Goal: Task Accomplishment & Management: Manage account settings

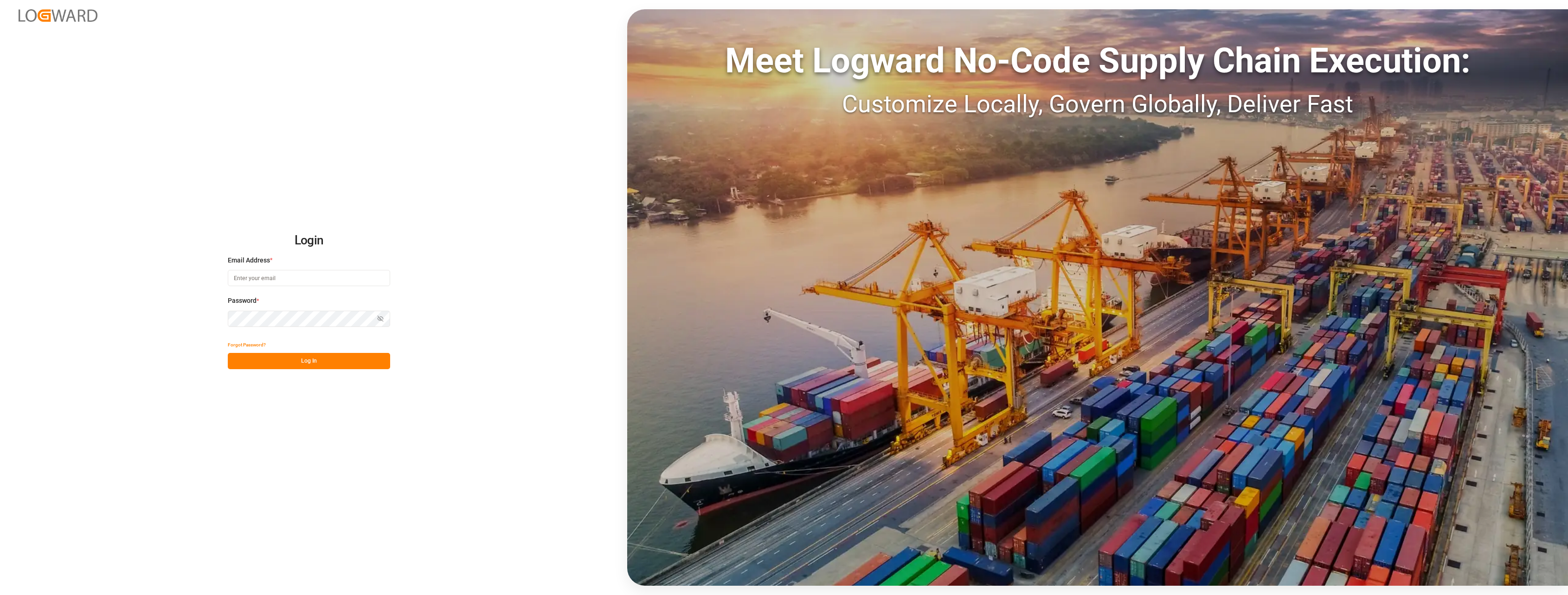
type input "stephanie.havard@melitta.fr"
click at [324, 359] on button "Log In" at bounding box center [309, 361] width 163 height 16
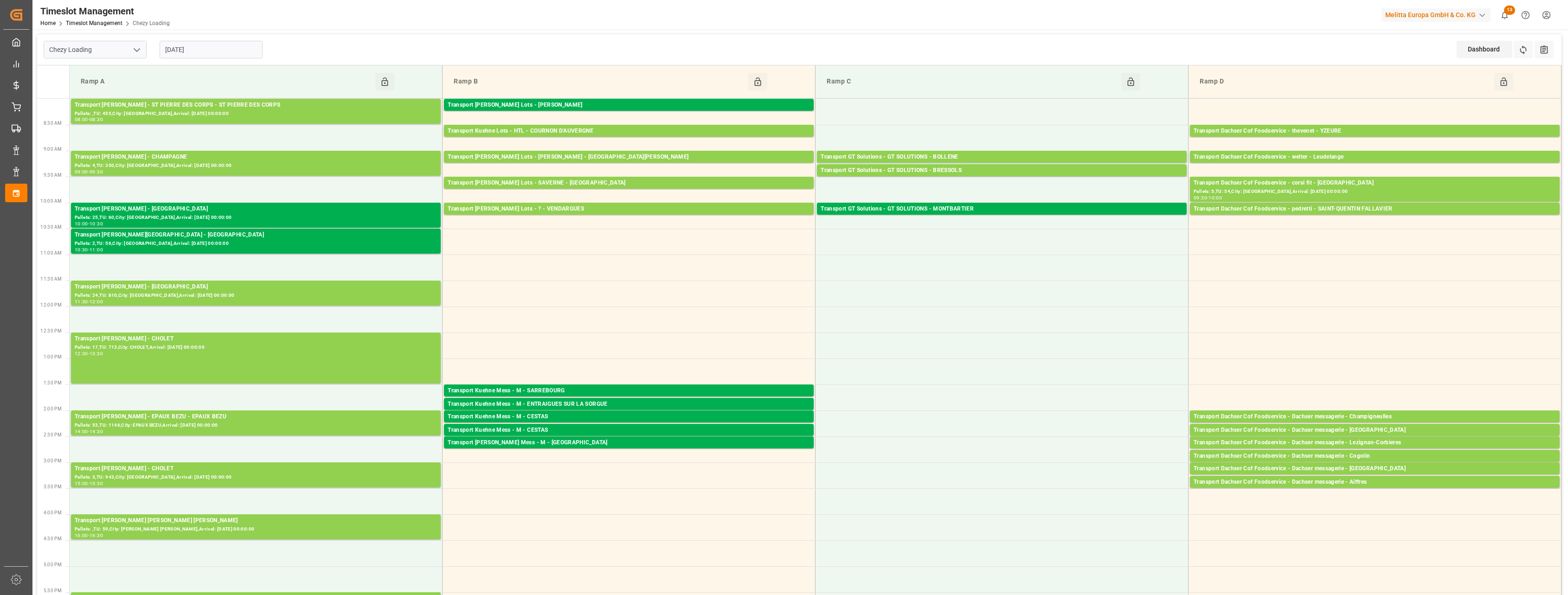
click at [139, 50] on icon "open menu" at bounding box center [137, 50] width 11 height 11
click at [119, 91] on div "Chezy Unloading" at bounding box center [95, 91] width 102 height 21
type input "Chezy Unloading"
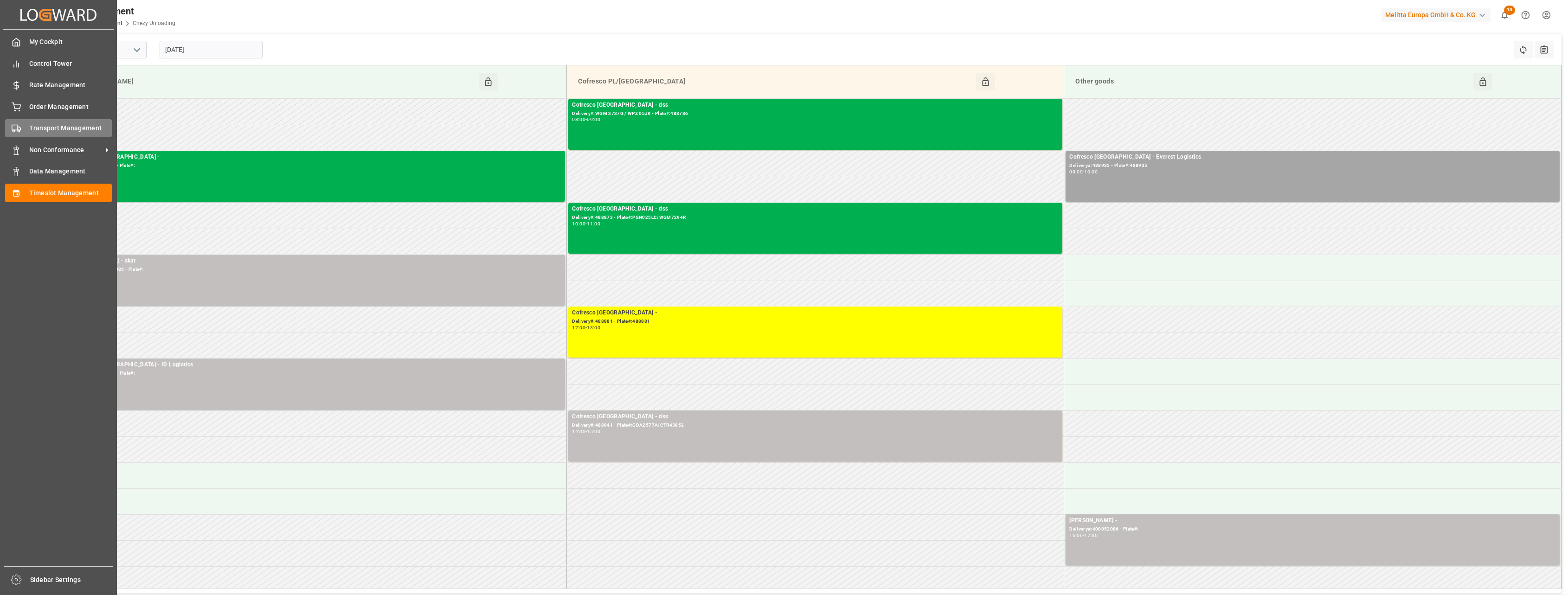
click at [34, 128] on span "Transport Management" at bounding box center [71, 128] width 83 height 10
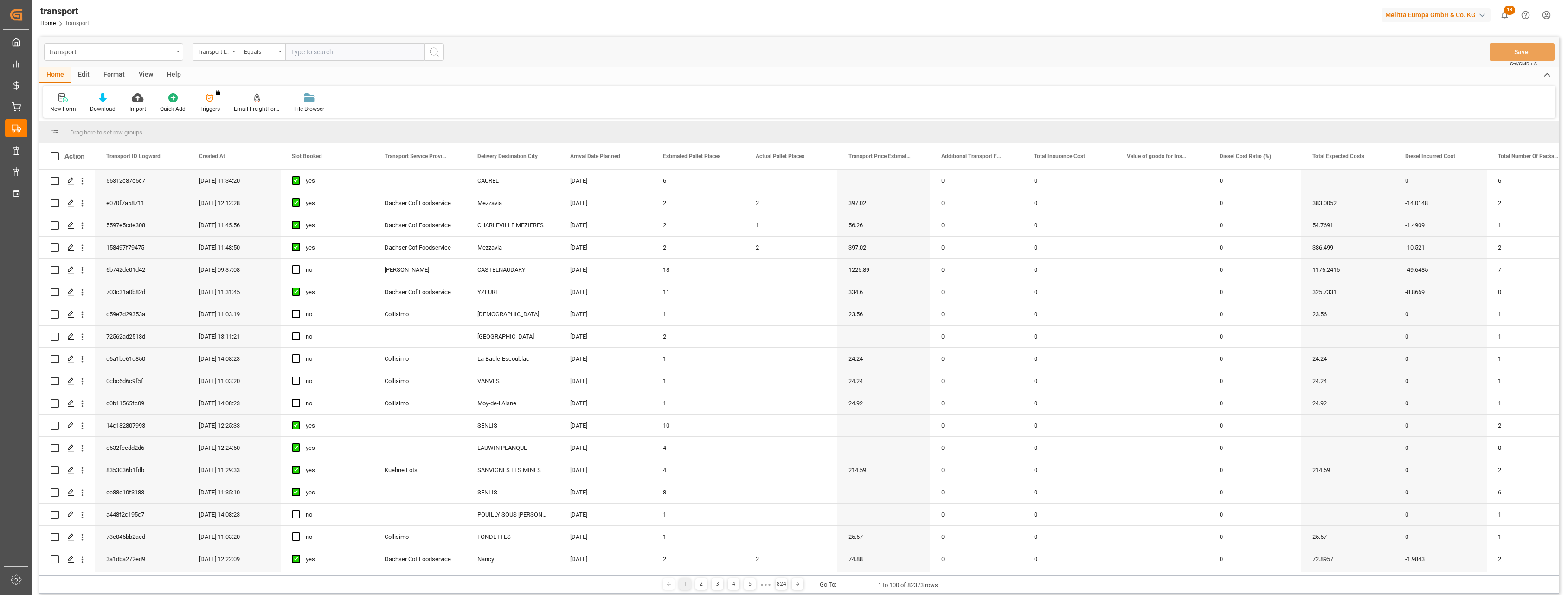
click at [1357, 583] on div "1 2 3 4 5 ● ● ● 824 Go To: 1 to 100 of 82373 rows" at bounding box center [799, 584] width 1520 height 18
click at [1423, 192] on div "-14.0148" at bounding box center [1440, 203] width 93 height 22
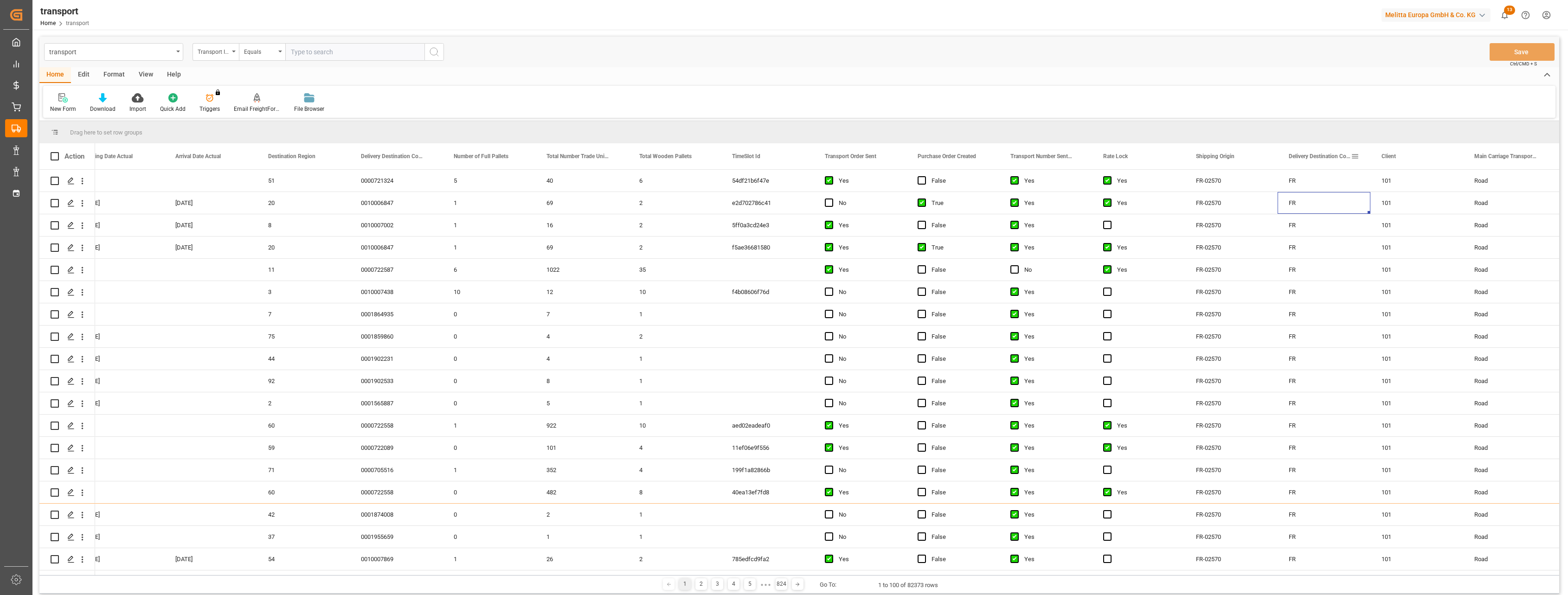
click at [1352, 151] on div "Delivery Destination Country" at bounding box center [1324, 156] width 71 height 26
click at [1355, 157] on span at bounding box center [1355, 156] width 9 height 9
click at [1423, 159] on span "filter" at bounding box center [1419, 158] width 9 height 9
click at [1432, 186] on div "Equals" at bounding box center [1398, 183] width 91 height 15
click at [1390, 259] on div "Starts with" at bounding box center [1398, 257] width 91 height 15
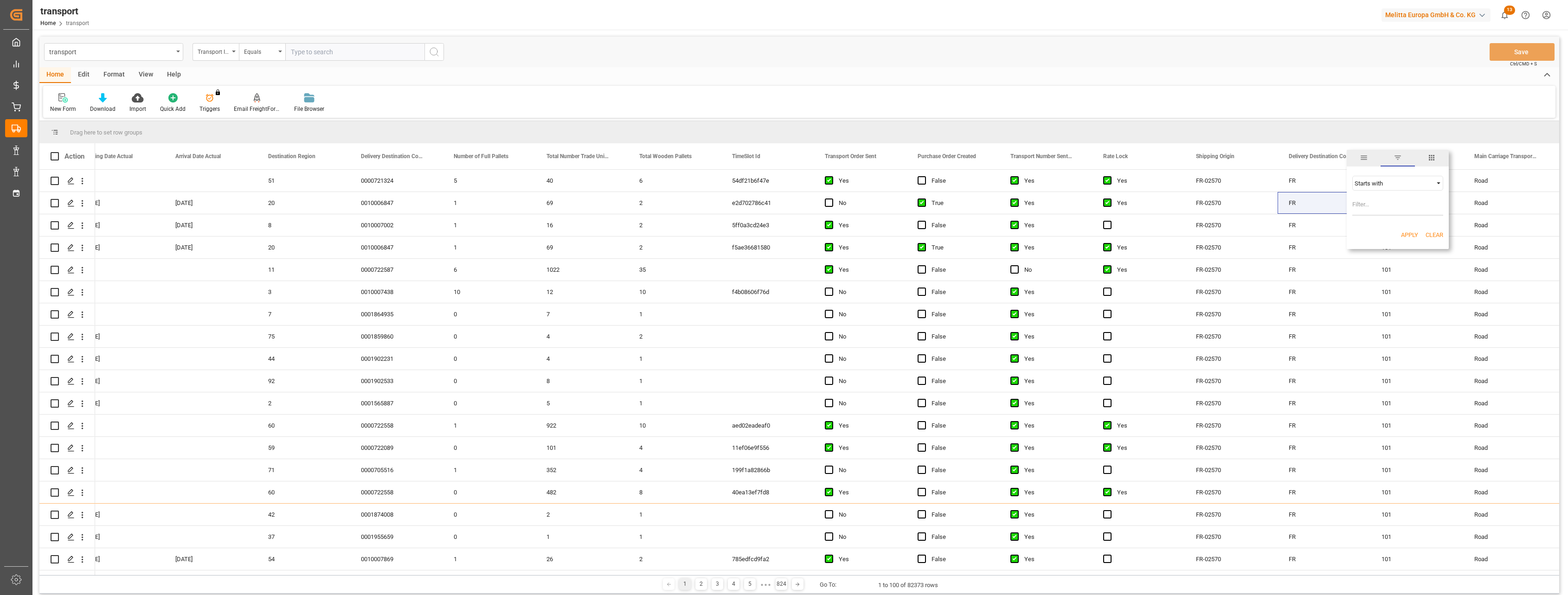
click at [1363, 207] on input "Filter Value" at bounding box center [1398, 206] width 91 height 18
type input "lu"
click at [1411, 234] on button "Apply" at bounding box center [1410, 235] width 17 height 9
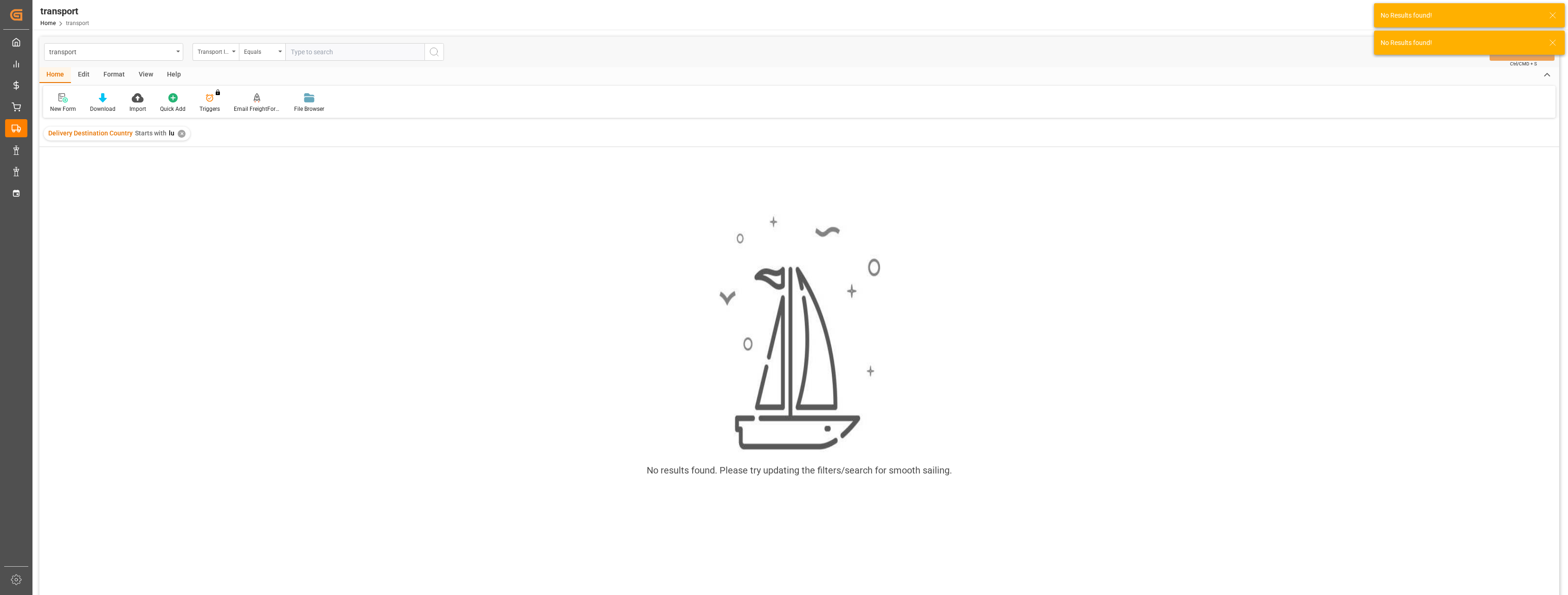
click at [178, 133] on div "✕" at bounding box center [181, 133] width 8 height 8
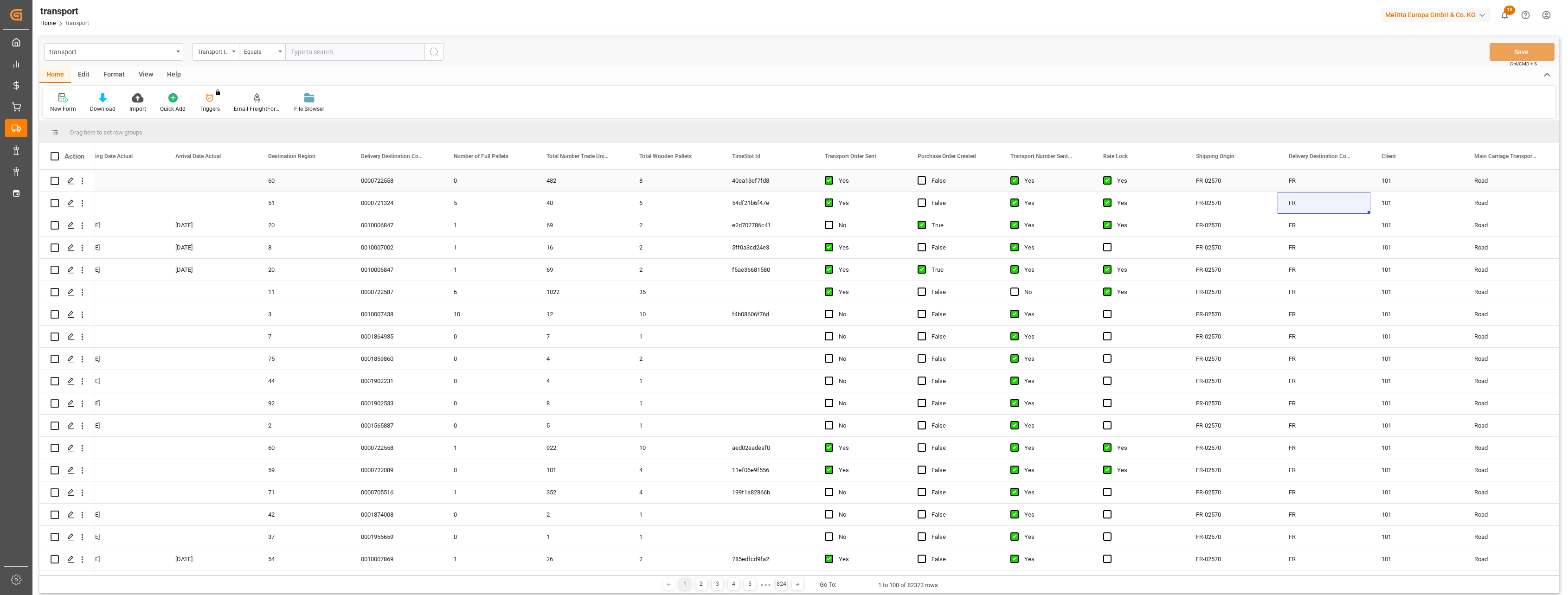
click at [1334, 178] on div "FR" at bounding box center [1324, 181] width 93 height 22
click at [1360, 181] on div "FR" at bounding box center [1324, 181] width 93 height 22
click at [1360, 156] on div "Delivery Destination Country" at bounding box center [1324, 156] width 93 height 26
click at [1356, 156] on span at bounding box center [1355, 156] width 9 height 9
click at [1392, 185] on div "Equals" at bounding box center [1393, 183] width 78 height 7
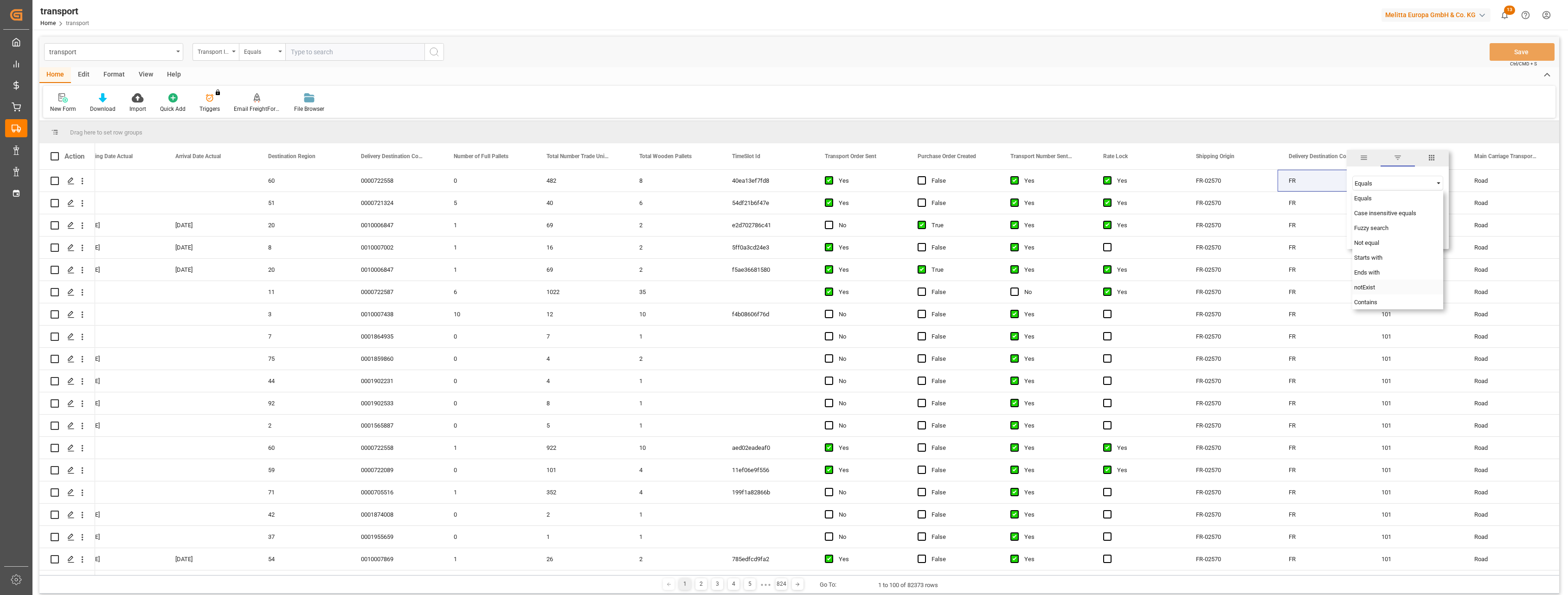
click at [1374, 286] on span "notExist" at bounding box center [1365, 287] width 21 height 7
click at [1382, 206] on input "Filter Value" at bounding box center [1398, 206] width 91 height 18
type input "FR"
click at [1411, 232] on button "Apply" at bounding box center [1410, 235] width 17 height 9
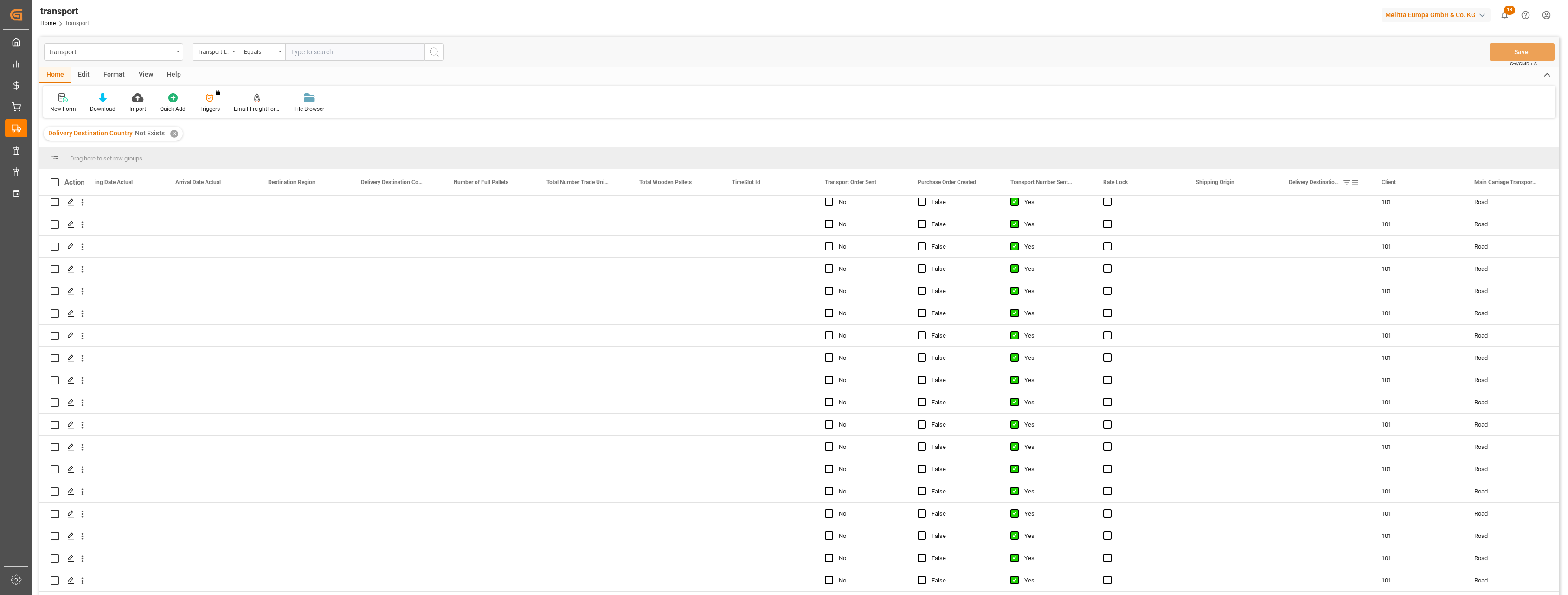
click at [1348, 184] on span at bounding box center [1347, 183] width 9 height 9
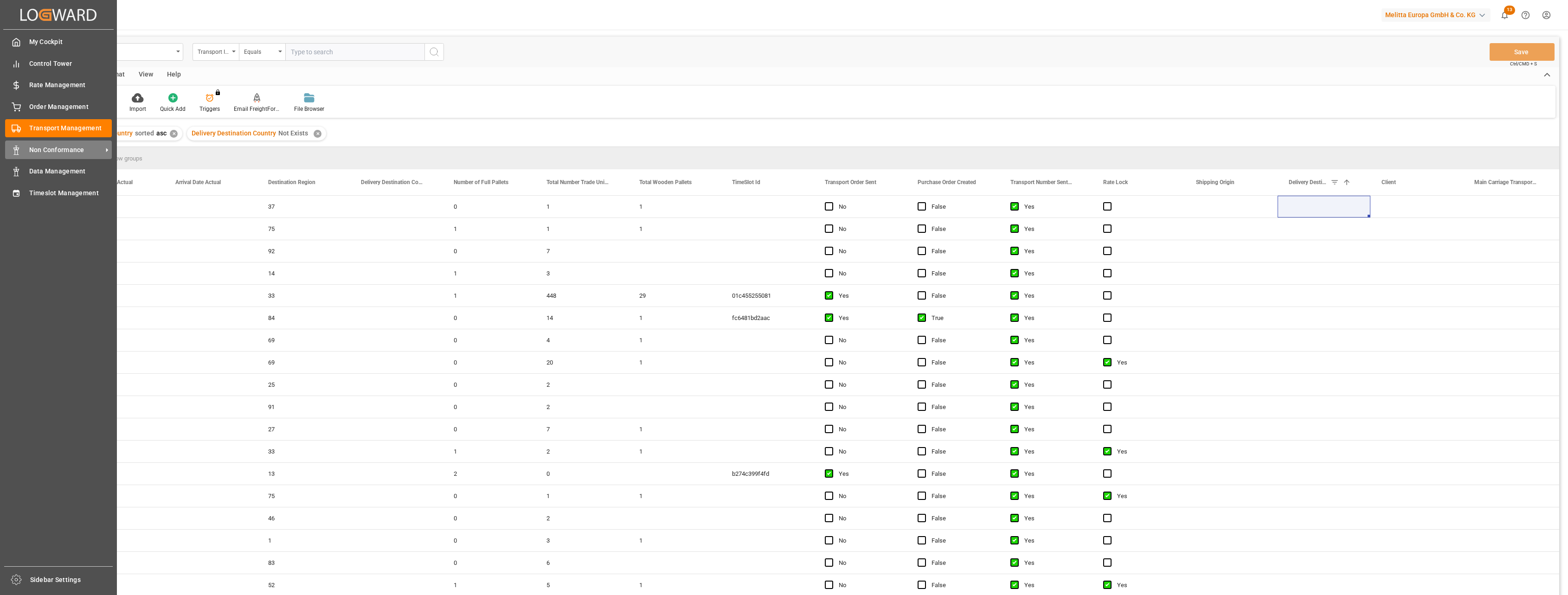
click at [16, 145] on icon at bounding box center [16, 150] width 9 height 9
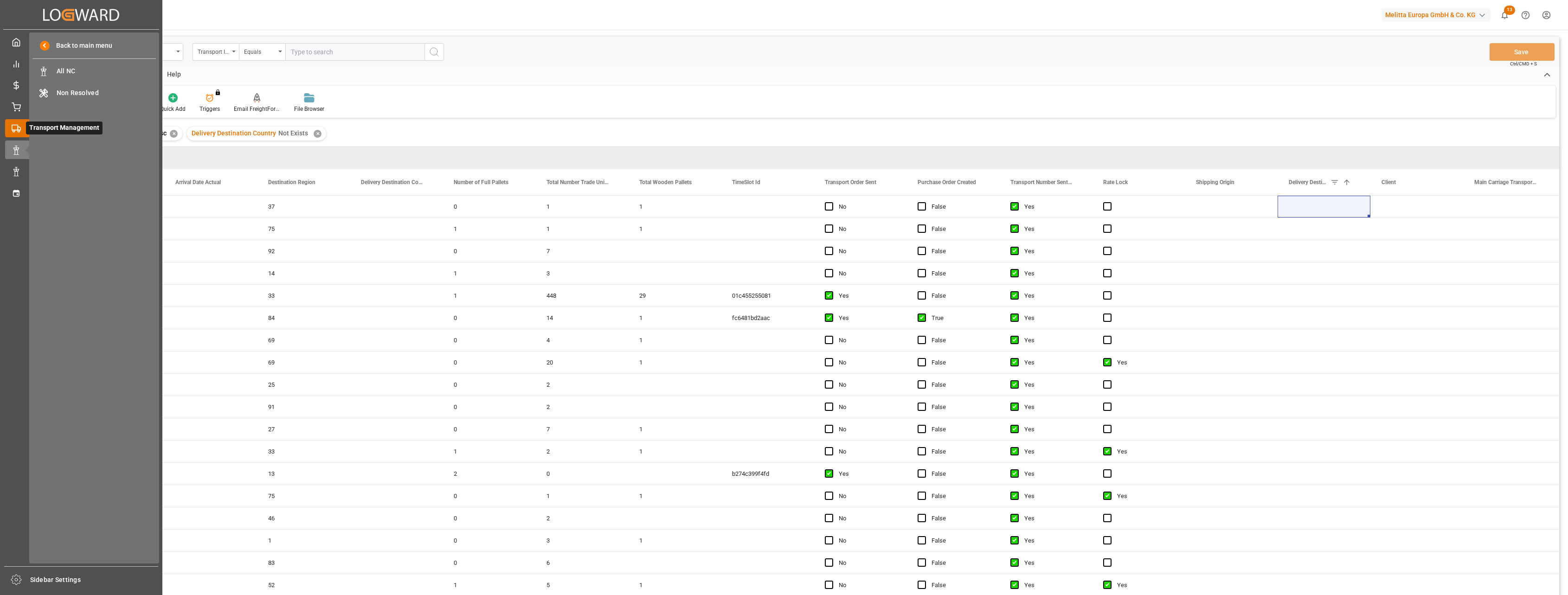
click at [13, 127] on icon at bounding box center [16, 128] width 9 height 9
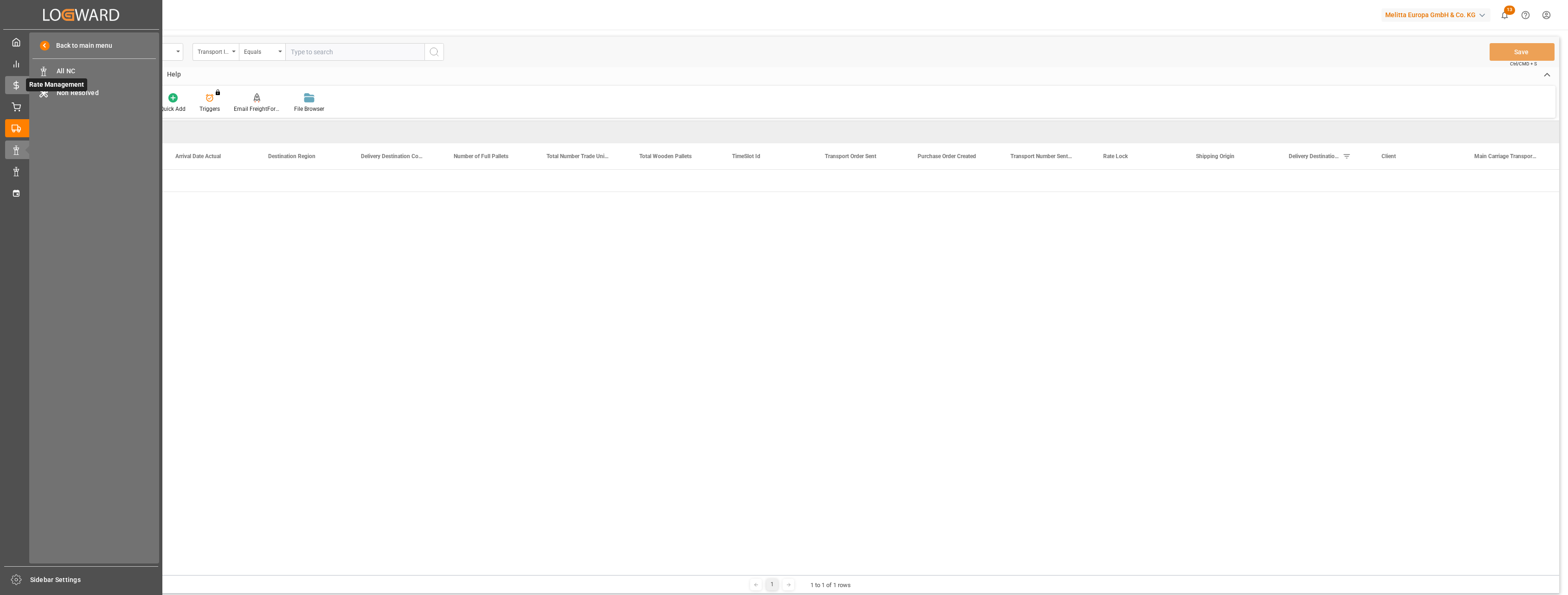
click at [15, 81] on icon at bounding box center [16, 85] width 9 height 9
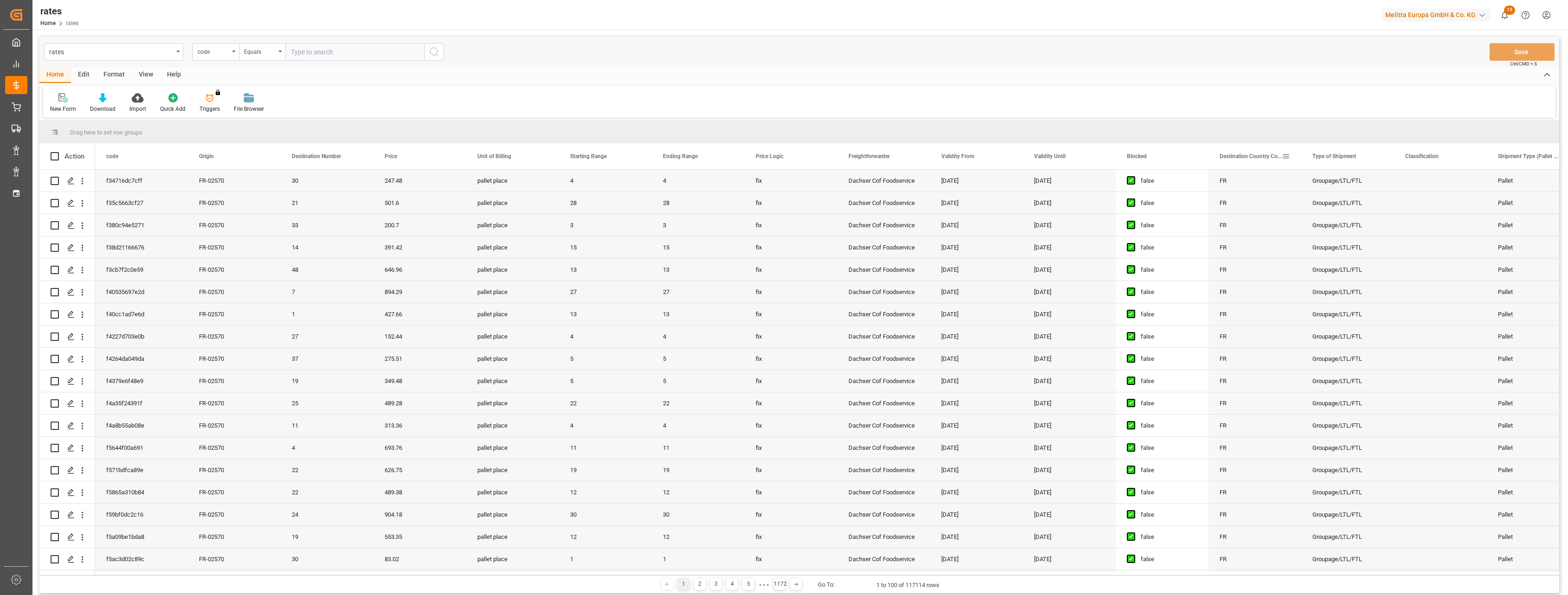
click at [1289, 159] on span at bounding box center [1286, 156] width 9 height 9
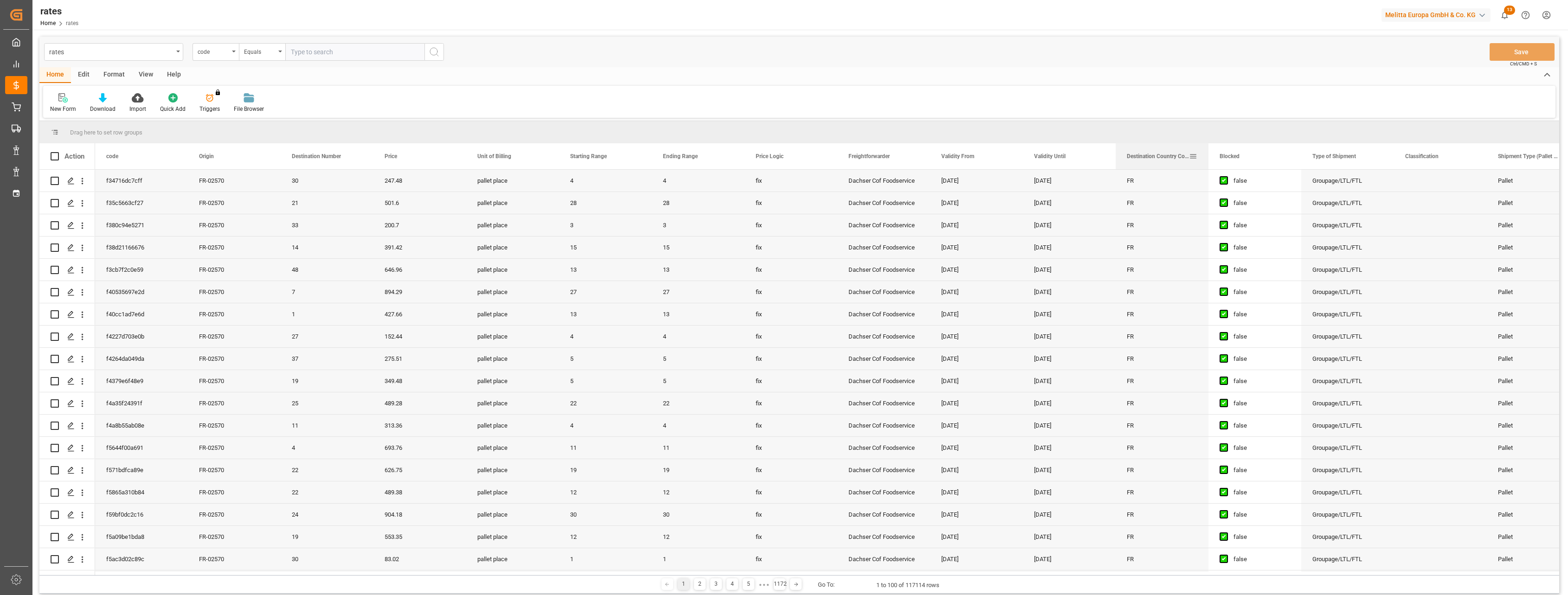
drag, startPoint x: 1250, startPoint y: 157, endPoint x: 1170, endPoint y: 151, distance: 80.2
click at [1150, 153] on span "Destination Country Code" at bounding box center [1158, 156] width 62 height 7
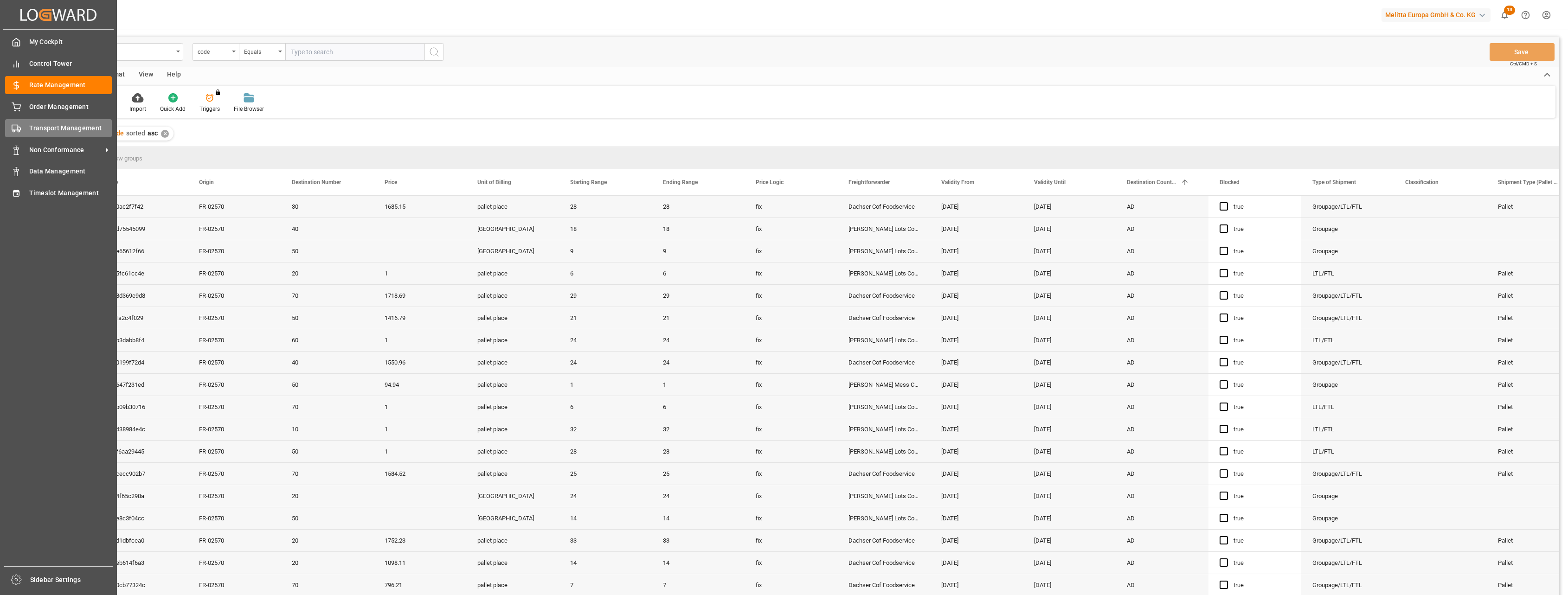
click at [46, 130] on span "Transport Management" at bounding box center [71, 128] width 83 height 10
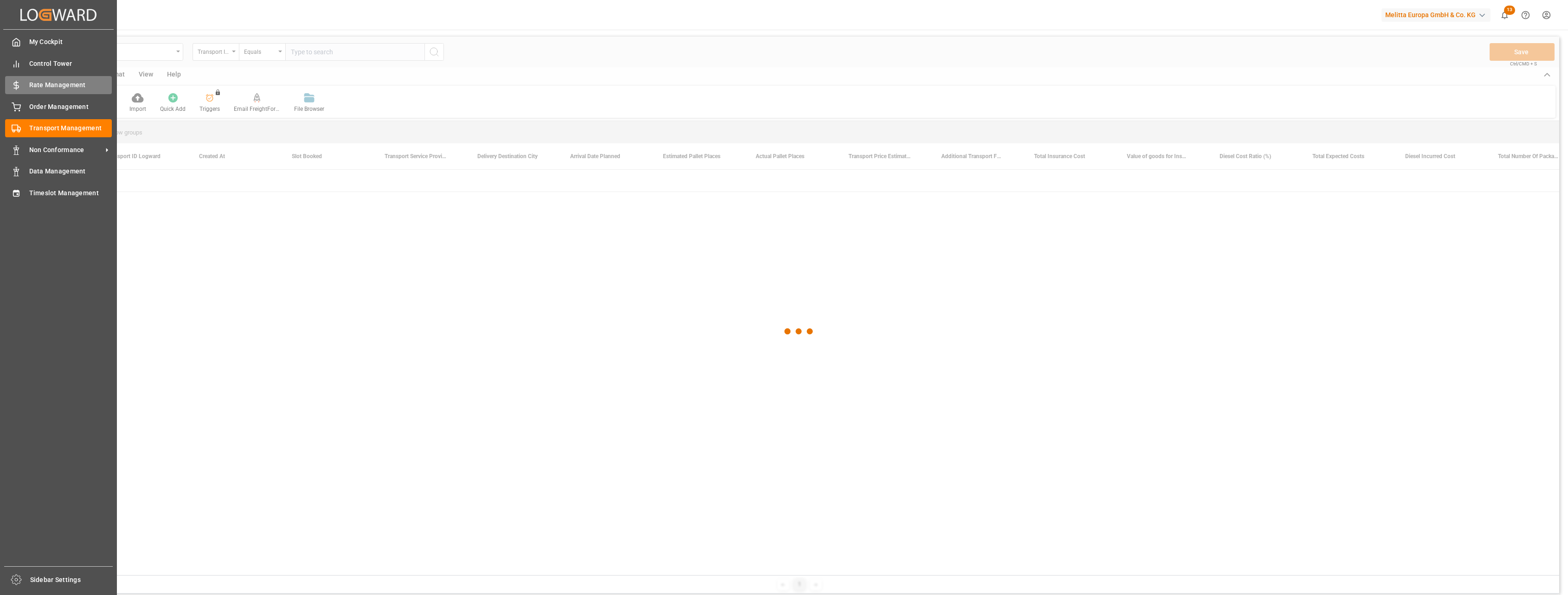
click at [52, 83] on span "Rate Management" at bounding box center [71, 85] width 83 height 10
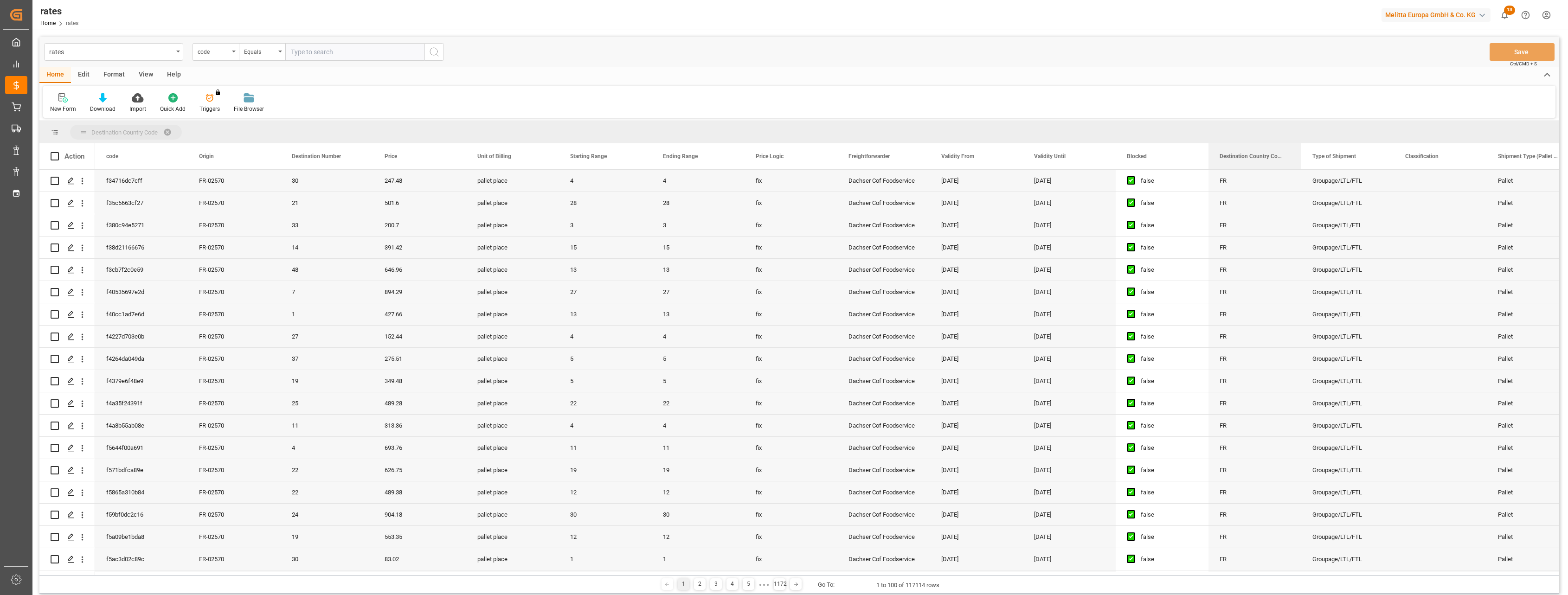
drag, startPoint x: 1257, startPoint y: 157, endPoint x: 1127, endPoint y: 125, distance: 133.9
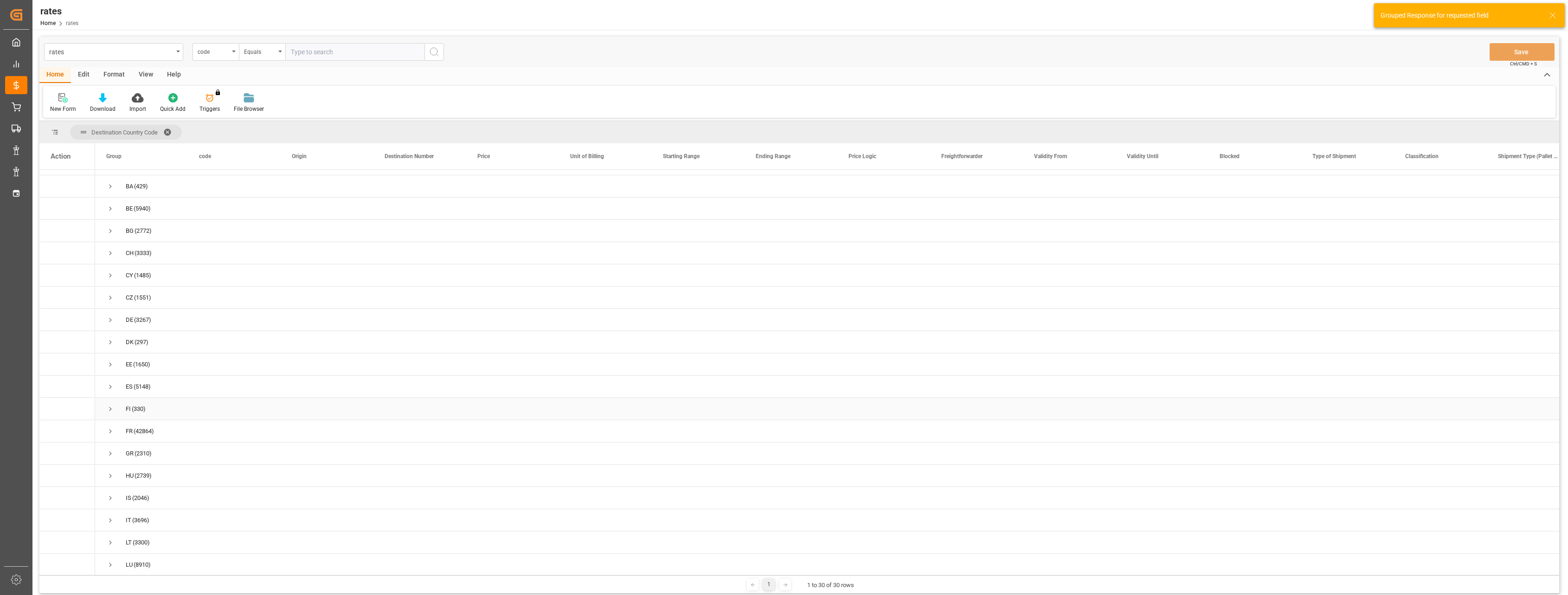
scroll to position [58, 0]
click at [110, 546] on span "Press SPACE to select this row." at bounding box center [111, 546] width 9 height 9
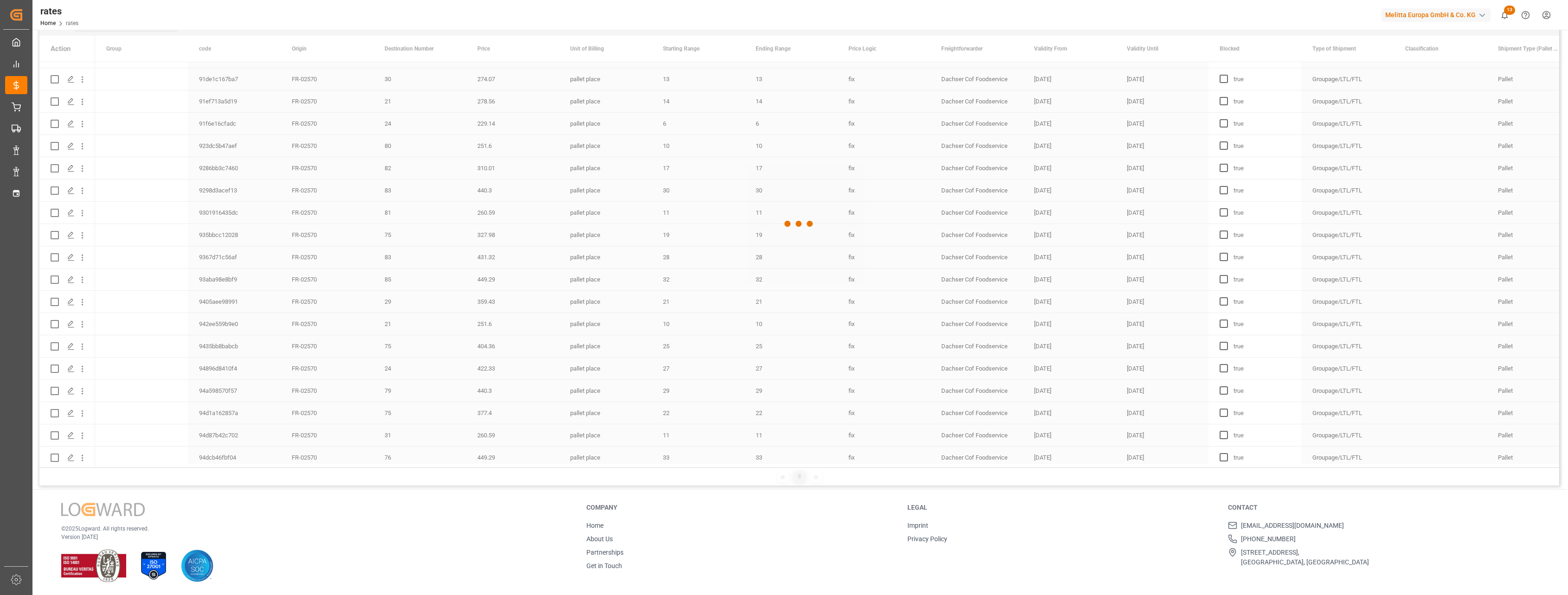
scroll to position [0, 0]
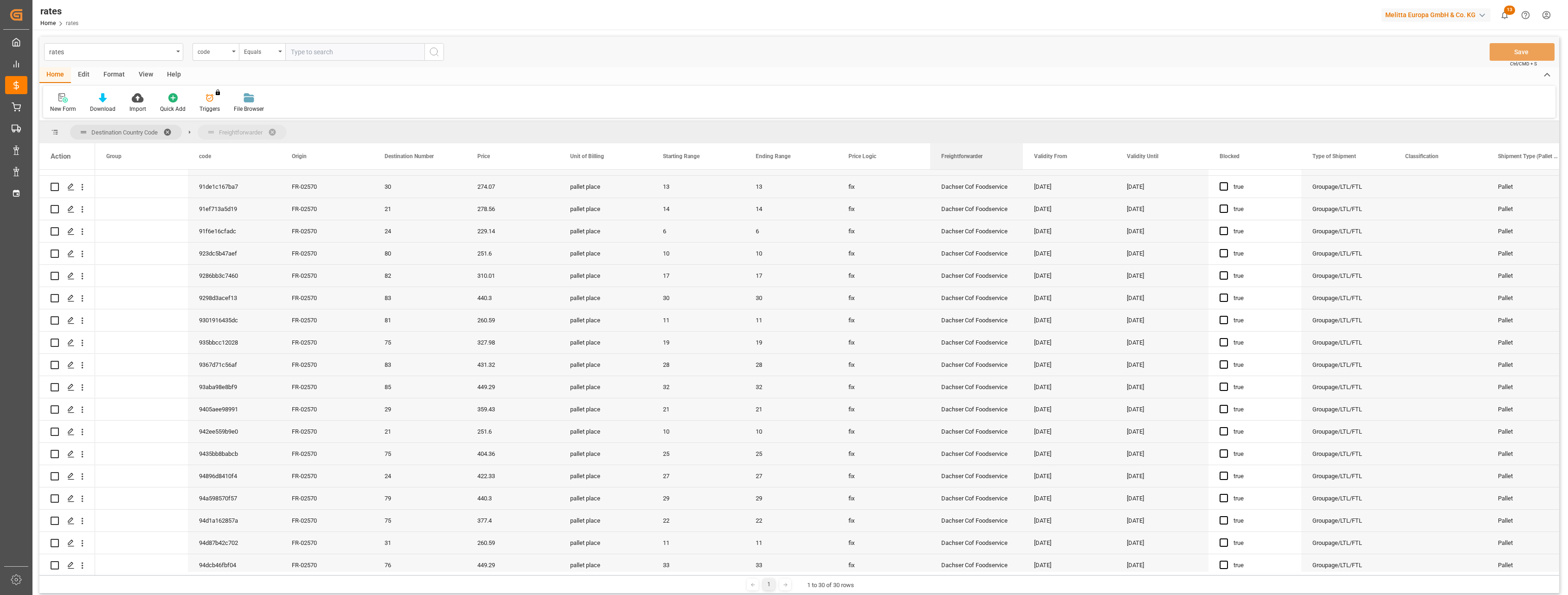
drag, startPoint x: 410, startPoint y: 131, endPoint x: 385, endPoint y: 169, distance: 45.5
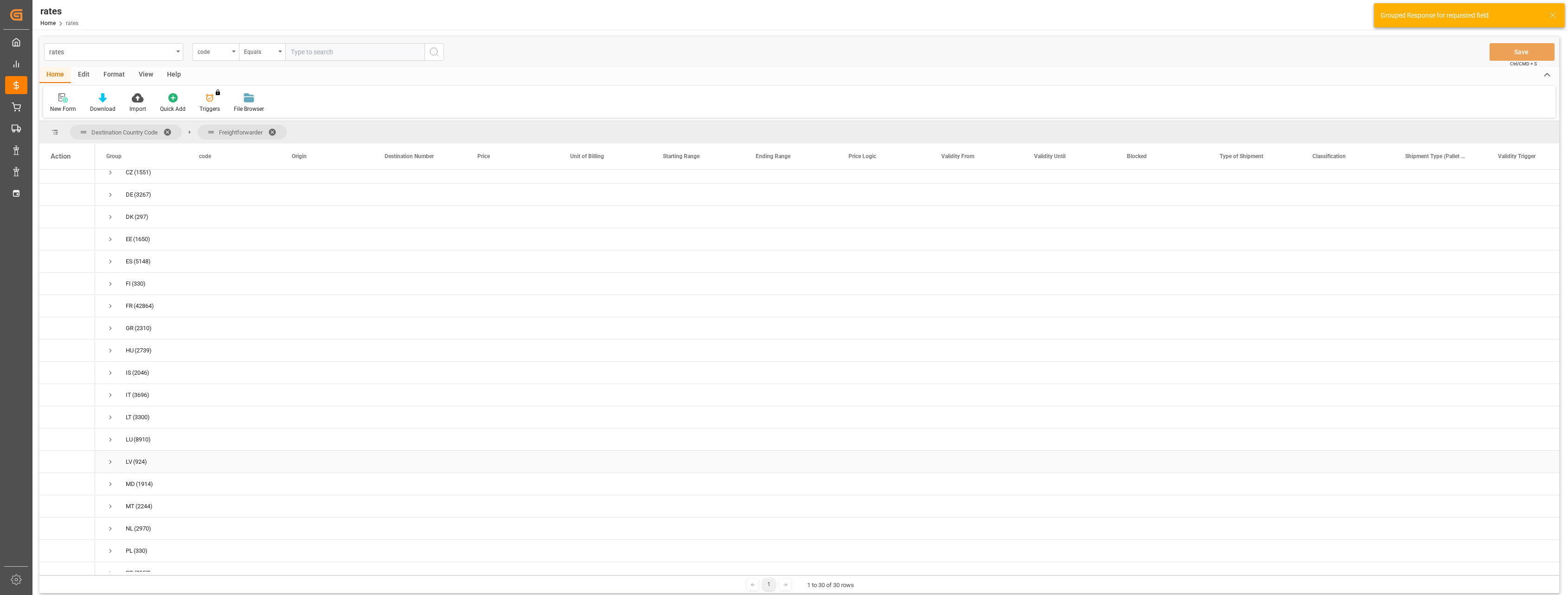
scroll to position [174, 0]
click at [108, 429] on span "Press SPACE to select this row." at bounding box center [111, 430] width 9 height 9
click at [130, 475] on span "Press SPACE to select this row." at bounding box center [130, 475] width 9 height 9
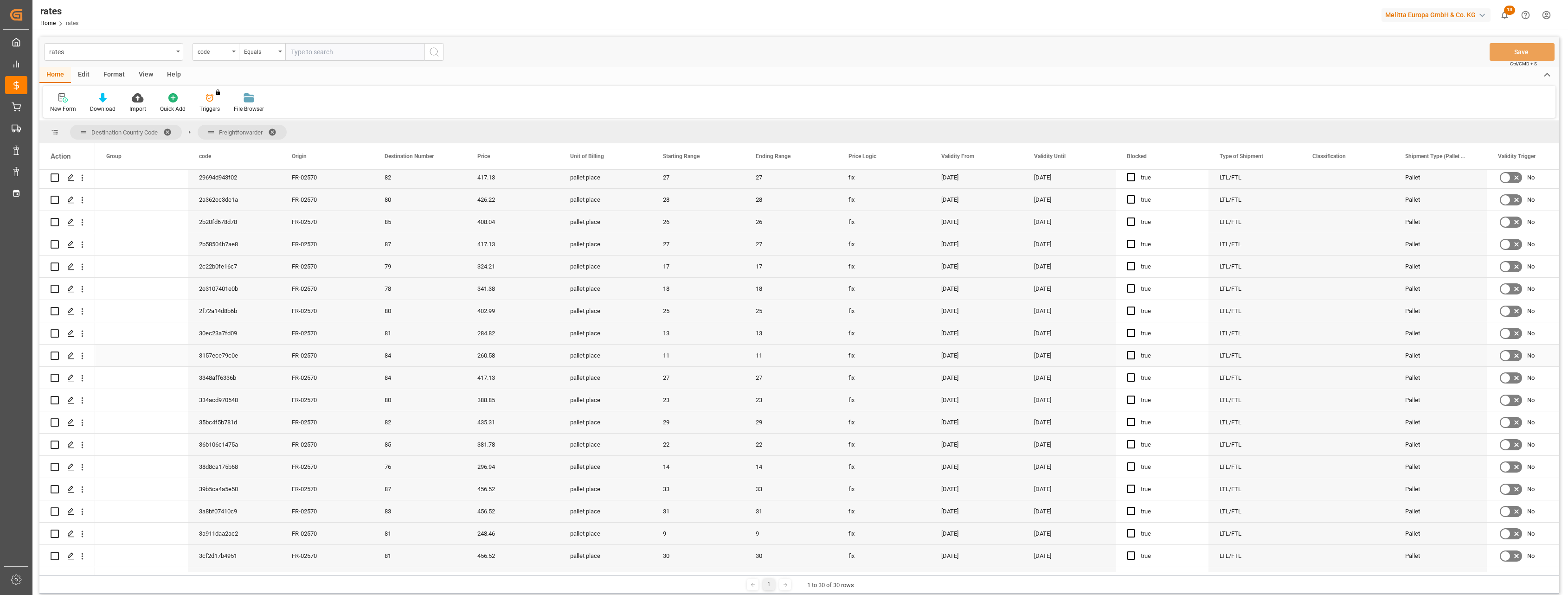
scroll to position [2317, 0]
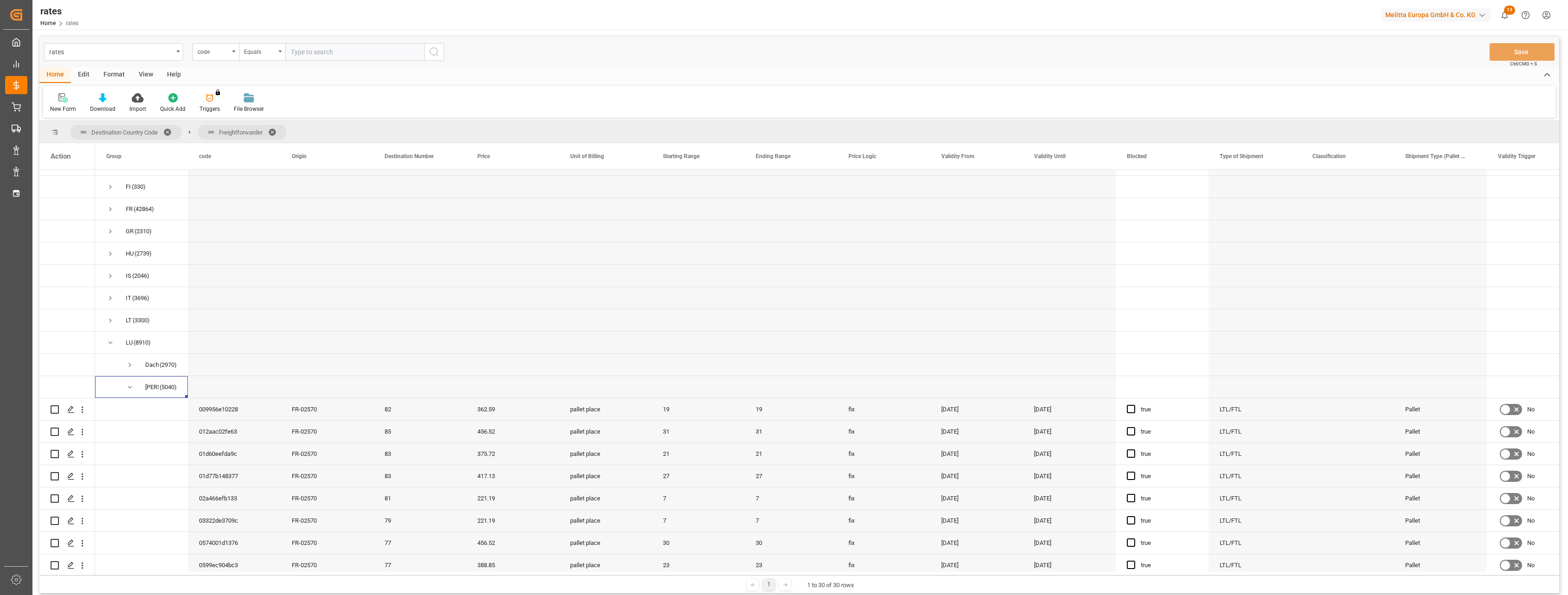
scroll to position [58, 0]
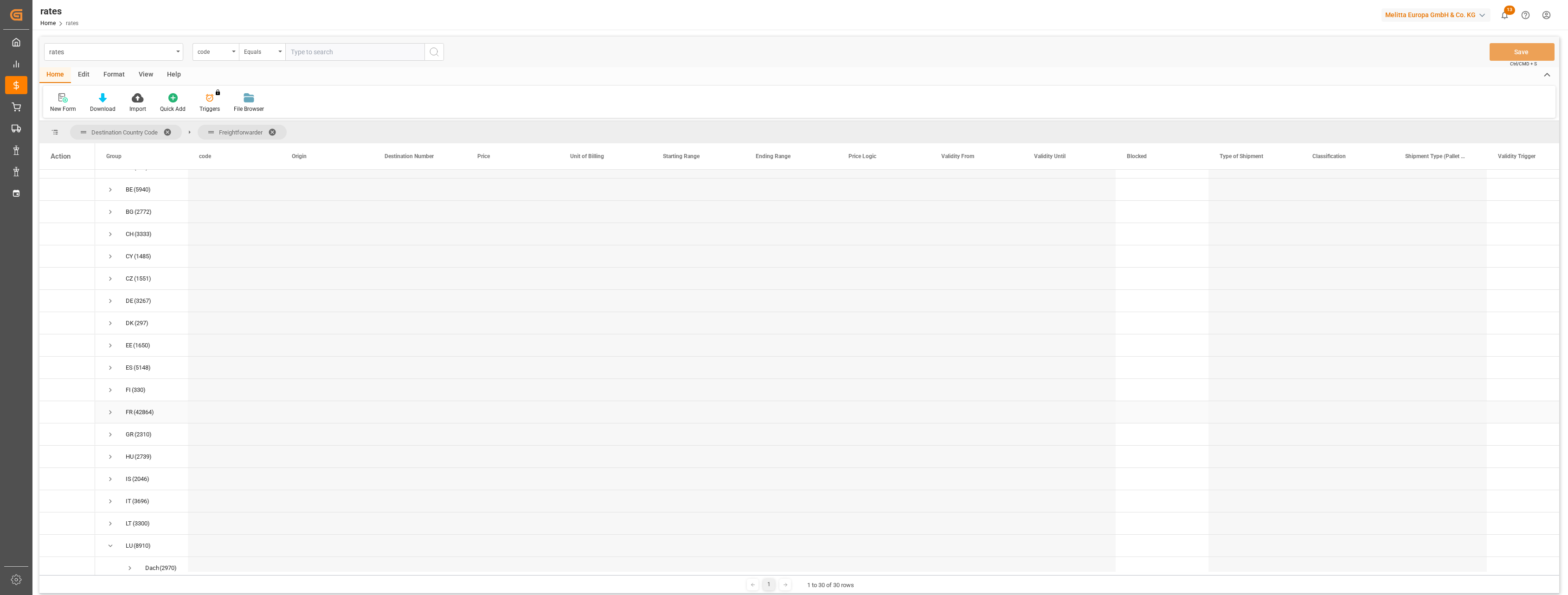
click at [108, 413] on span "Press SPACE to select this row." at bounding box center [111, 412] width 9 height 9
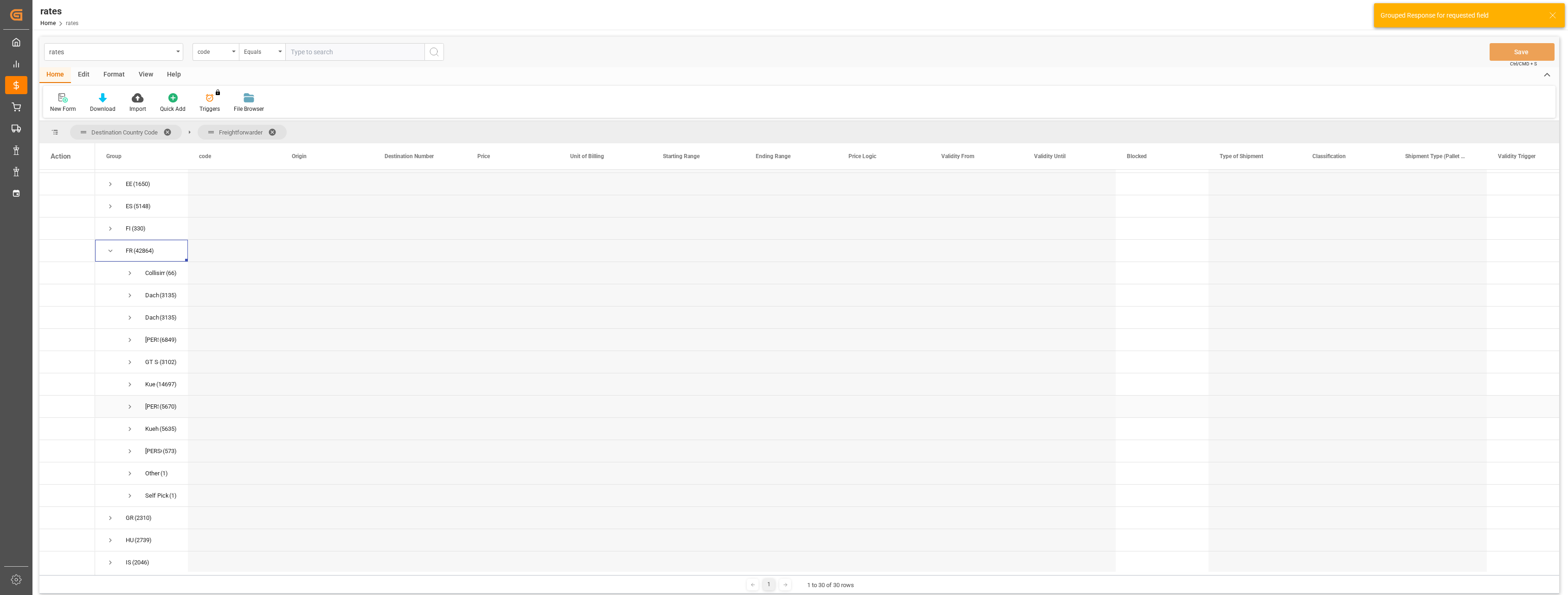
scroll to position [232, 0]
click at [127, 416] on span "Press SPACE to select this row." at bounding box center [130, 417] width 9 height 9
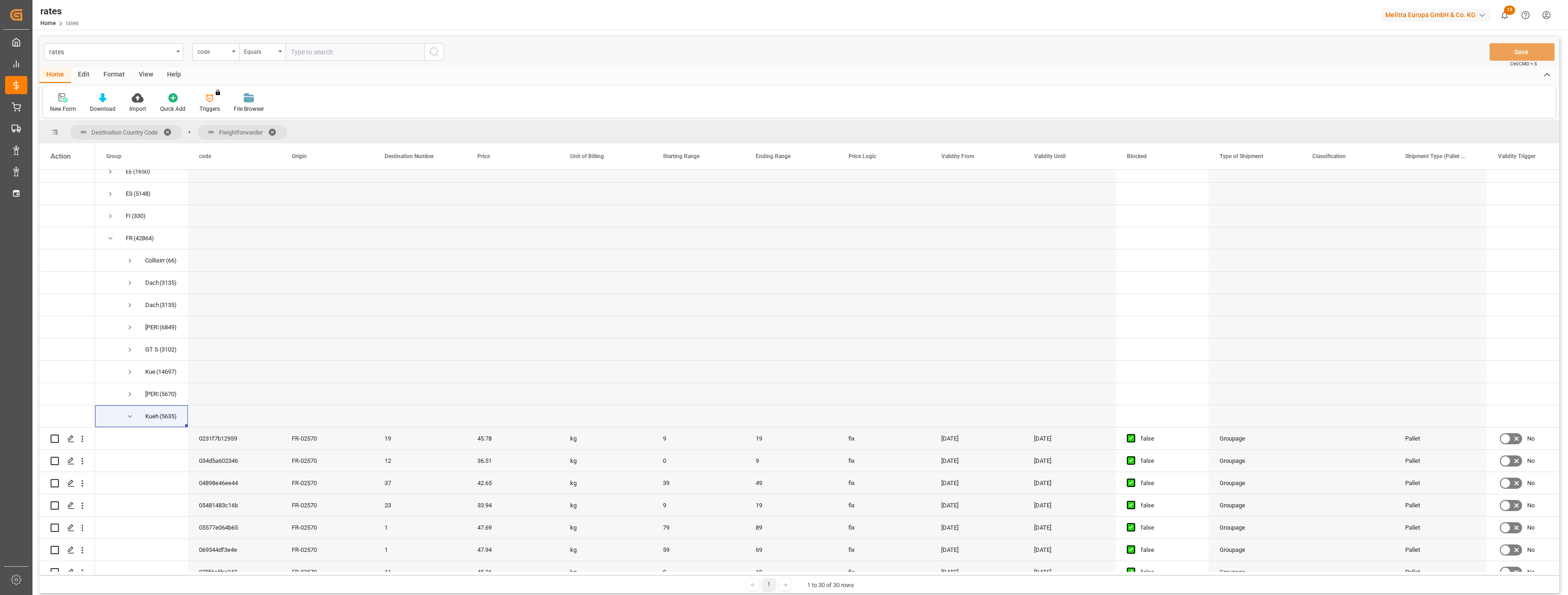
drag, startPoint x: 1290, startPoint y: 575, endPoint x: 1338, endPoint y: 575, distance: 48.0
click at [1338, 575] on div "1 1 to 30 of 30 rows" at bounding box center [799, 584] width 1520 height 18
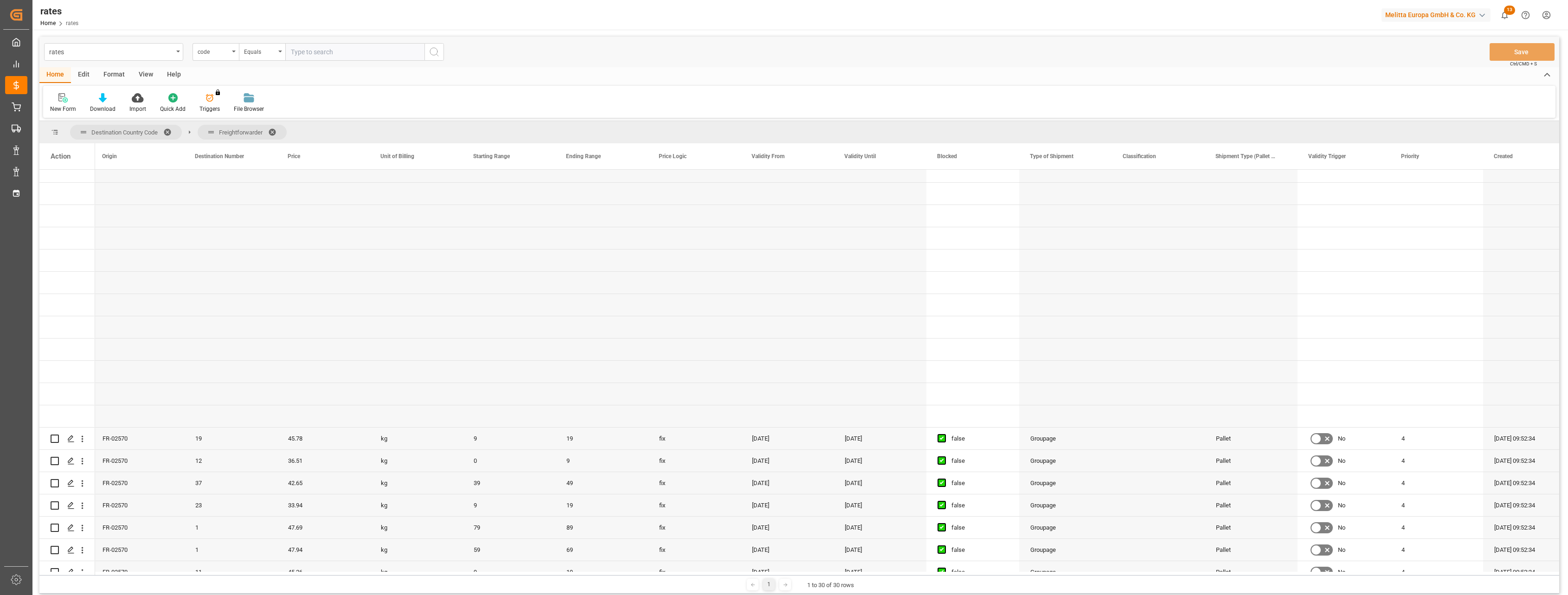
scroll to position [0, 0]
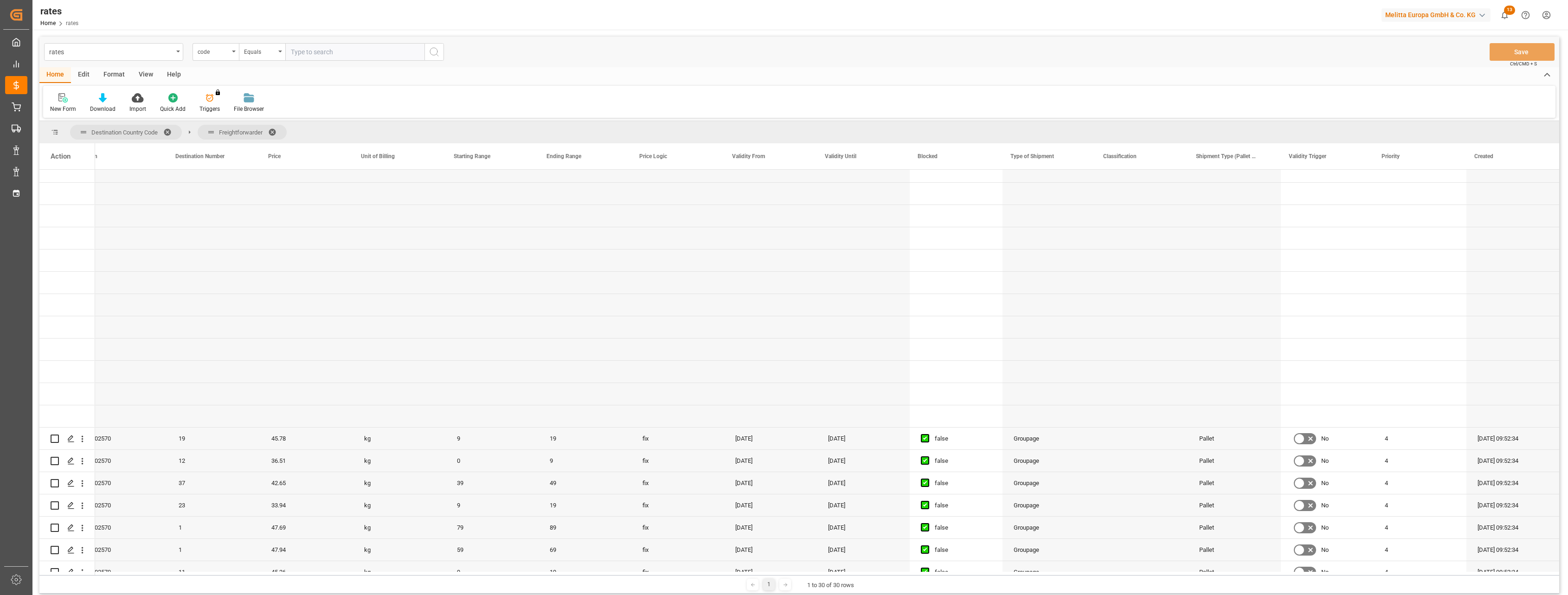
drag, startPoint x: 311, startPoint y: 575, endPoint x: 264, endPoint y: 574, distance: 47.0
click at [264, 575] on div "1 1 to 30 of 30 rows" at bounding box center [799, 584] width 1520 height 18
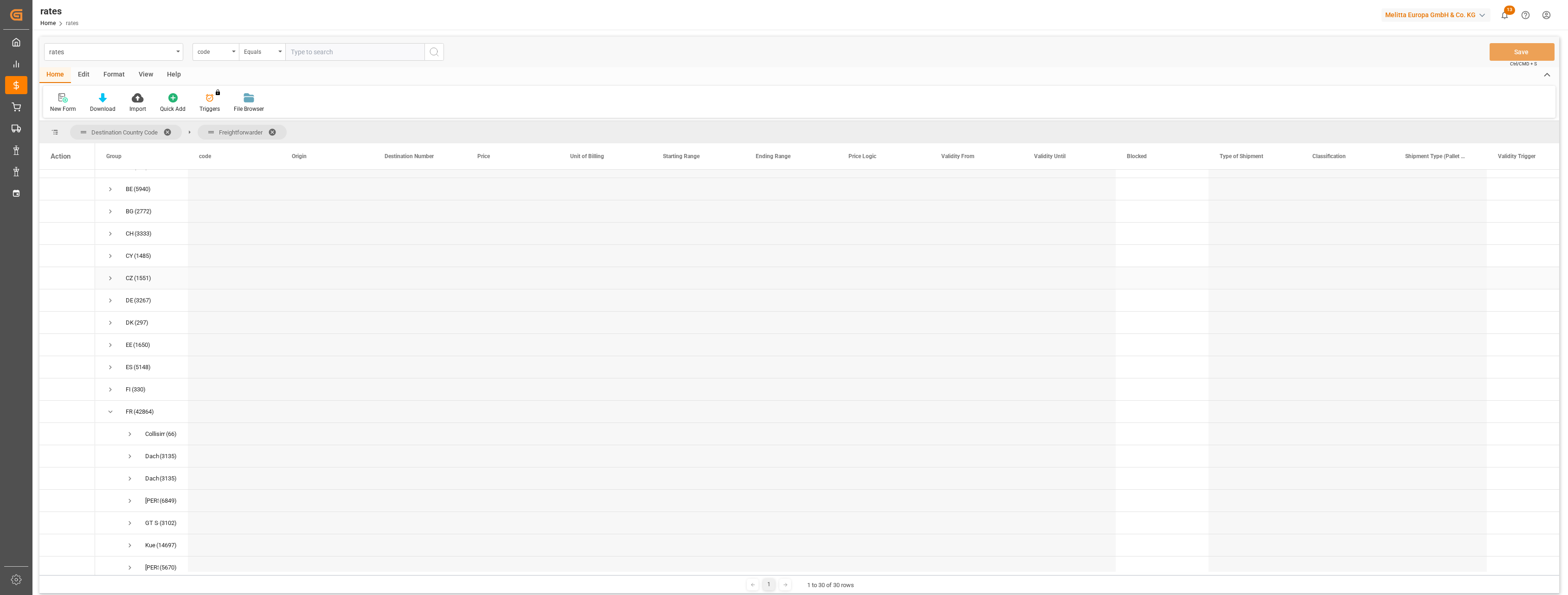
scroll to position [58, 0]
click at [276, 128] on span at bounding box center [276, 132] width 15 height 9
click at [110, 412] on span "Press SPACE to select this row." at bounding box center [111, 412] width 9 height 9
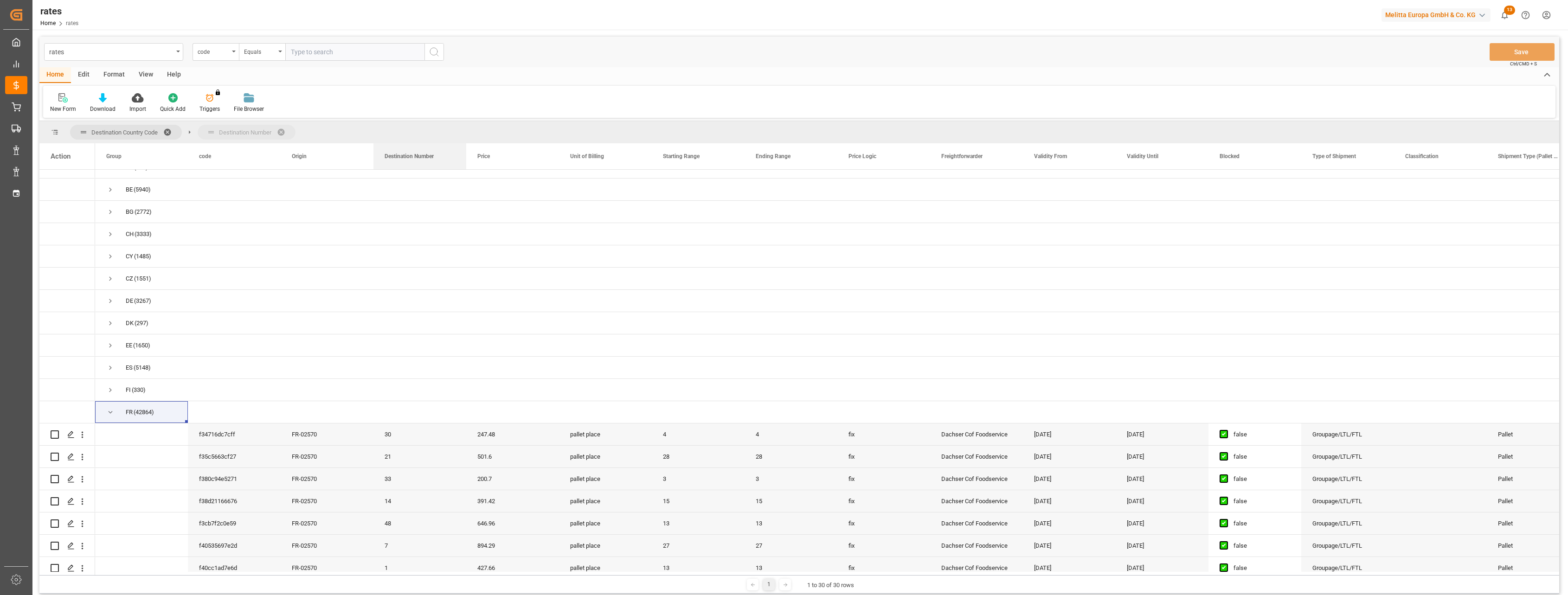
drag, startPoint x: 354, startPoint y: 134, endPoint x: 338, endPoint y: 126, distance: 17.9
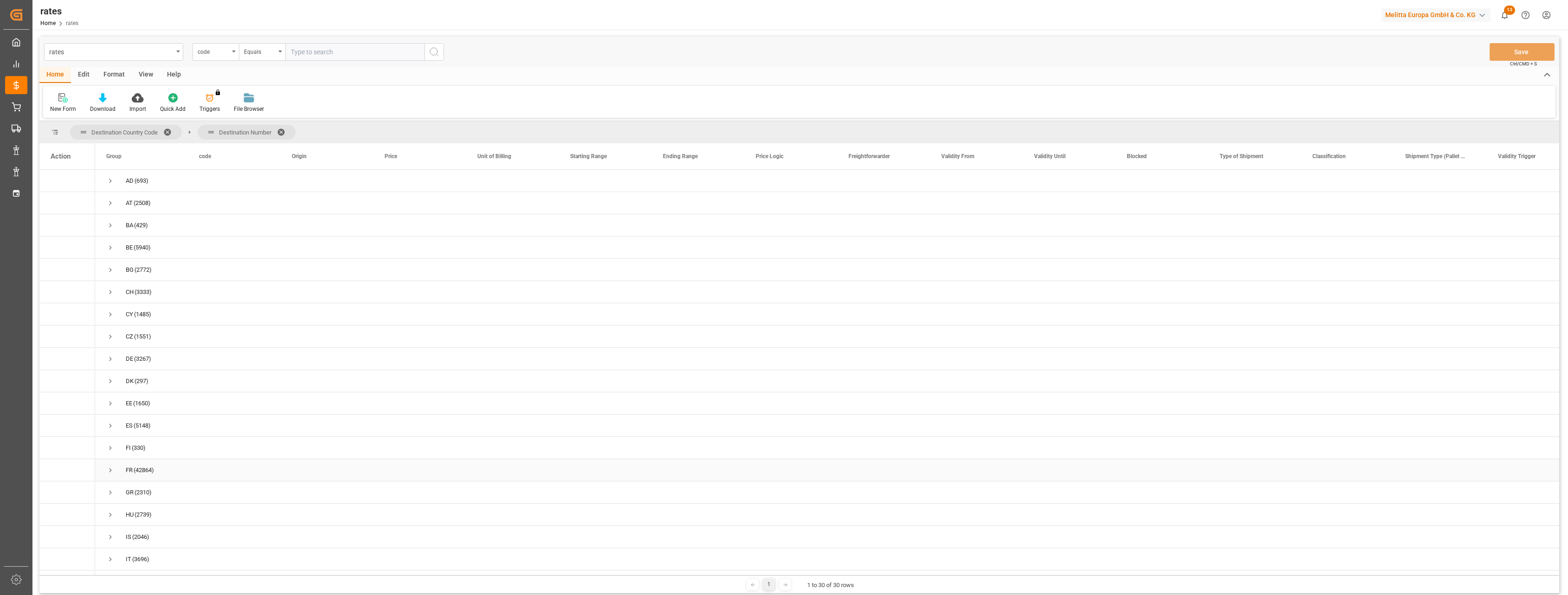
click at [108, 470] on span "Press SPACE to select this row." at bounding box center [111, 470] width 9 height 9
click at [128, 200] on span "Press SPACE to select this row." at bounding box center [130, 203] width 9 height 9
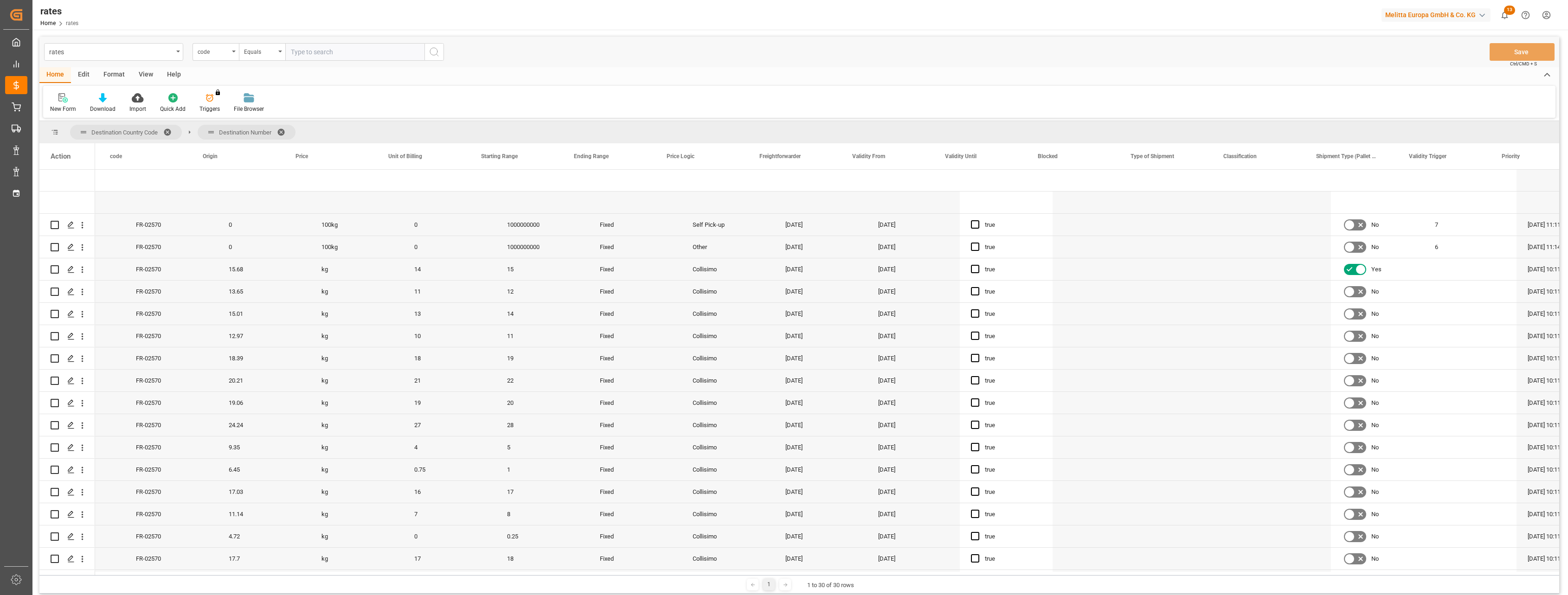
scroll to position [0, 177]
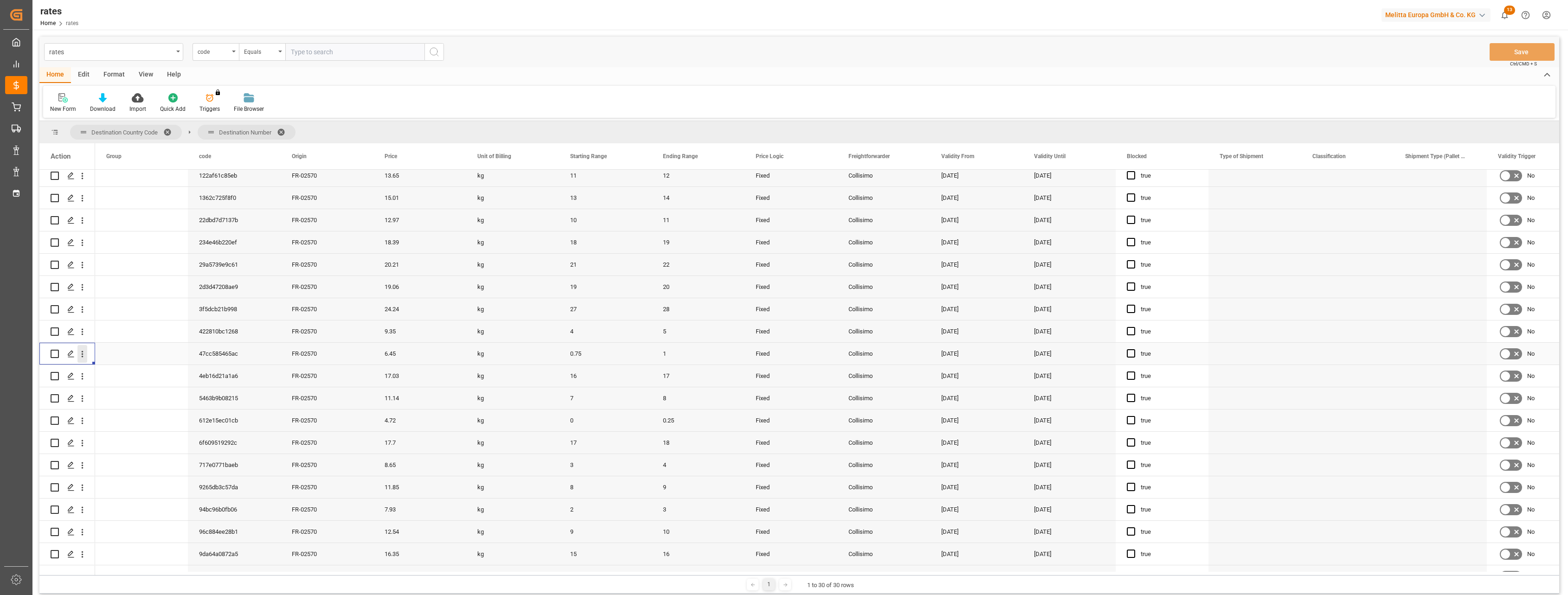
click at [81, 352] on icon "open menu" at bounding box center [82, 354] width 10 height 10
click at [107, 373] on span "Open in new tab" at bounding box center [143, 374] width 85 height 10
click at [54, 321] on input "Press Space to toggle row selection (unchecked)" at bounding box center [55, 322] width 9 height 9
checkbox input "true"
click at [80, 324] on icon "open menu" at bounding box center [82, 322] width 10 height 10
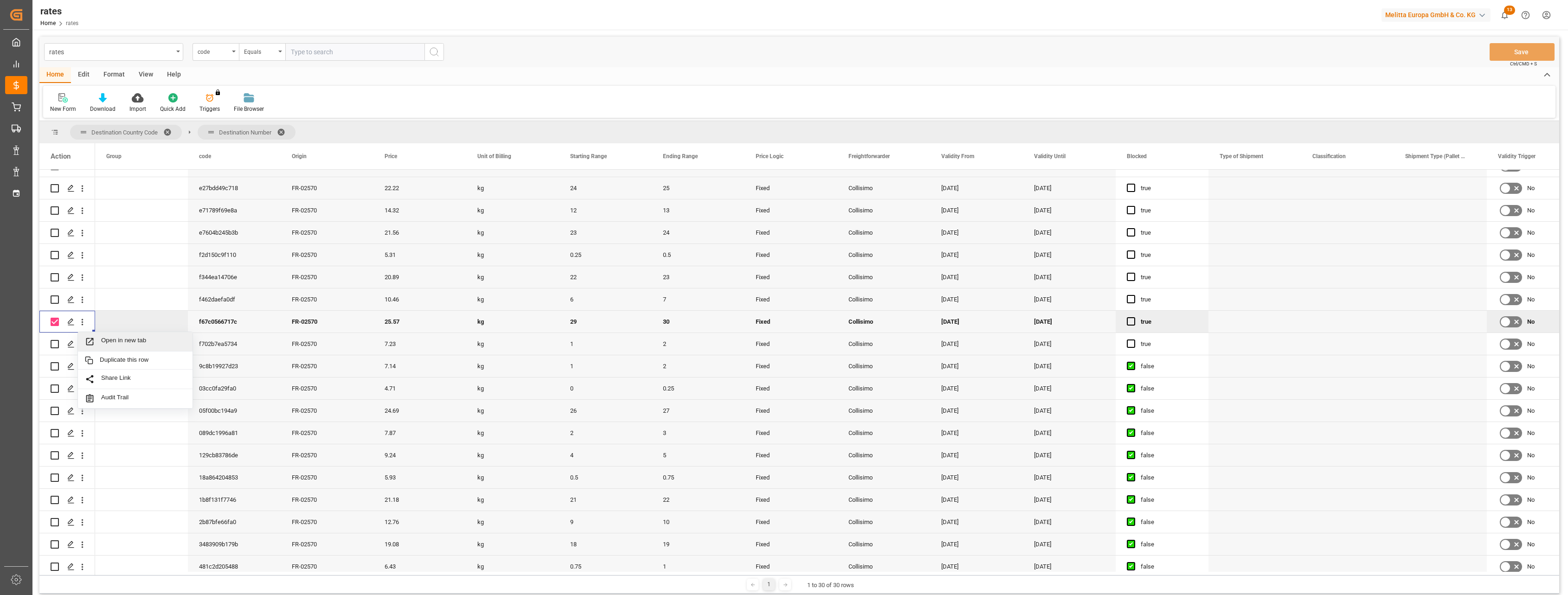
click at [107, 338] on span "Open in new tab" at bounding box center [143, 341] width 85 height 10
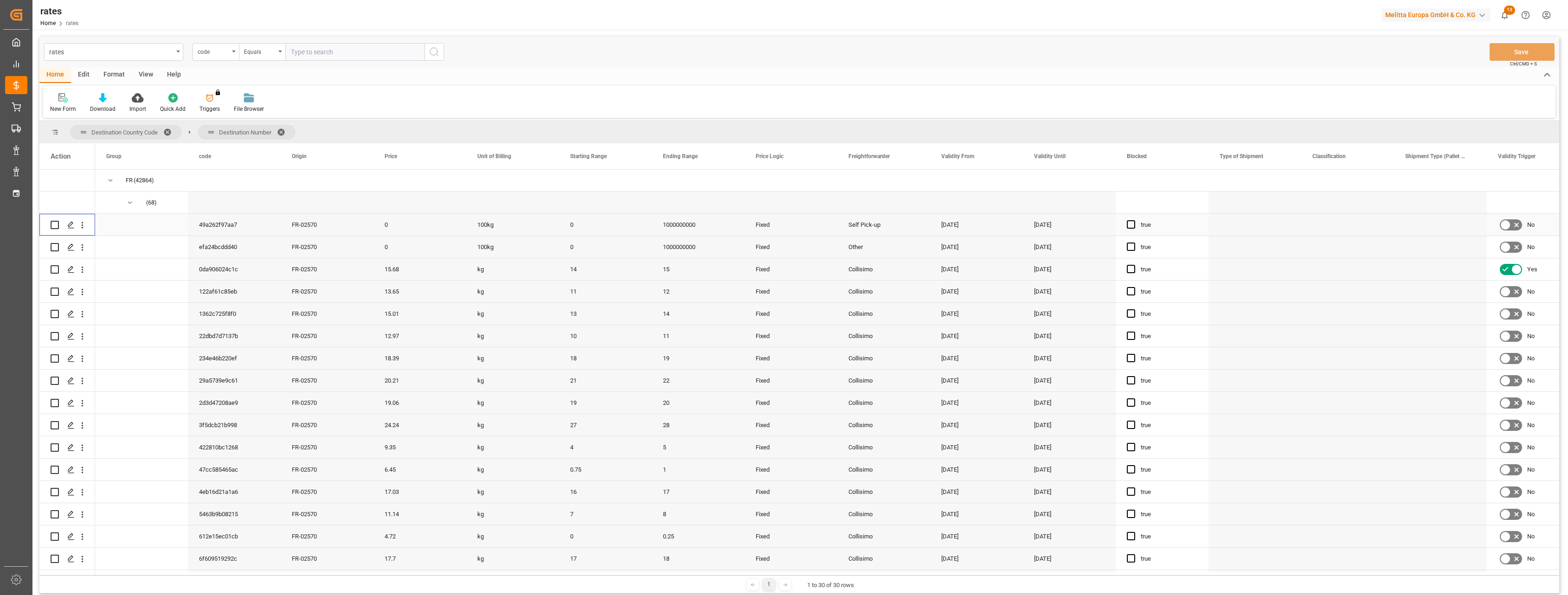
click at [57, 227] on input "Press Space to toggle row selection (unchecked)" at bounding box center [55, 225] width 9 height 9
checkbox input "true"
click at [83, 224] on icon "open menu" at bounding box center [82, 225] width 2 height 7
click at [102, 245] on span "Open in new tab" at bounding box center [143, 245] width 85 height 10
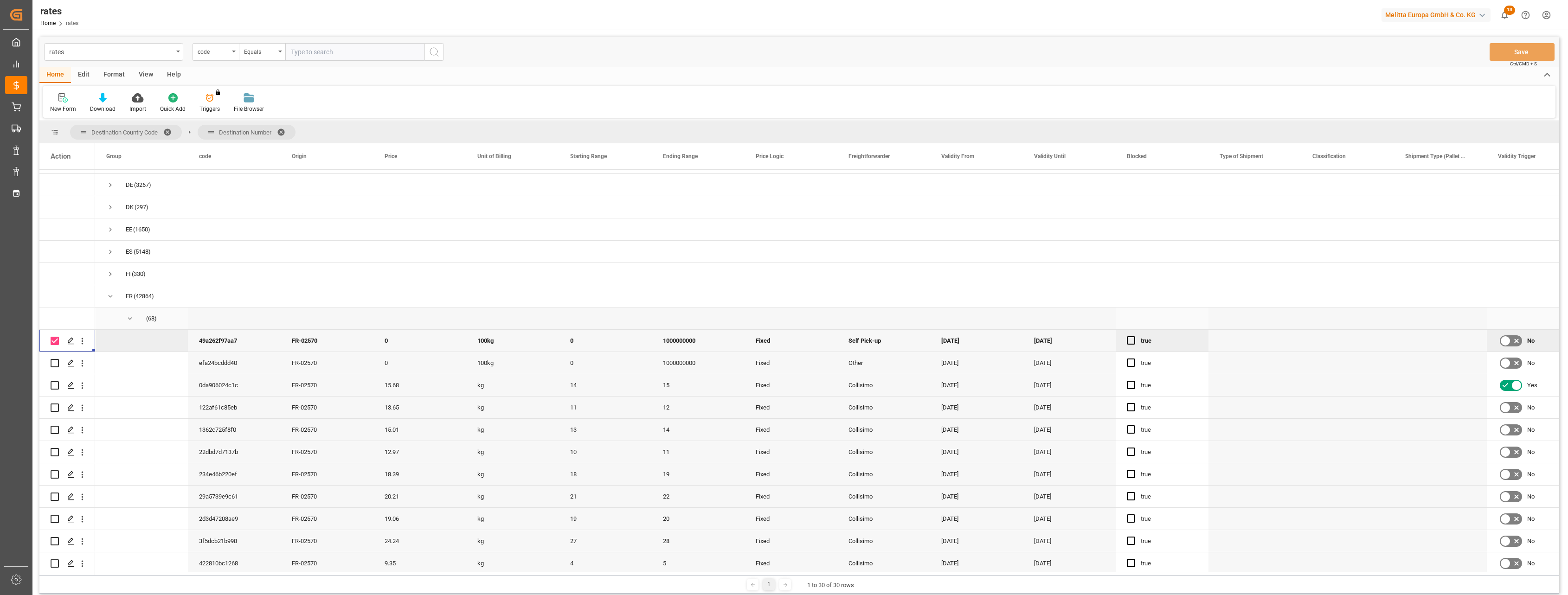
click at [129, 318] on span "Press SPACE to select this row." at bounding box center [130, 319] width 9 height 9
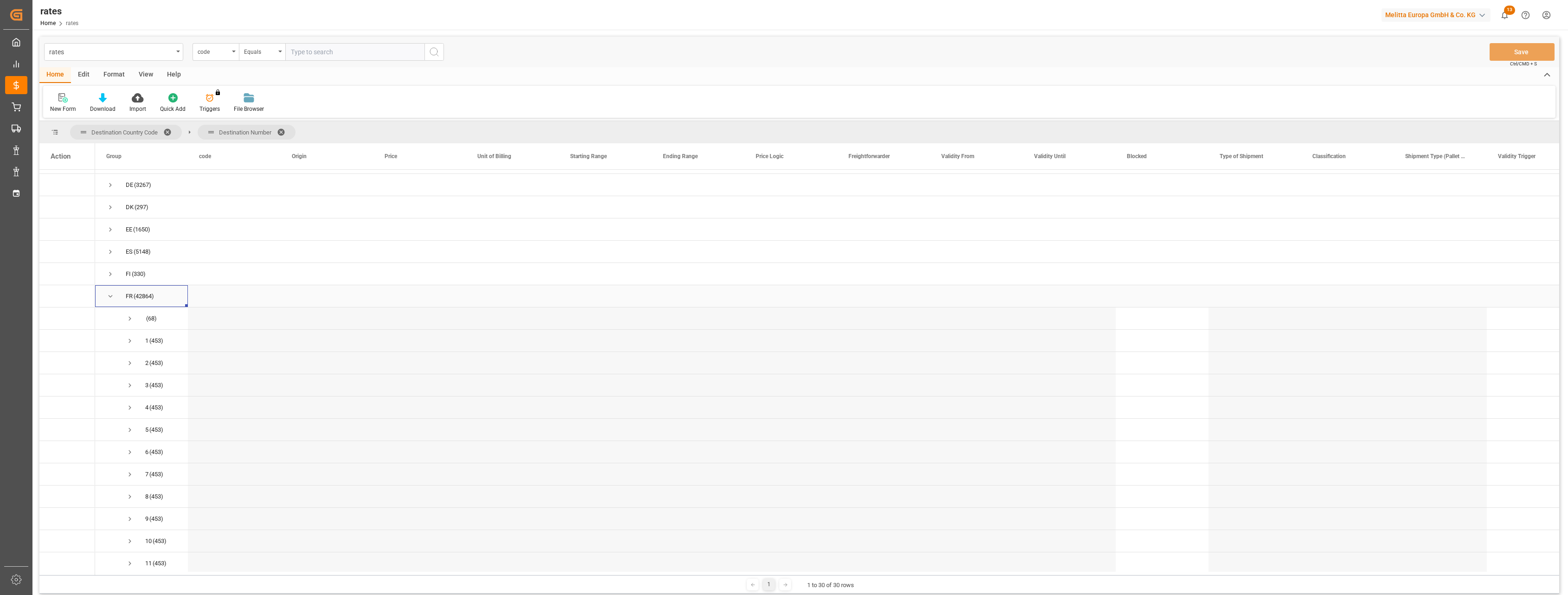
click at [109, 298] on span "Press SPACE to select this row." at bounding box center [111, 296] width 9 height 9
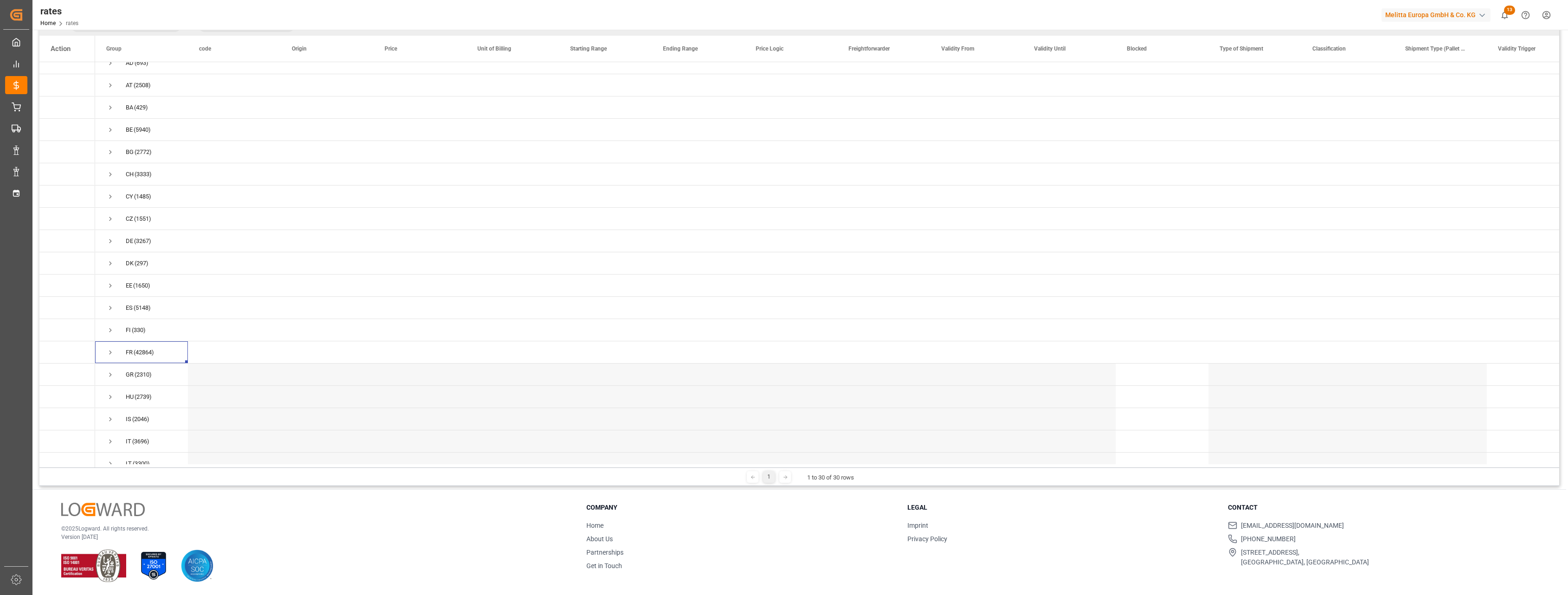
scroll to position [0, 0]
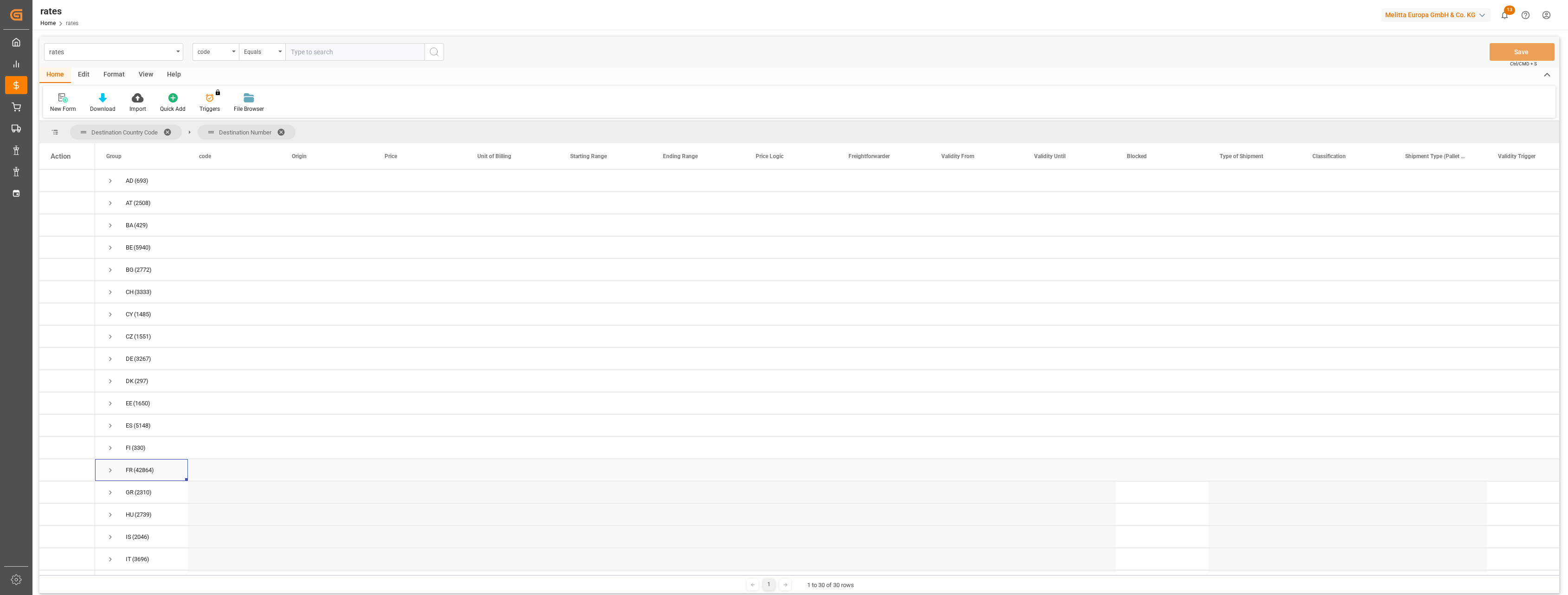
click at [110, 469] on span "Press SPACE to select this row." at bounding box center [111, 470] width 9 height 9
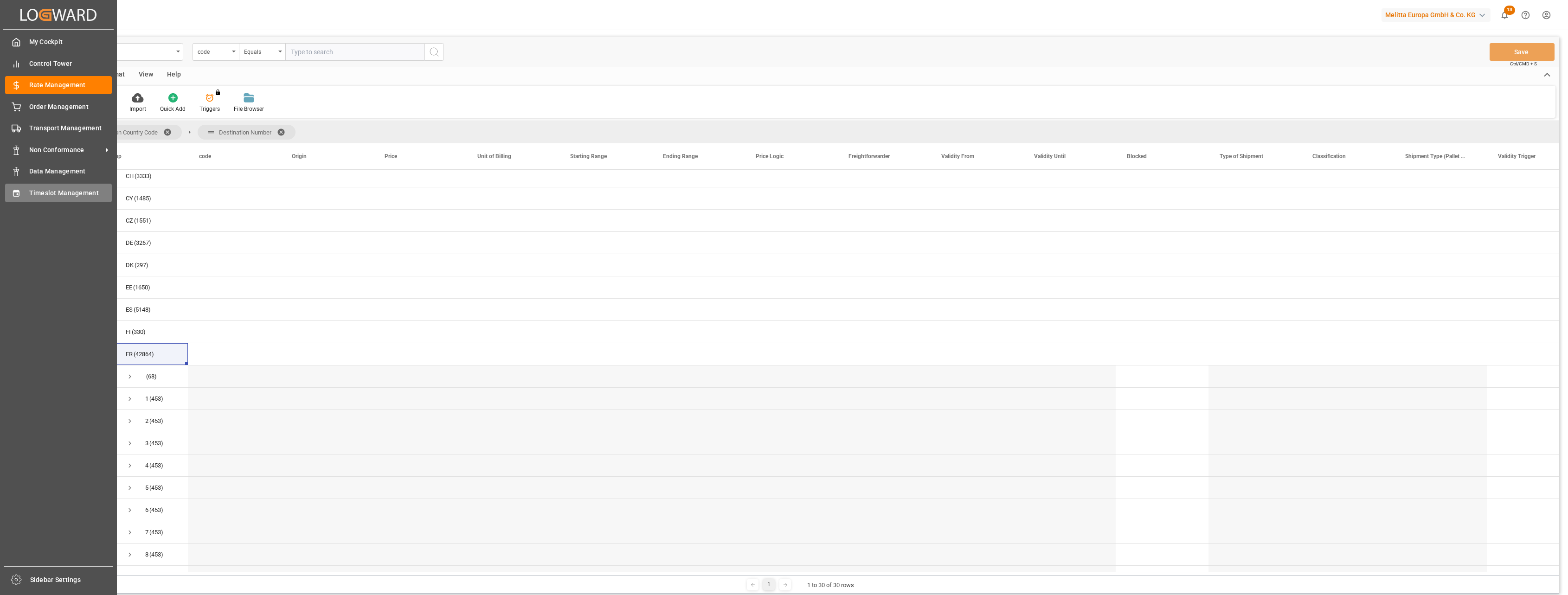
click at [19, 194] on icon at bounding box center [16, 193] width 6 height 7
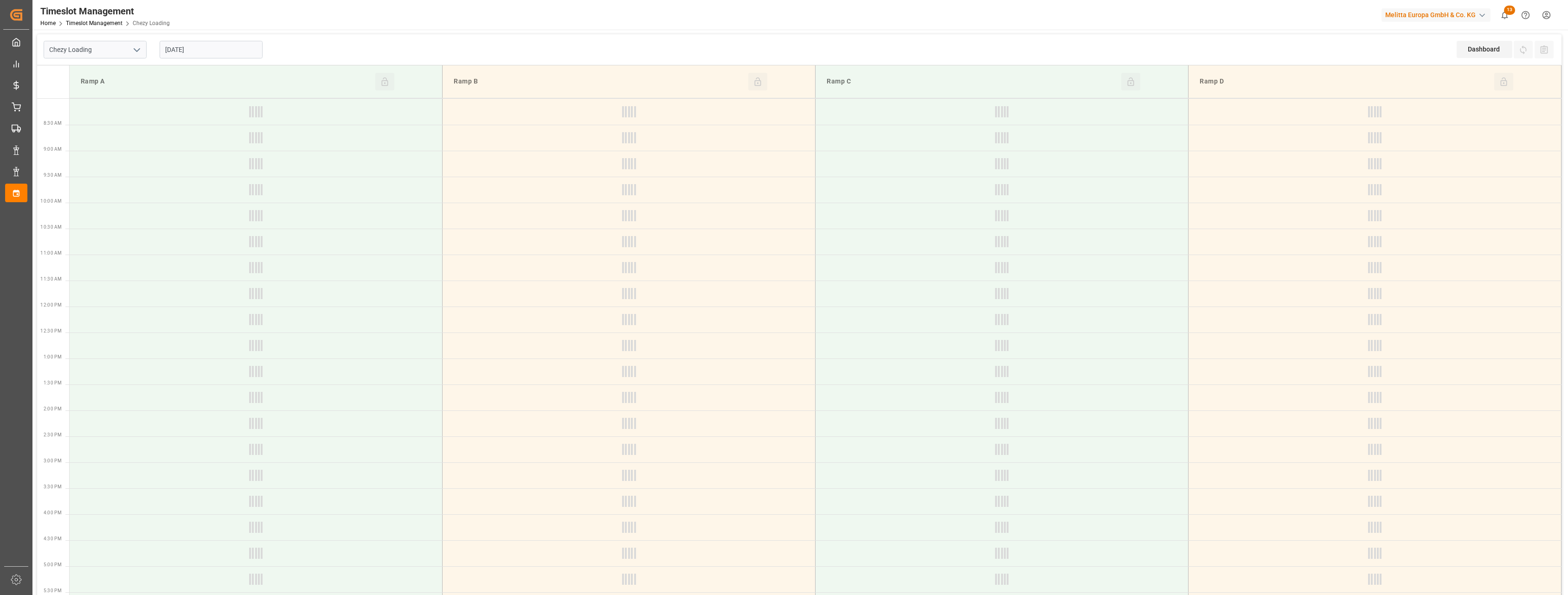
click at [141, 54] on icon "open menu" at bounding box center [137, 50] width 11 height 11
click at [123, 83] on div "Chezy Unloading" at bounding box center [95, 91] width 102 height 21
type input "Chezy Unloading"
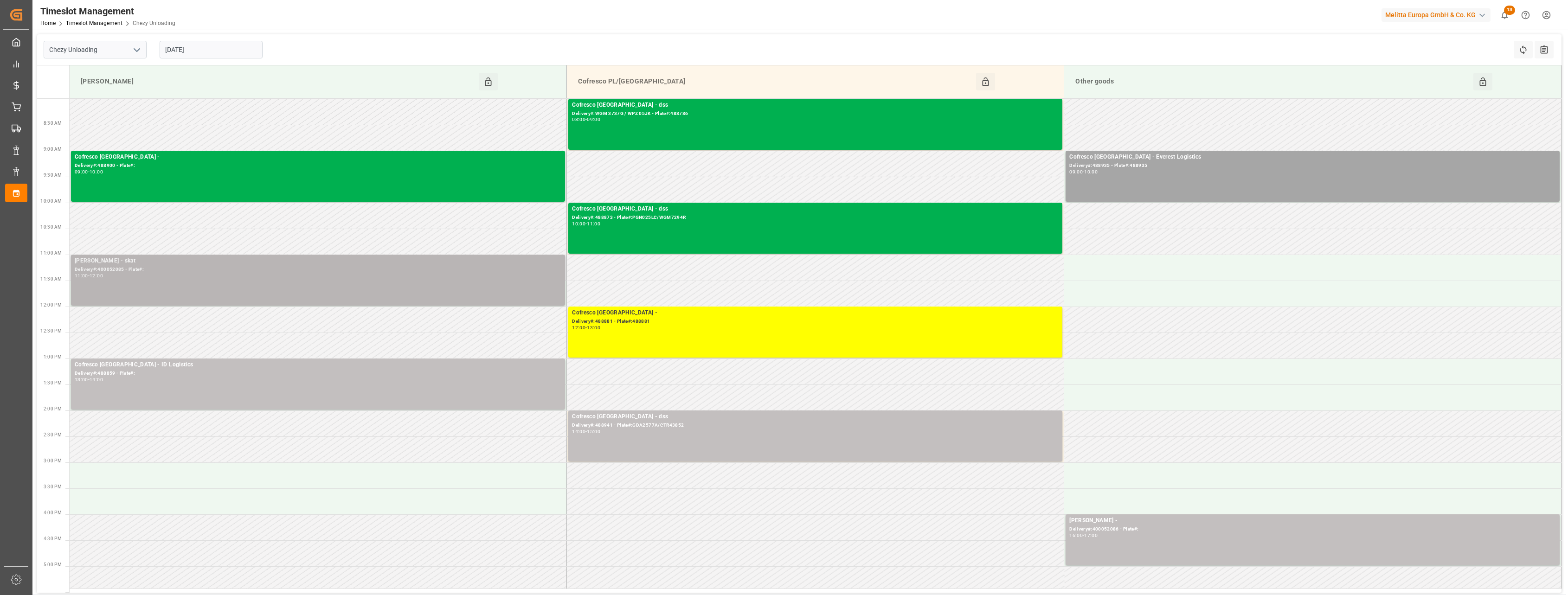
click at [418, 287] on div "Melitta Minden - skat Delivery#:400052085 - Plate#: 11:00 - 12:00" at bounding box center [318, 280] width 486 height 47
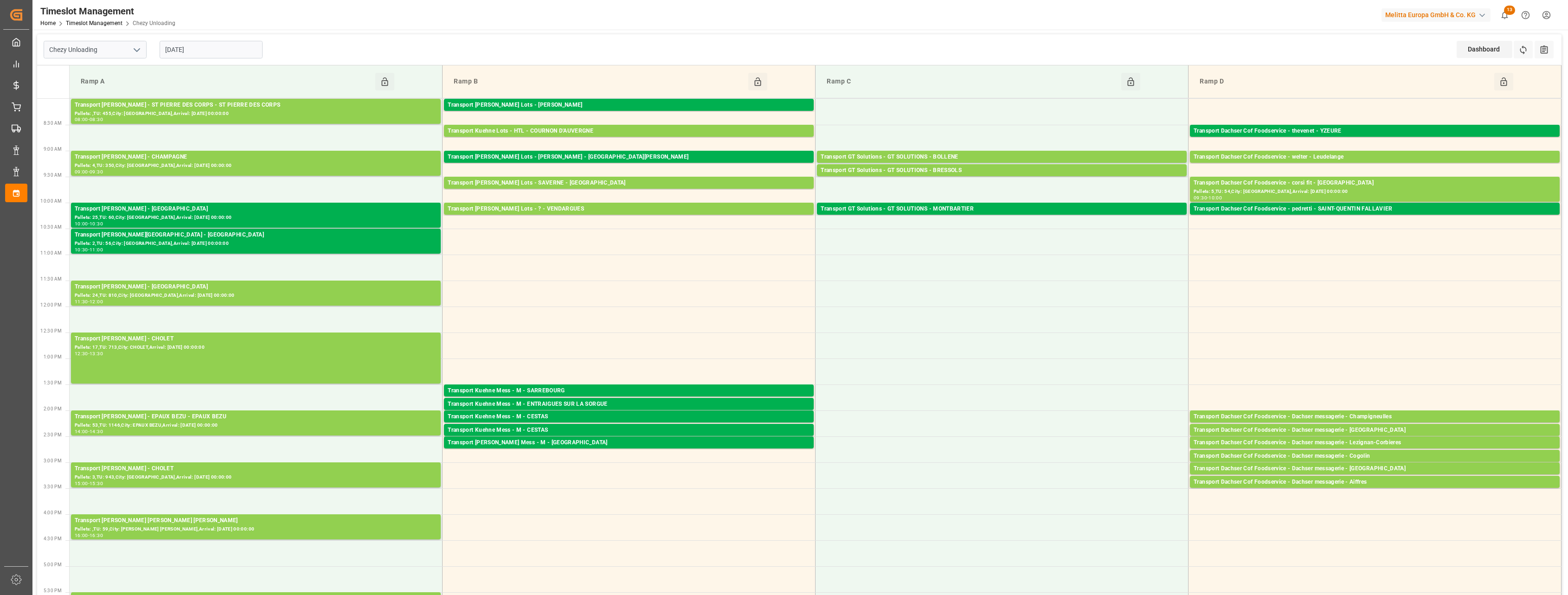
click at [133, 49] on icon "open menu" at bounding box center [137, 50] width 11 height 11
click at [108, 87] on div "Chezy Unloading" at bounding box center [95, 91] width 102 height 21
click at [206, 48] on input "[DATE]" at bounding box center [211, 49] width 103 height 18
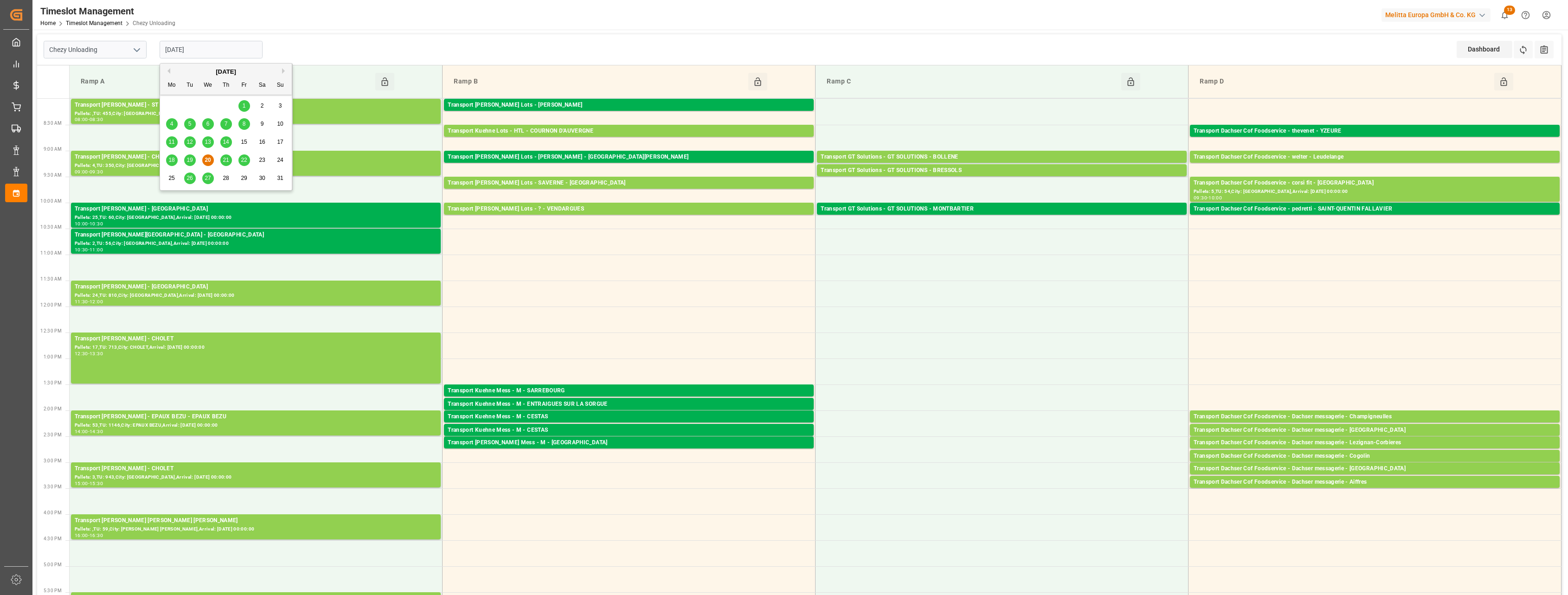
click at [225, 163] on span "21" at bounding box center [226, 160] width 6 height 7
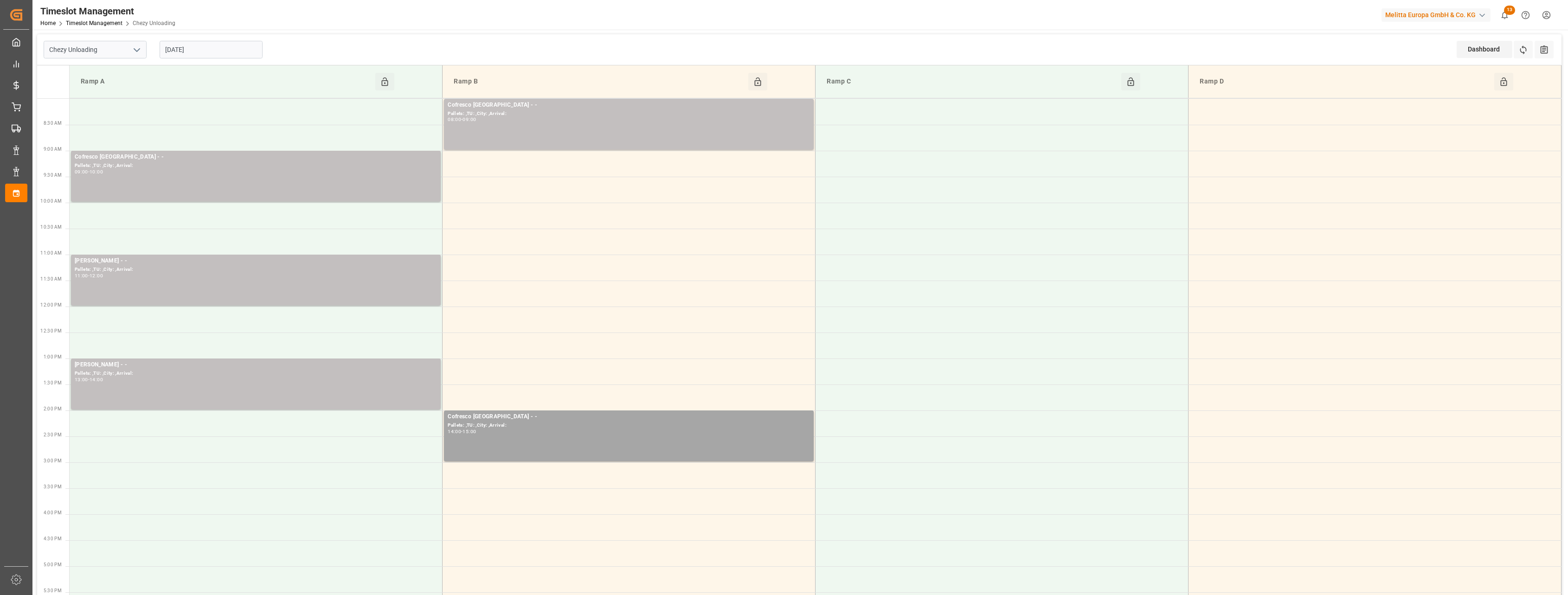
click at [139, 51] on icon "open menu" at bounding box center [137, 50] width 11 height 11
click at [229, 50] on input "[DATE]" at bounding box center [211, 49] width 103 height 18
click at [192, 162] on span "19" at bounding box center [189, 160] width 6 height 7
type input "[DATE]"
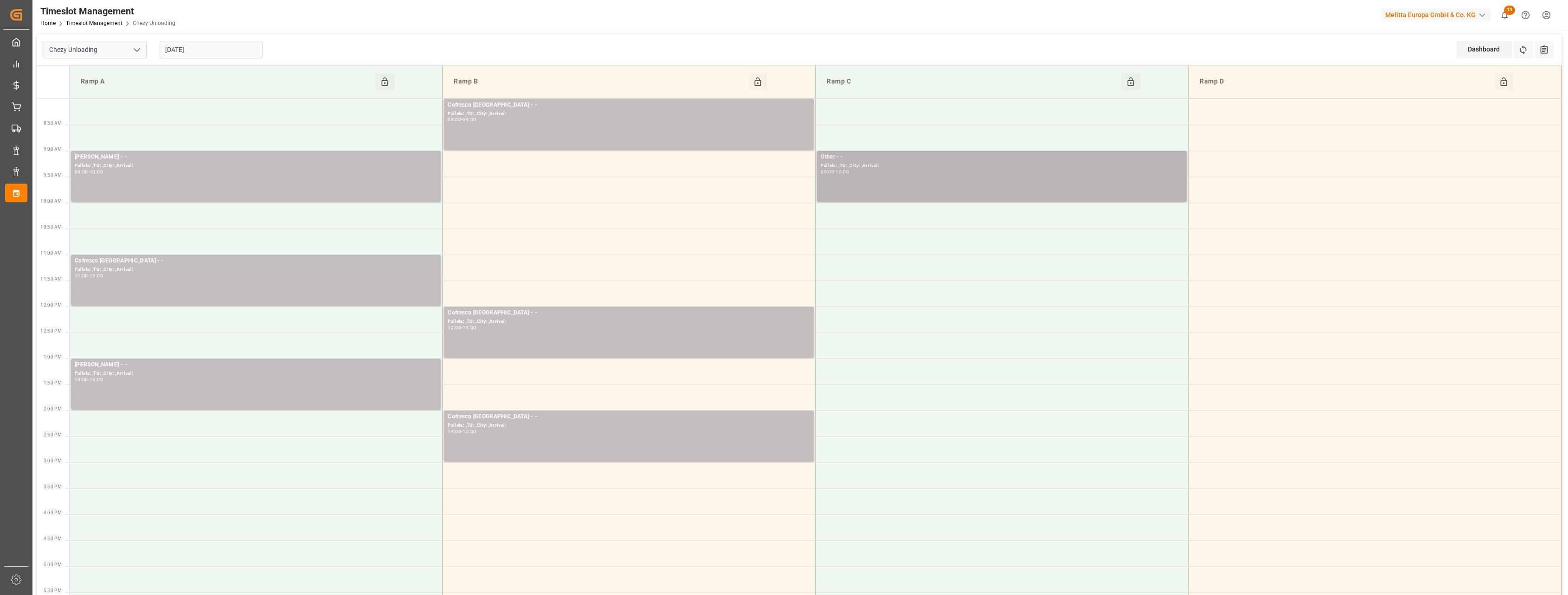
click at [1018, 184] on div "Other - - Pallets: ,TU: ,City: ,Arrival: 09:00 - 10:00" at bounding box center [1001, 176] width 362 height 47
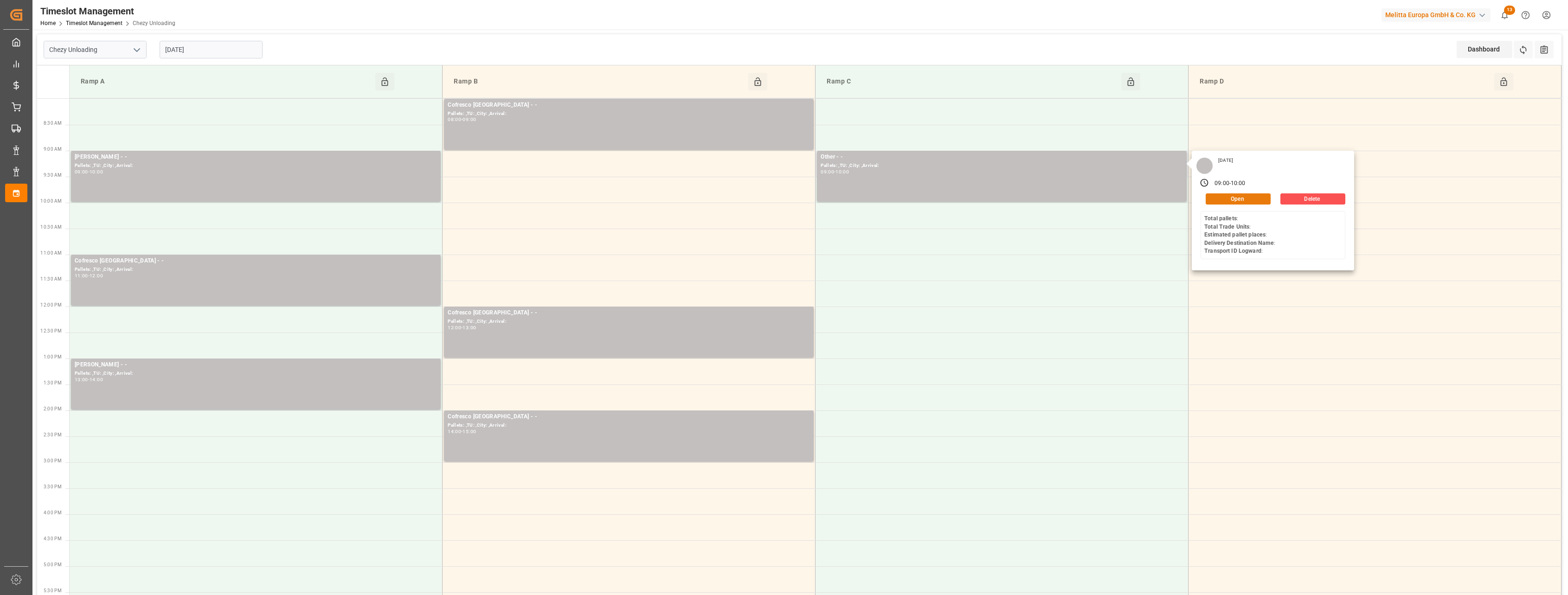
click at [1250, 197] on button "Open" at bounding box center [1238, 199] width 65 height 11
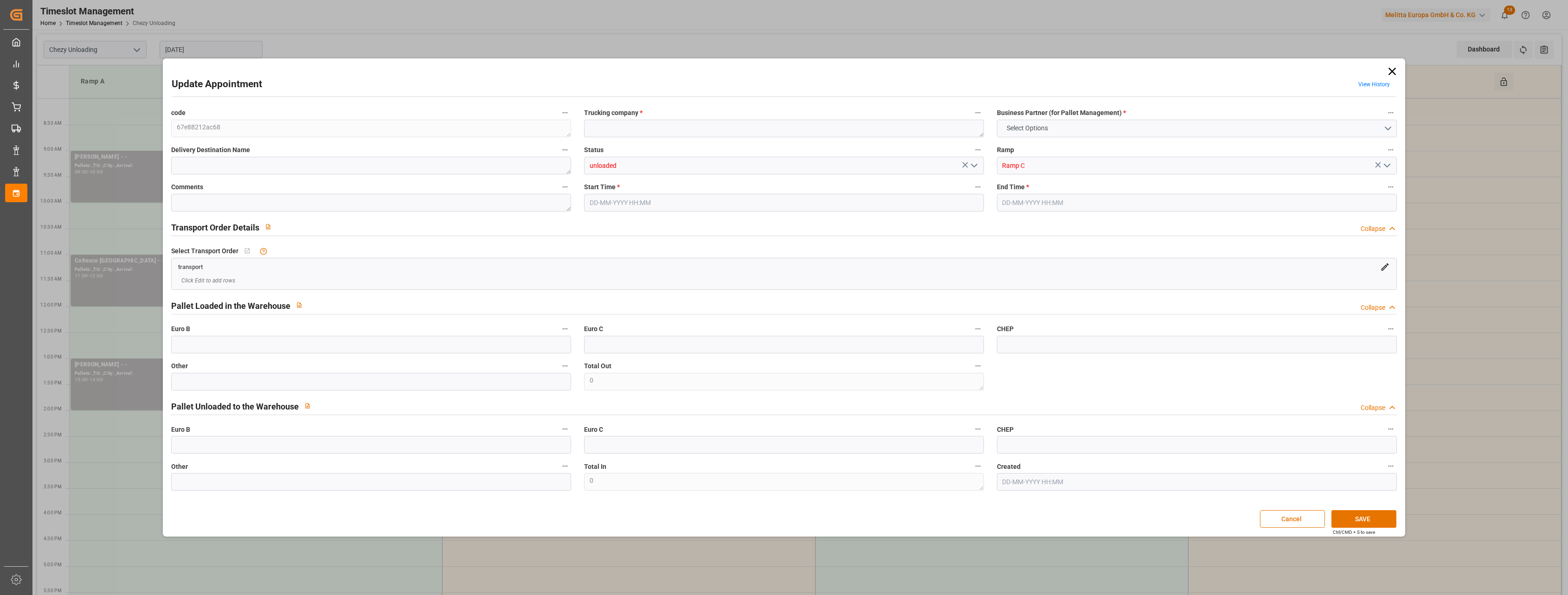
type input "0"
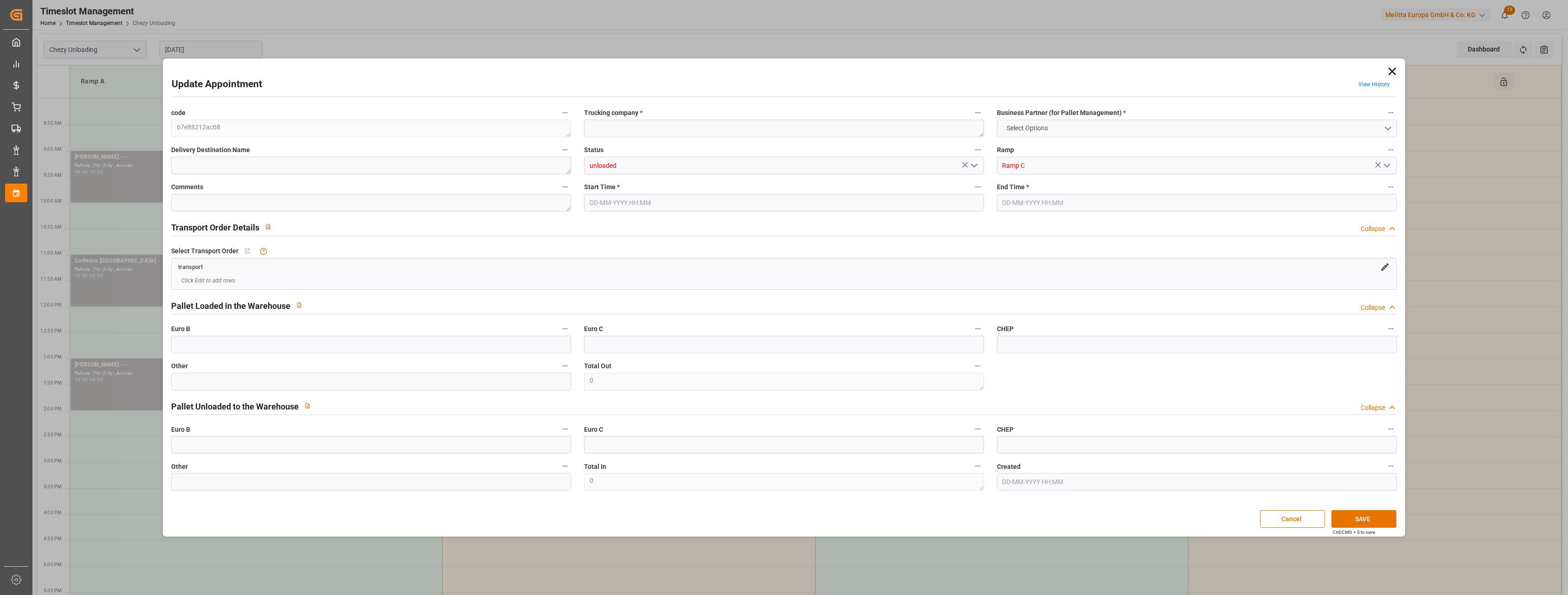
type input "0"
type input "[DATE] 09:00"
type input "[DATE] 10:00"
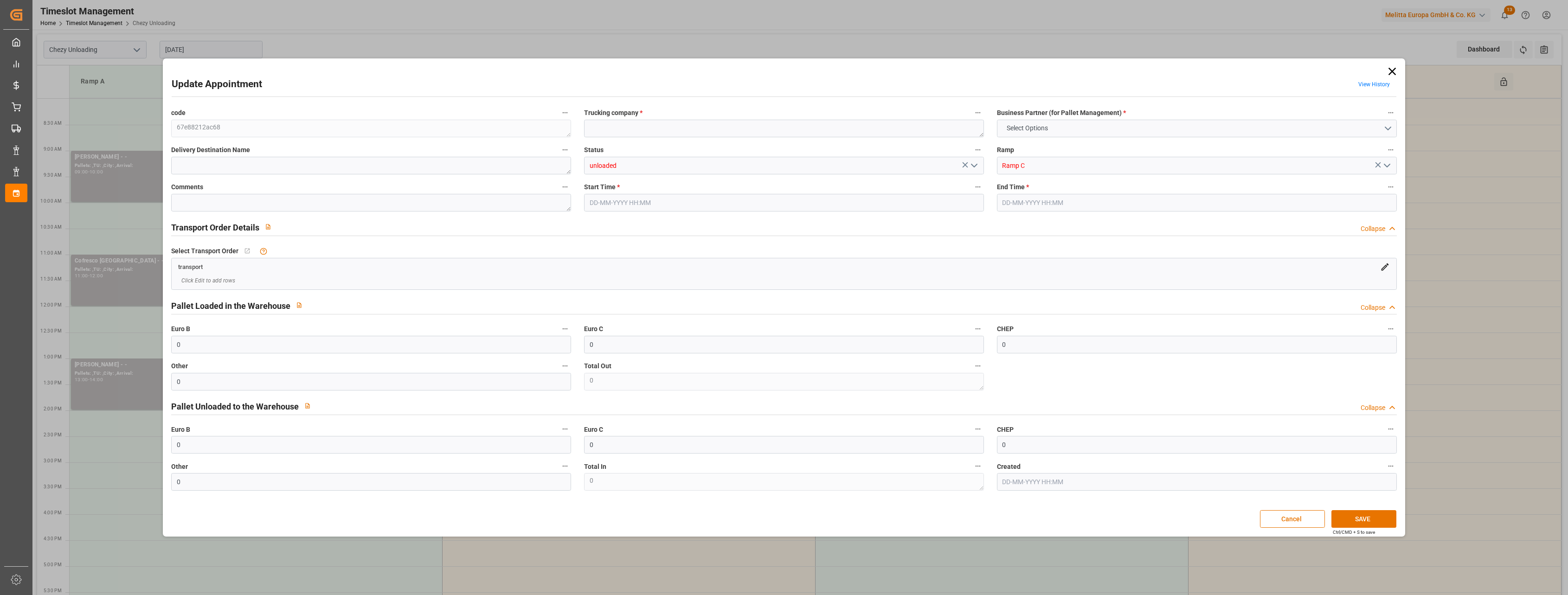
type input "[DATE] 12:33"
click at [792, 207] on input "[DATE] 09:00" at bounding box center [784, 203] width 400 height 18
click at [651, 314] on span "21" at bounding box center [650, 313] width 6 height 7
type input "[DATE] 09:00"
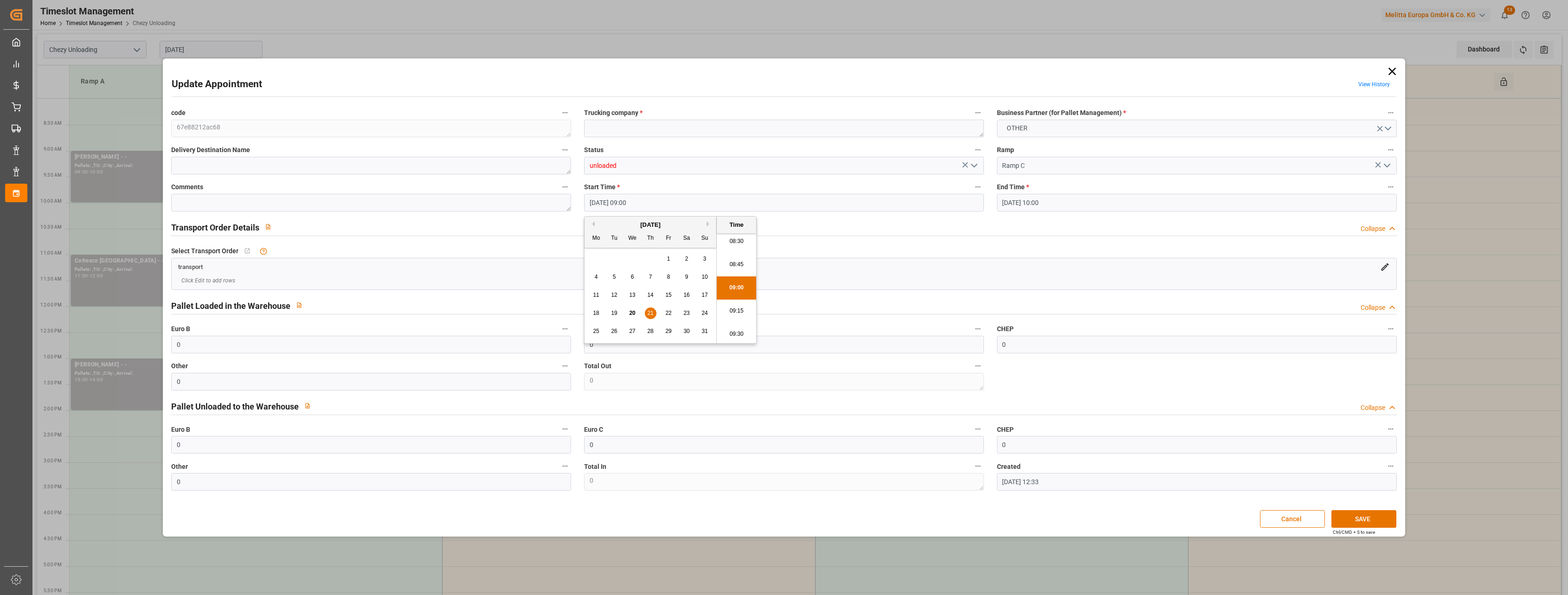
click at [1071, 203] on input "[DATE] 10:00" at bounding box center [1197, 203] width 400 height 18
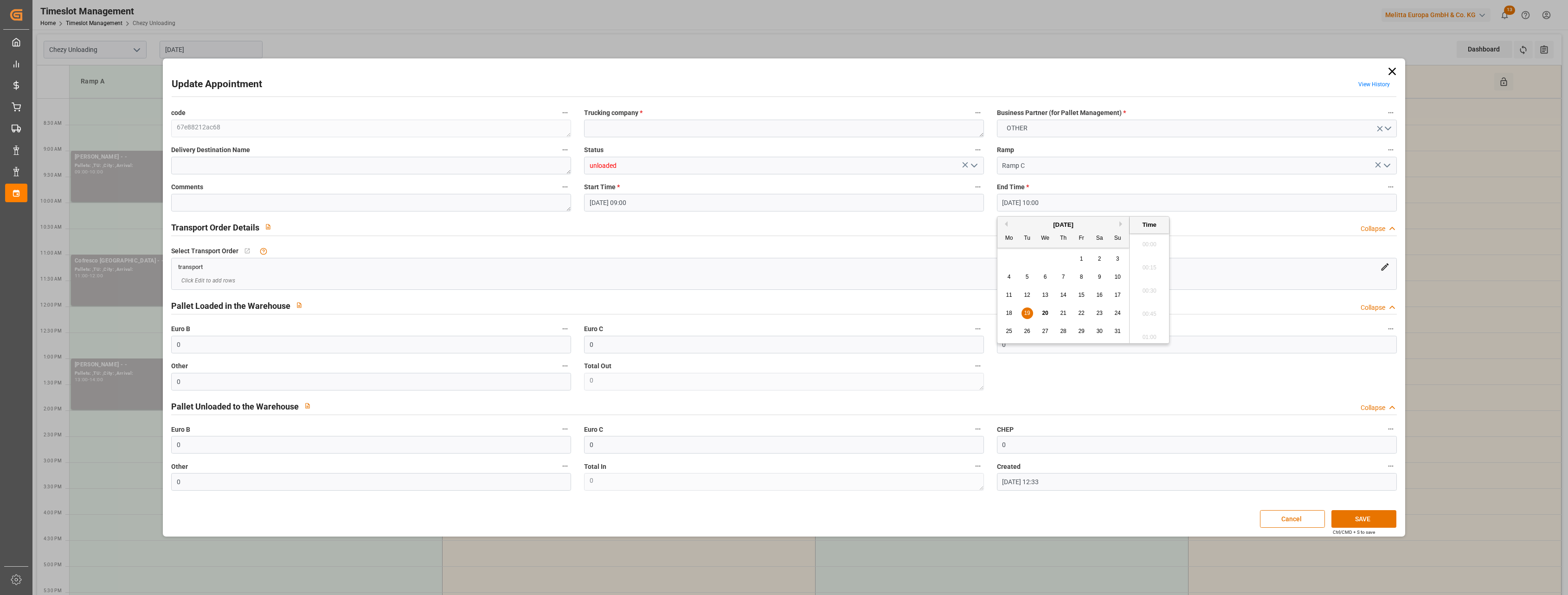
scroll to position [884, 0]
click at [1063, 313] on span "21" at bounding box center [1063, 313] width 6 height 7
type input "[DATE] 10:00"
click at [1349, 510] on button "SAVE" at bounding box center [1363, 518] width 65 height 18
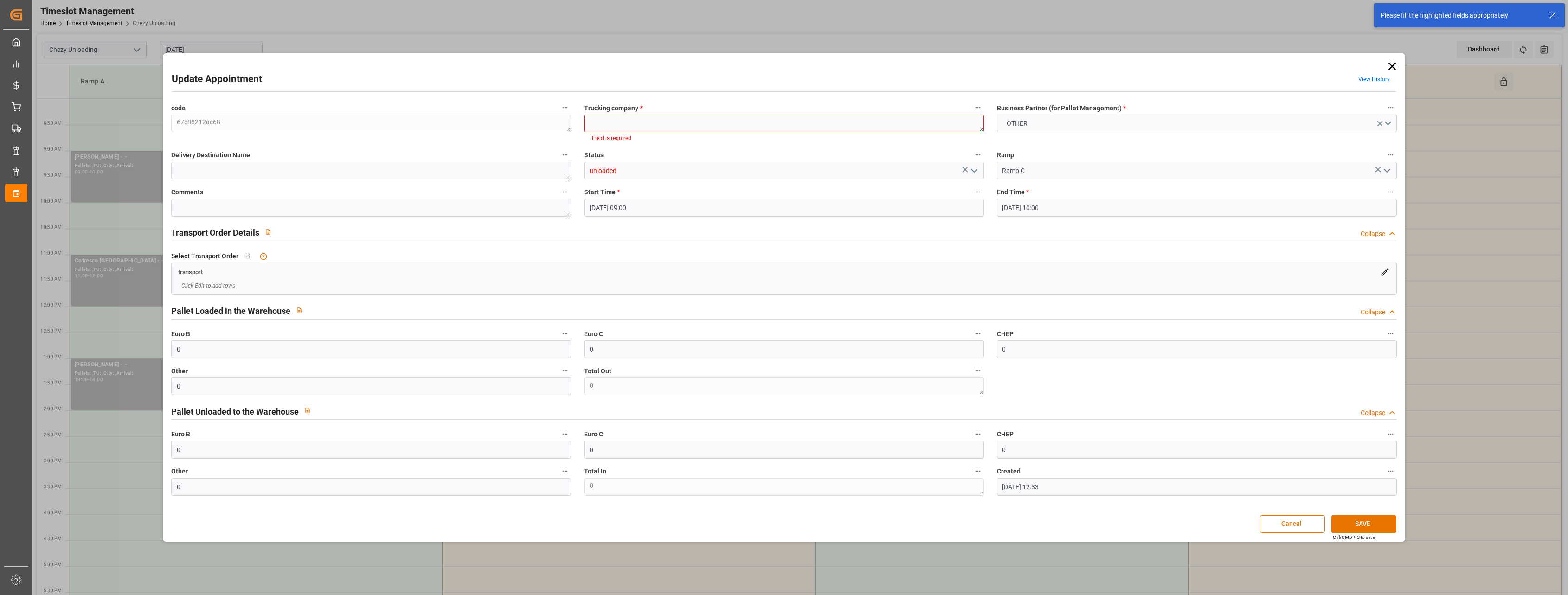
click at [1453, 15] on div "Please fill the highlighted fields appropriately" at bounding box center [1460, 16] width 159 height 10
click at [706, 130] on textarea at bounding box center [784, 123] width 400 height 18
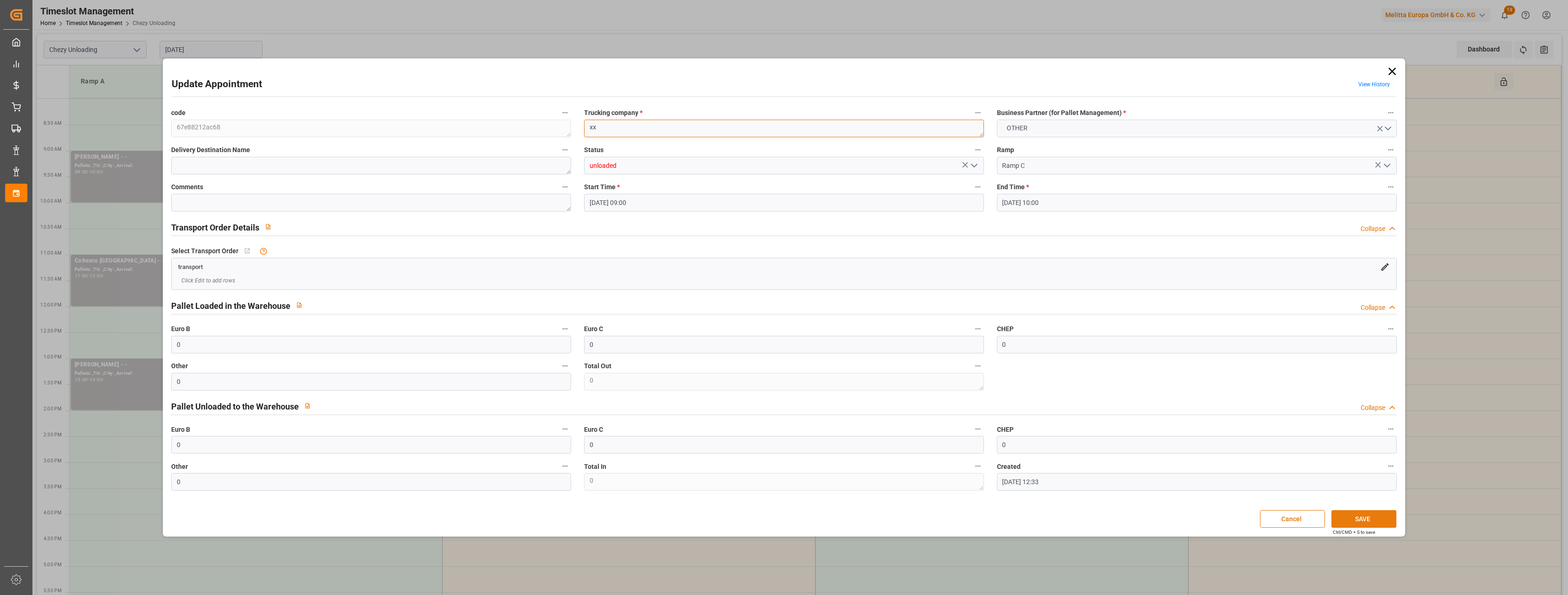
type textarea "xx"
click at [1355, 522] on button "SAVE" at bounding box center [1363, 518] width 65 height 18
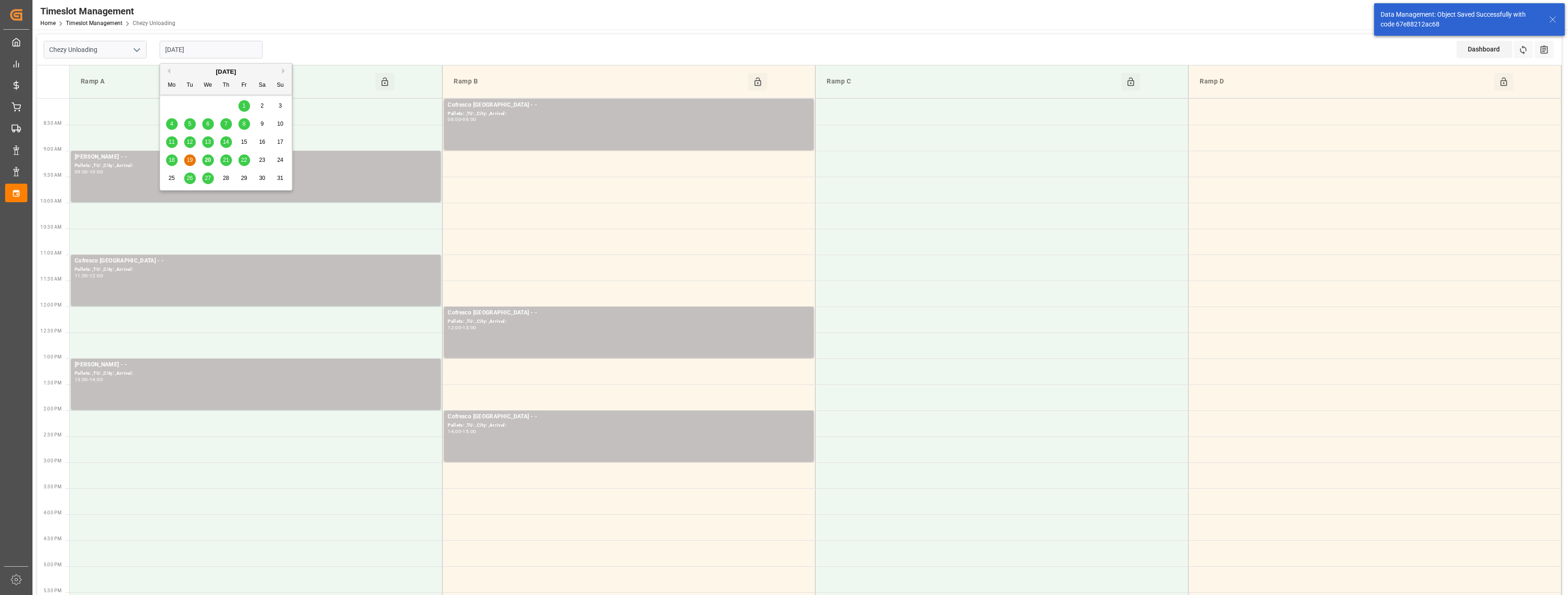
click at [247, 56] on input "[DATE]" at bounding box center [211, 49] width 103 height 18
click at [225, 162] on span "21" at bounding box center [226, 160] width 6 height 7
type input "[DATE]"
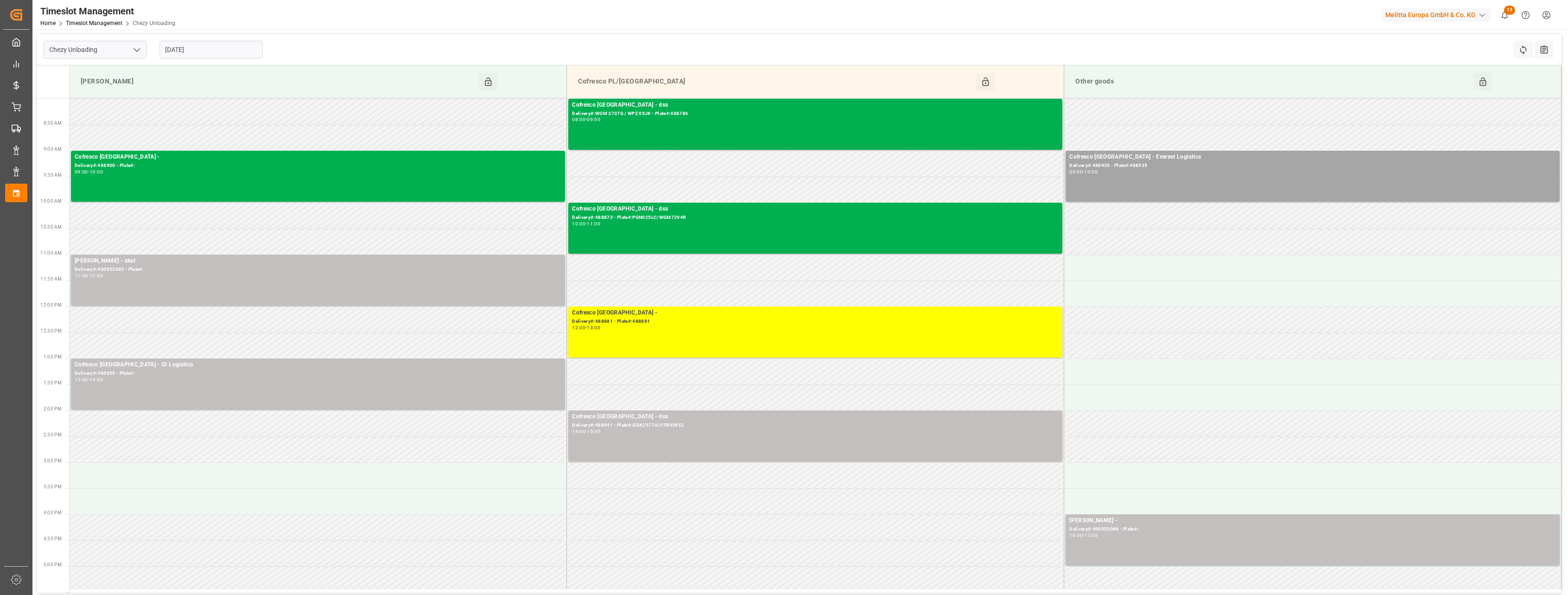
click at [222, 49] on input "[DATE]" at bounding box center [211, 49] width 103 height 18
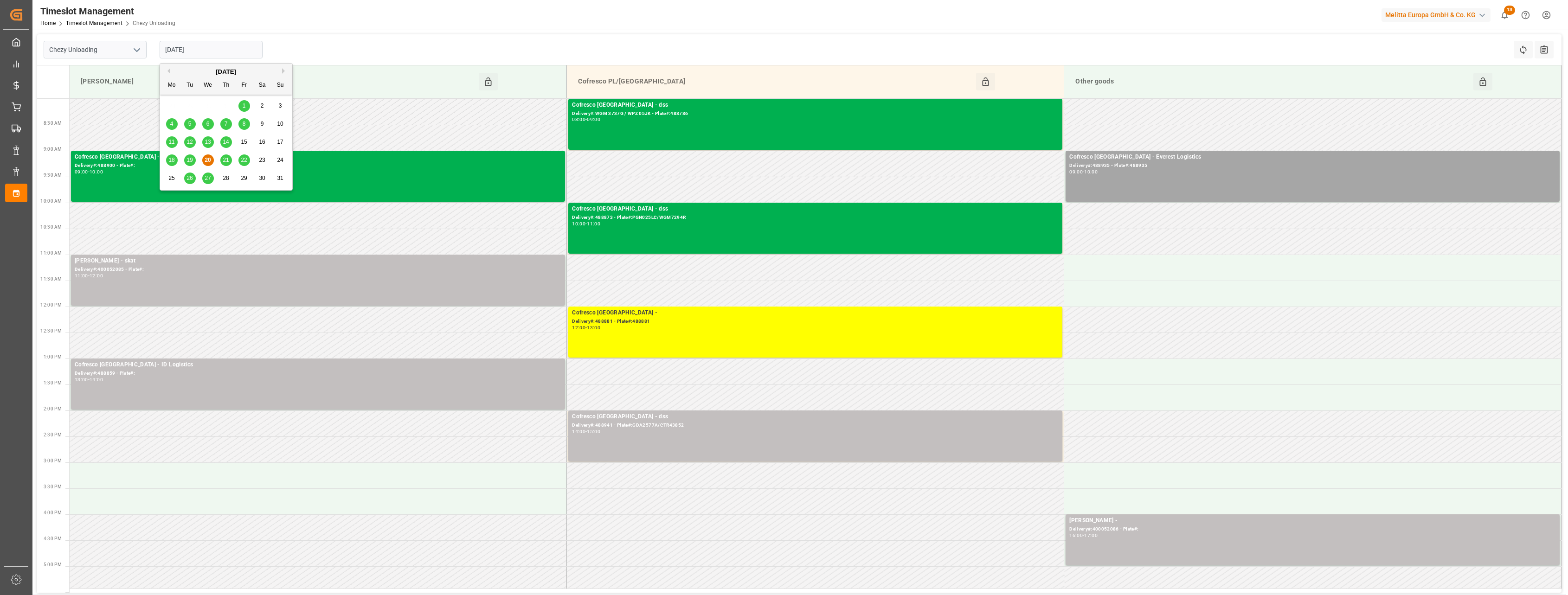
click at [222, 158] on div "21" at bounding box center [226, 161] width 12 height 11
type input "[DATE]"
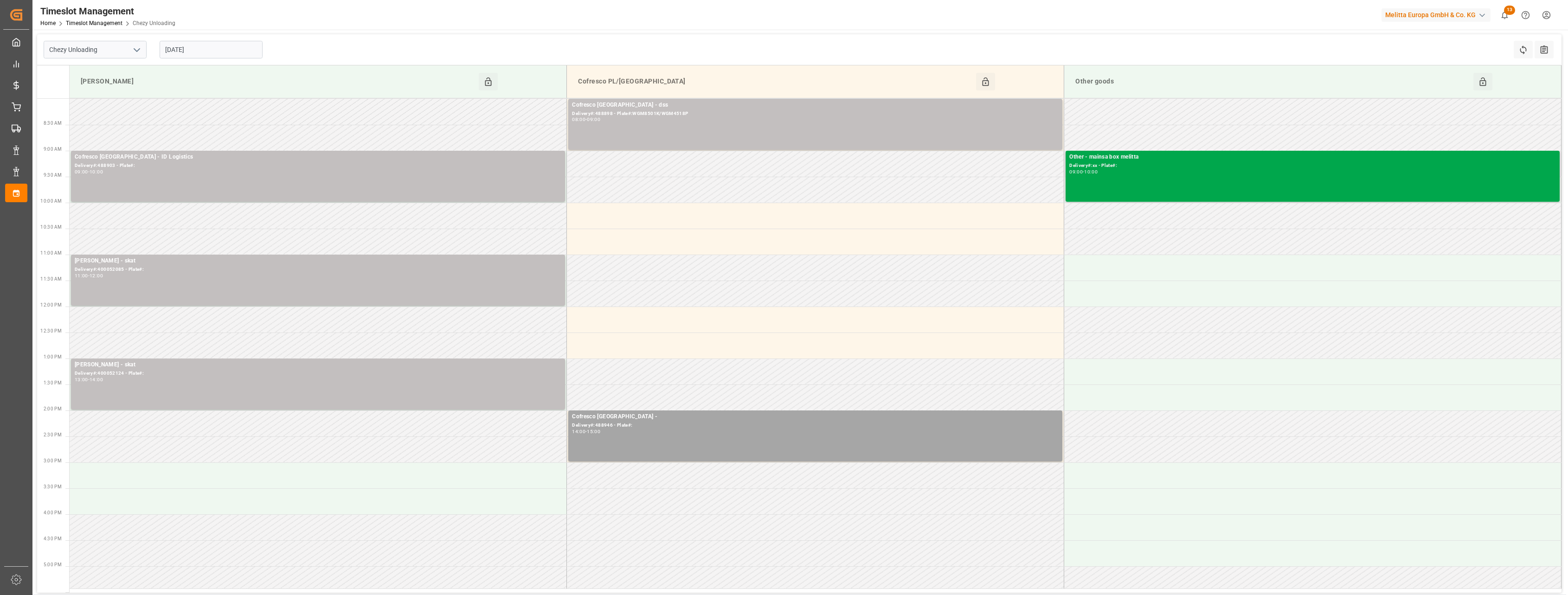
click at [1136, 169] on div "Delivery#:xx - Plate#:" at bounding box center [1312, 165] width 486 height 8
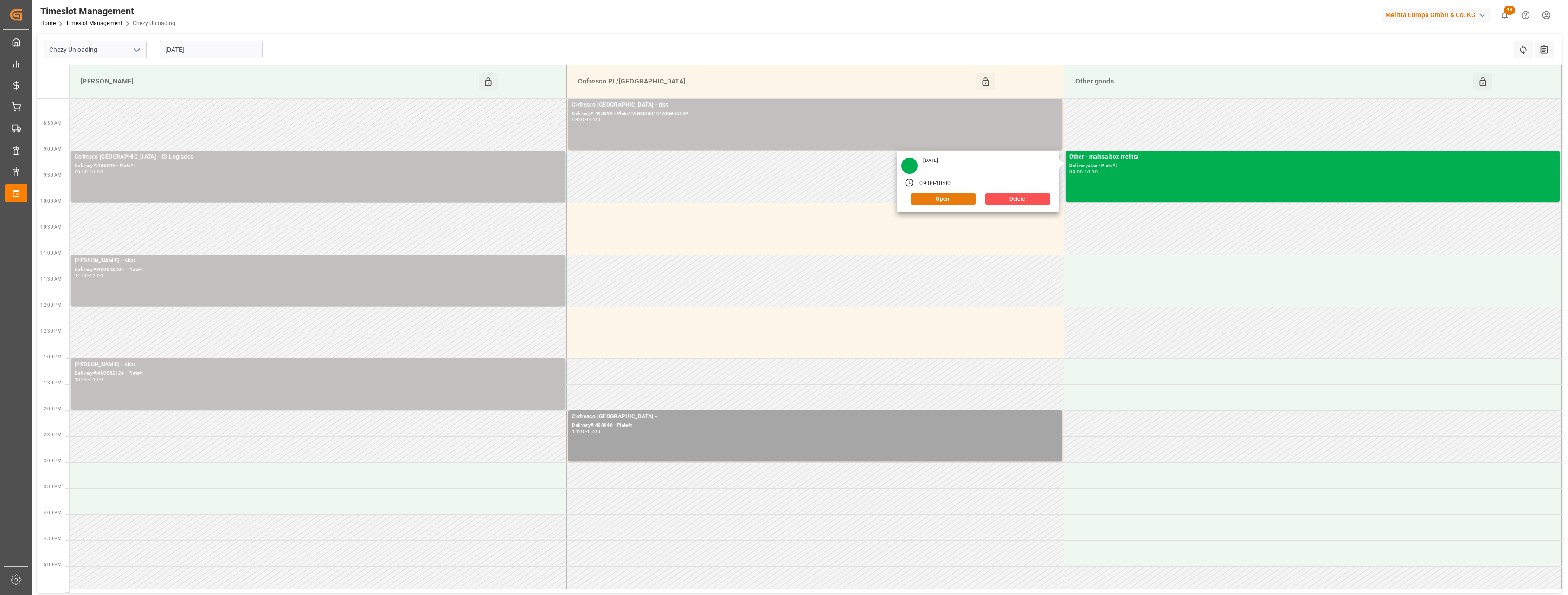
click at [960, 200] on button "Open" at bounding box center [943, 199] width 65 height 11
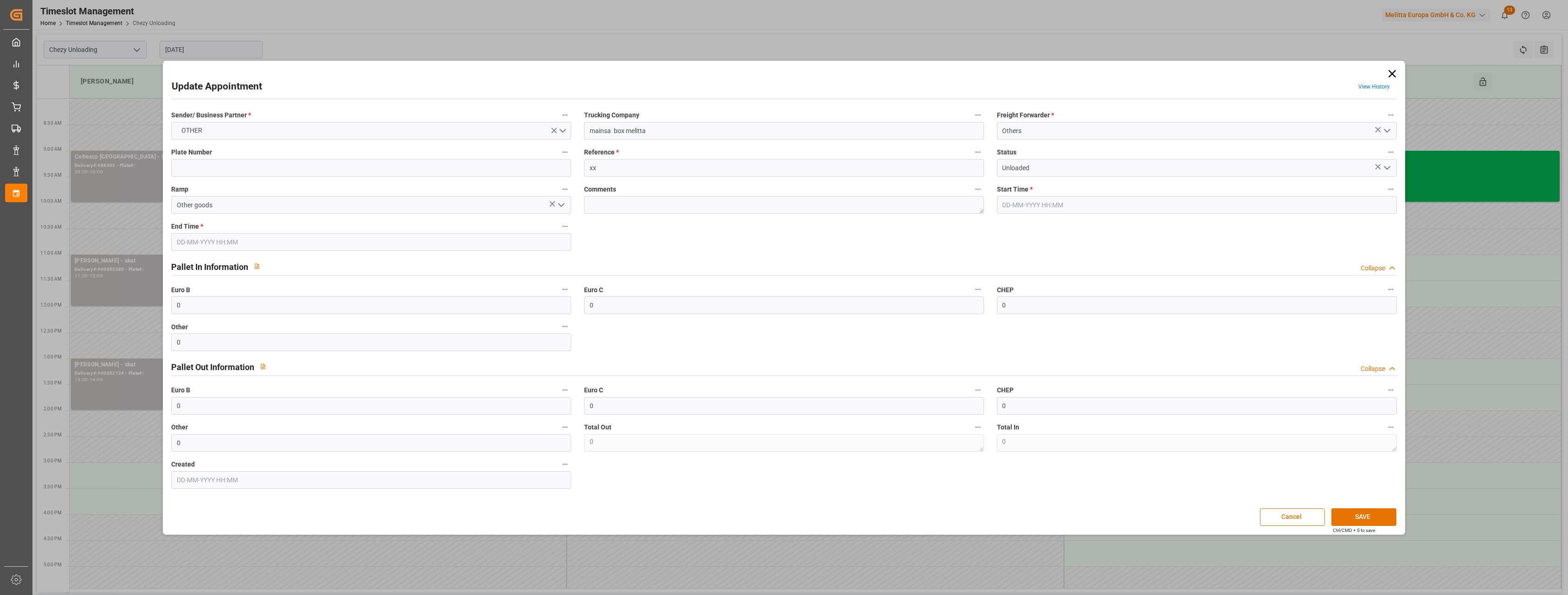
type input "[DATE] 09:00"
type input "[DATE] 10:00"
type input "[DATE] 12:33"
click at [826, 206] on textarea at bounding box center [784, 204] width 400 height 18
click at [1033, 196] on input "[DATE] 09:00" at bounding box center [1197, 204] width 400 height 18
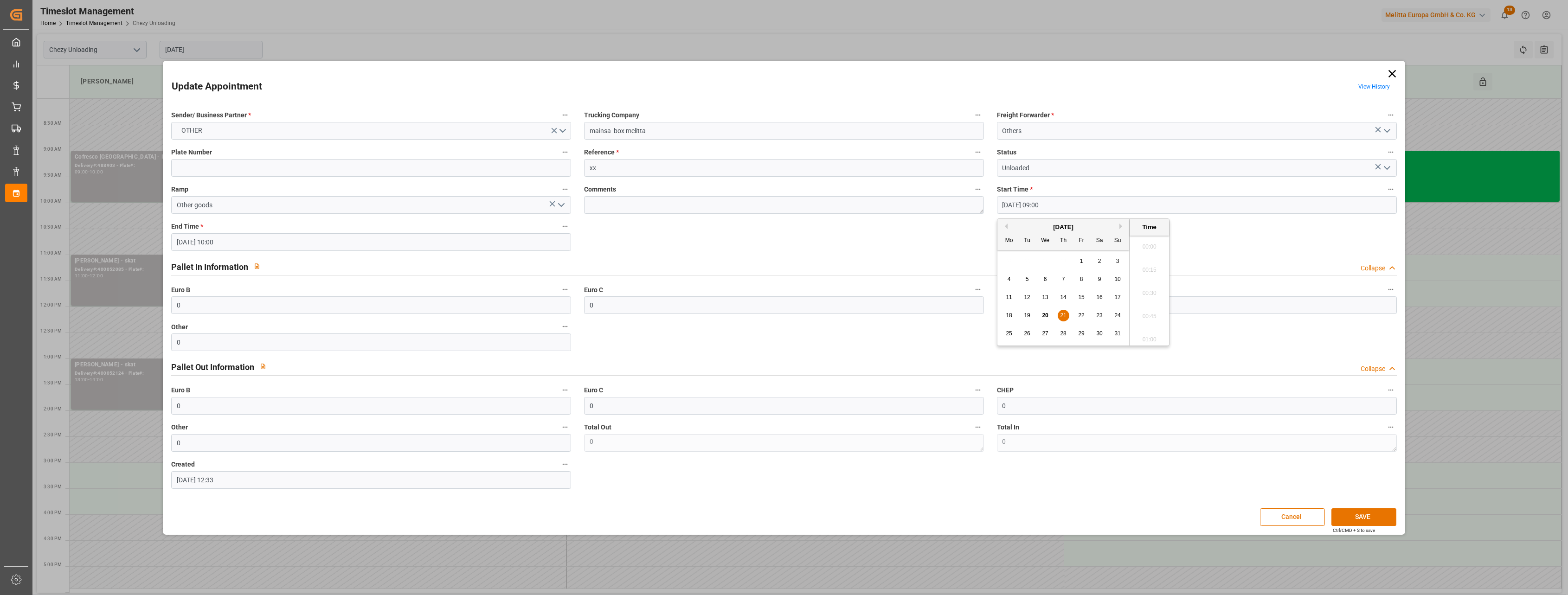
scroll to position [792, 0]
click at [1029, 315] on span "19" at bounding box center [1027, 315] width 6 height 7
type input "[DATE] 09:00"
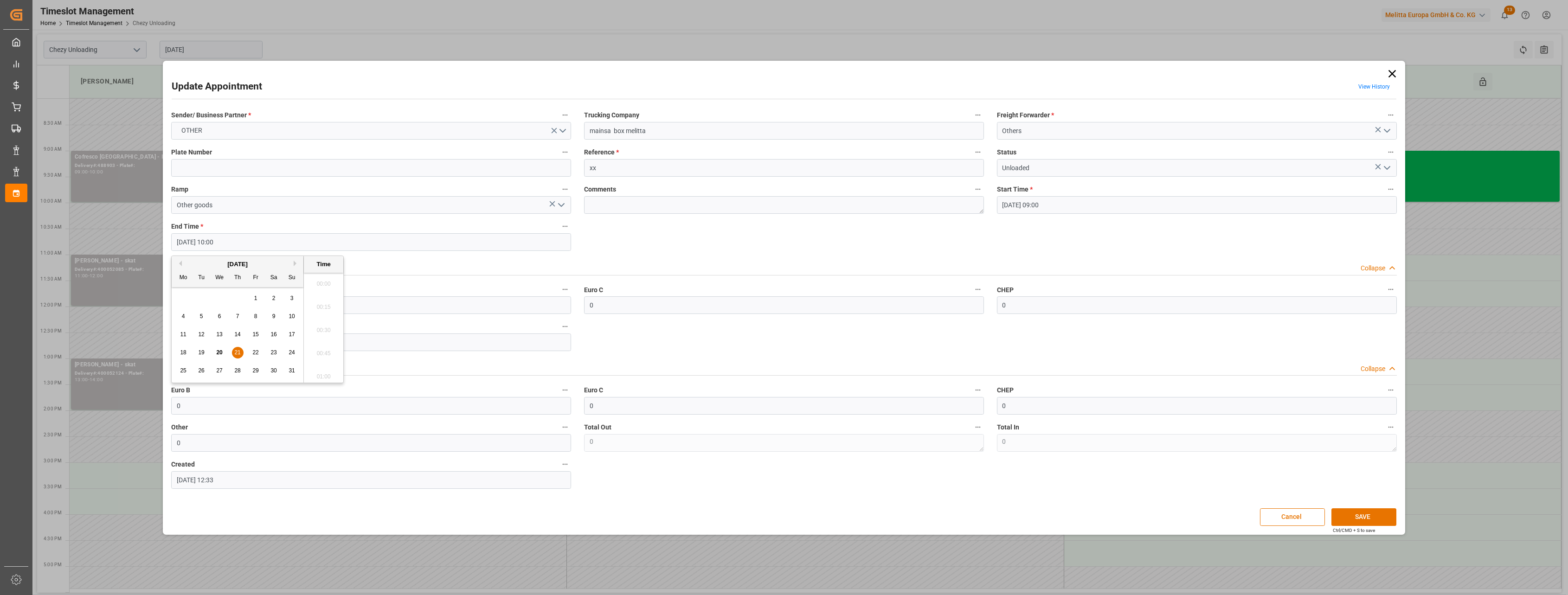
click at [346, 247] on input "[DATE] 10:00" at bounding box center [371, 242] width 400 height 18
click at [199, 350] on span "19" at bounding box center [201, 352] width 6 height 7
type input "[DATE] 10:00"
click at [1358, 515] on button "SAVE" at bounding box center [1363, 517] width 65 height 18
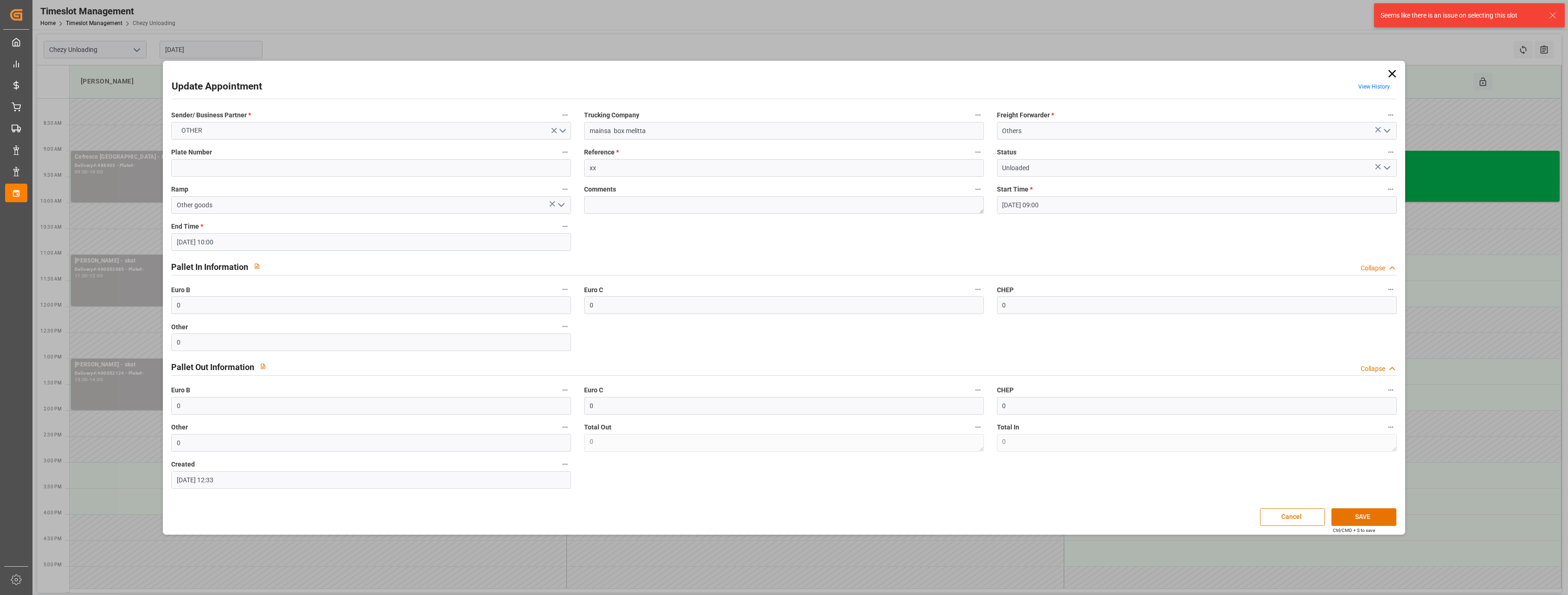
click at [1405, 18] on div "Seems like there is an issue on selecting this slot" at bounding box center [1460, 16] width 159 height 10
click at [1366, 514] on button "SAVE" at bounding box center [1363, 517] width 65 height 18
click at [1391, 73] on icon at bounding box center [1391, 73] width 7 height 7
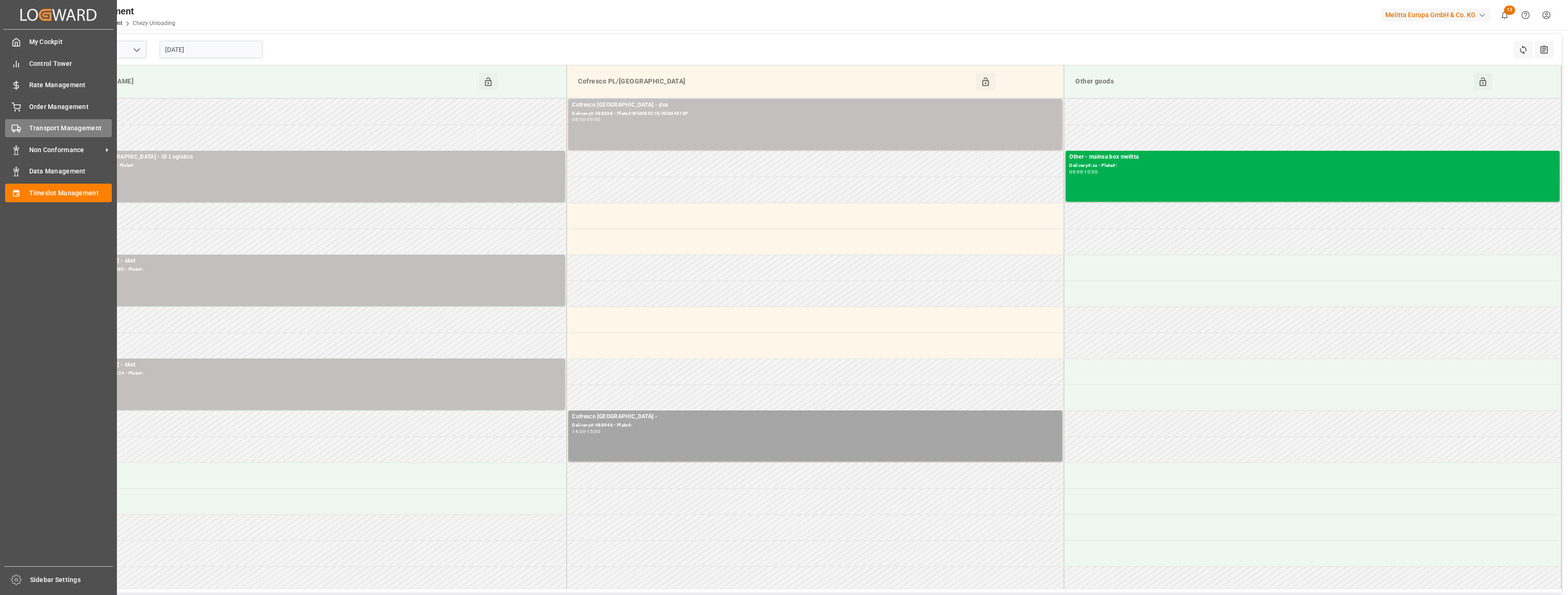
click at [27, 125] on div "Transport Management Transport Management" at bounding box center [58, 128] width 107 height 18
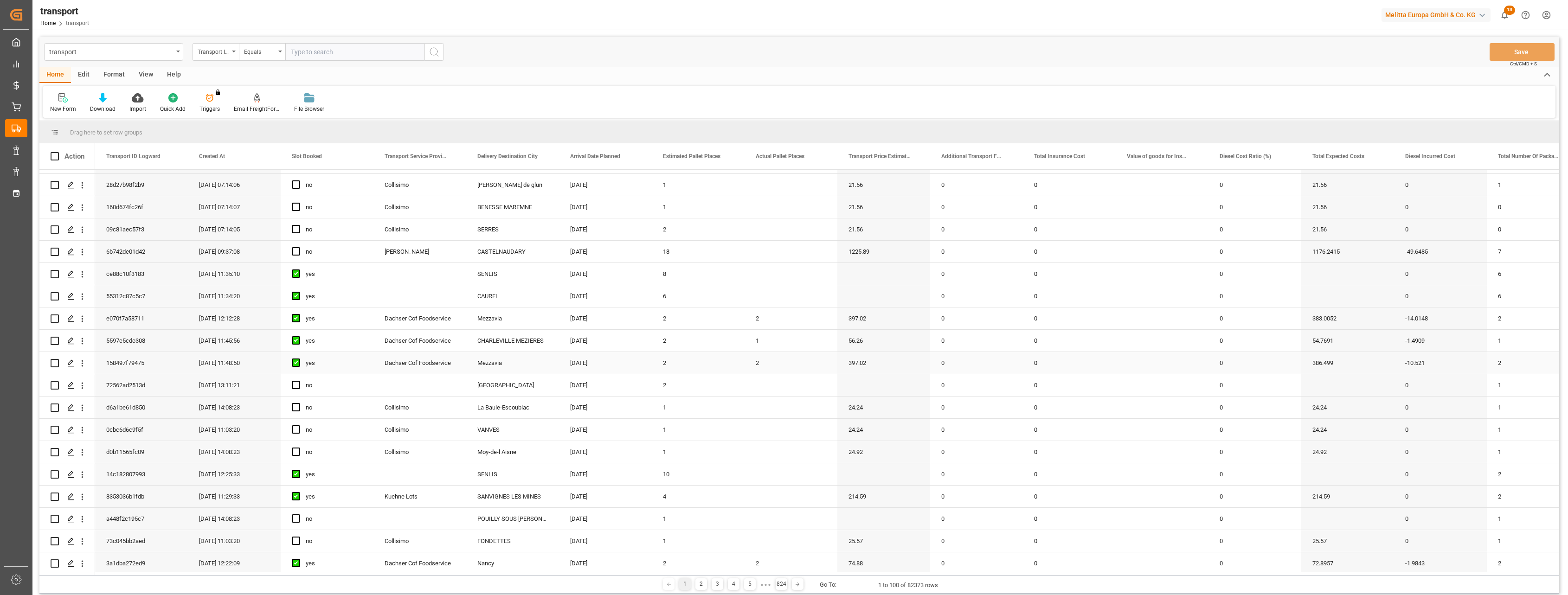
scroll to position [232, 0]
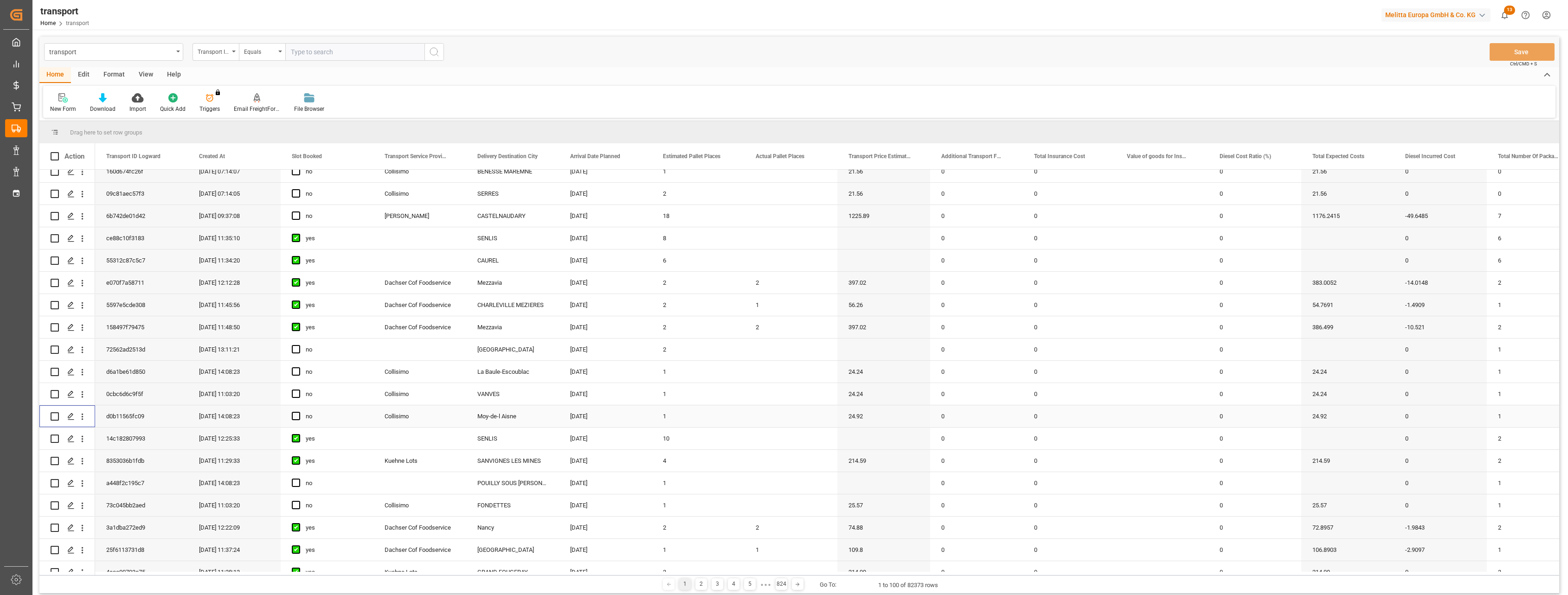
click at [54, 414] on input "Press Space to toggle row selection (unchecked)" at bounding box center [55, 417] width 9 height 9
checkbox input "true"
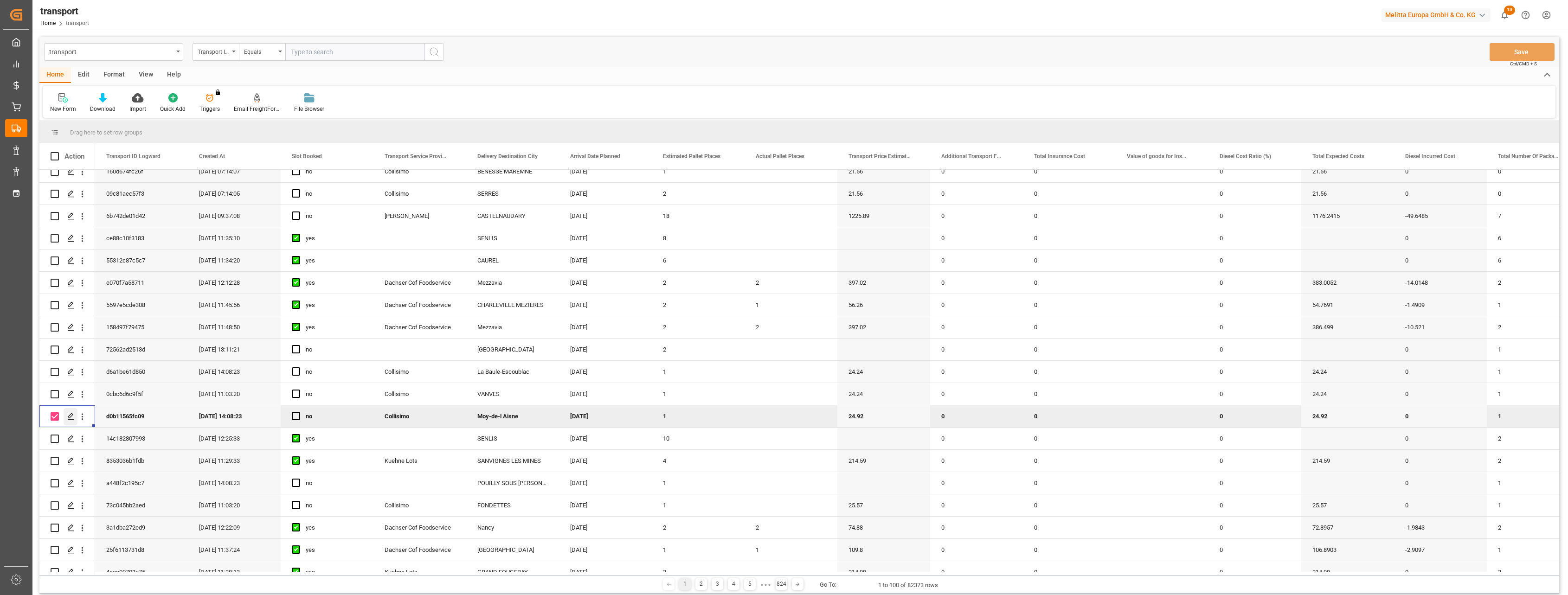
click at [68, 418] on polygon "Press SPACE to deselect this row." at bounding box center [71, 416] width 5 height 5
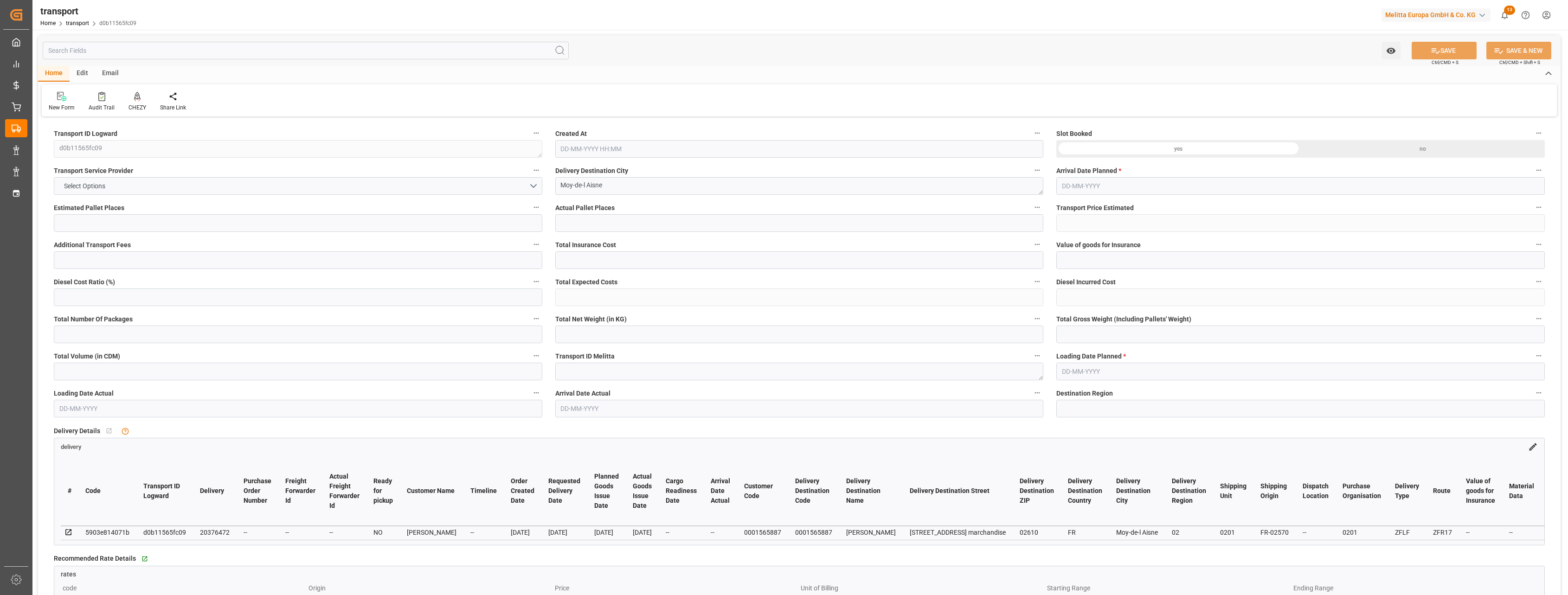
type input "1"
type input "24.92"
type input "0"
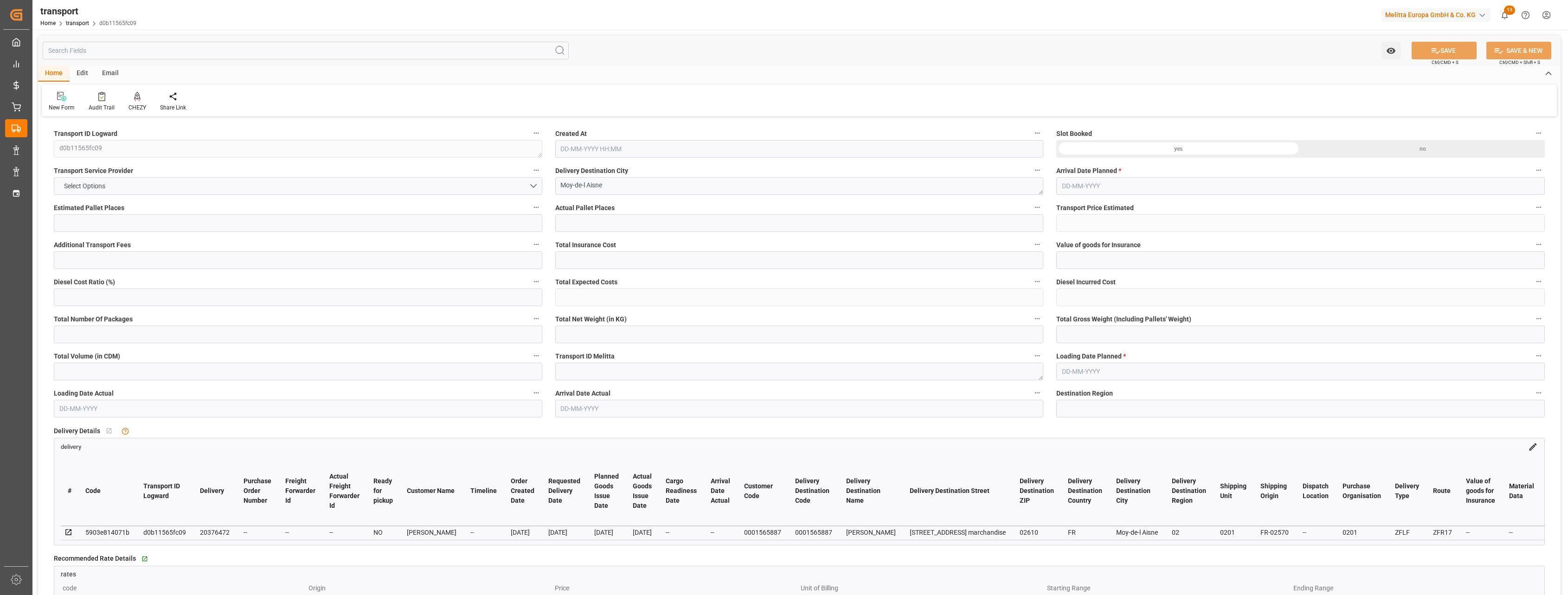
type input "24.92"
type input "0"
type input "1"
type input "5.05"
type input "28.165"
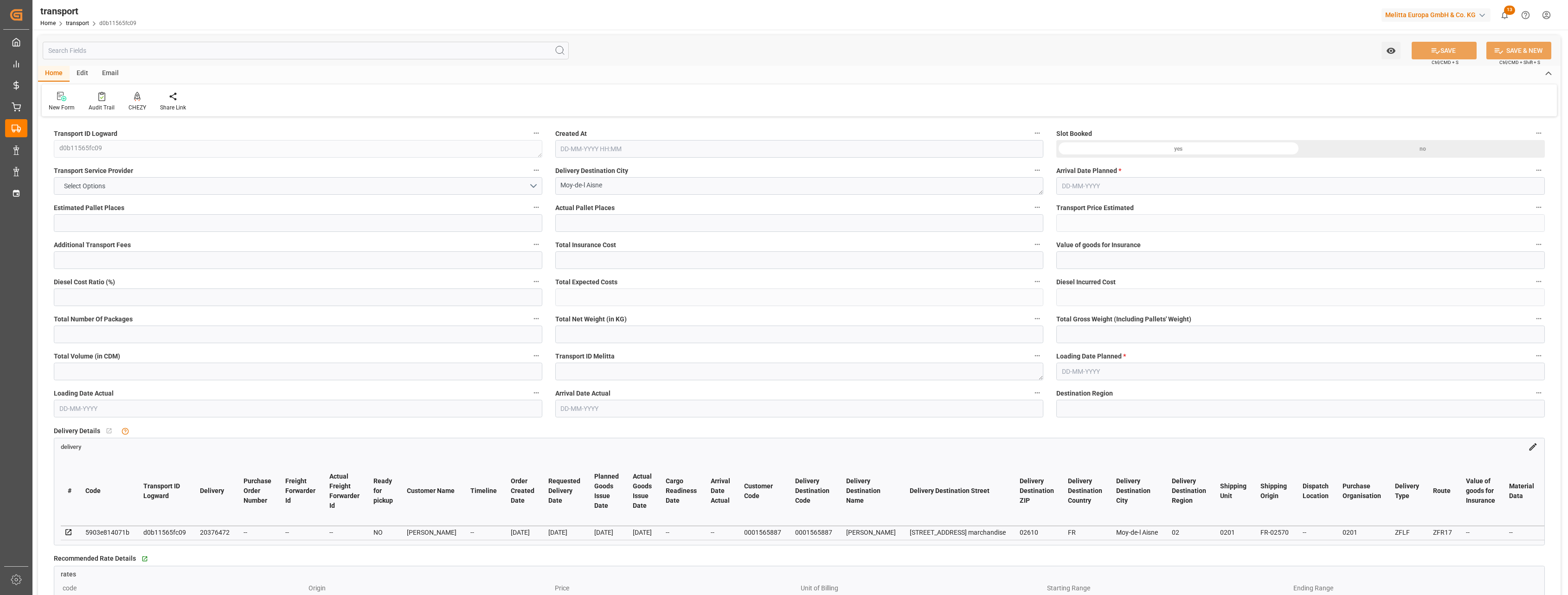
type input "15.5"
type input "2"
type input "0"
type input "5"
type input "1"
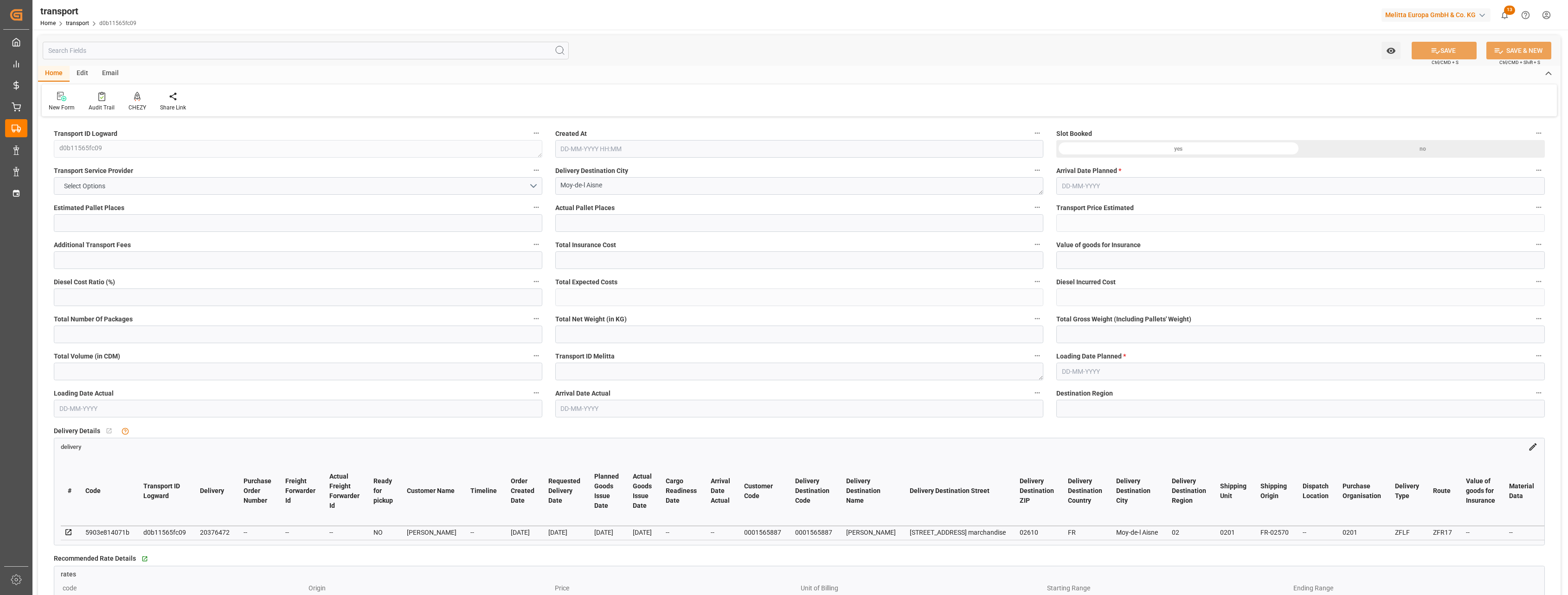
type input "101"
type input "5.165"
type input "0"
type input "4710.8598"
type input "0"
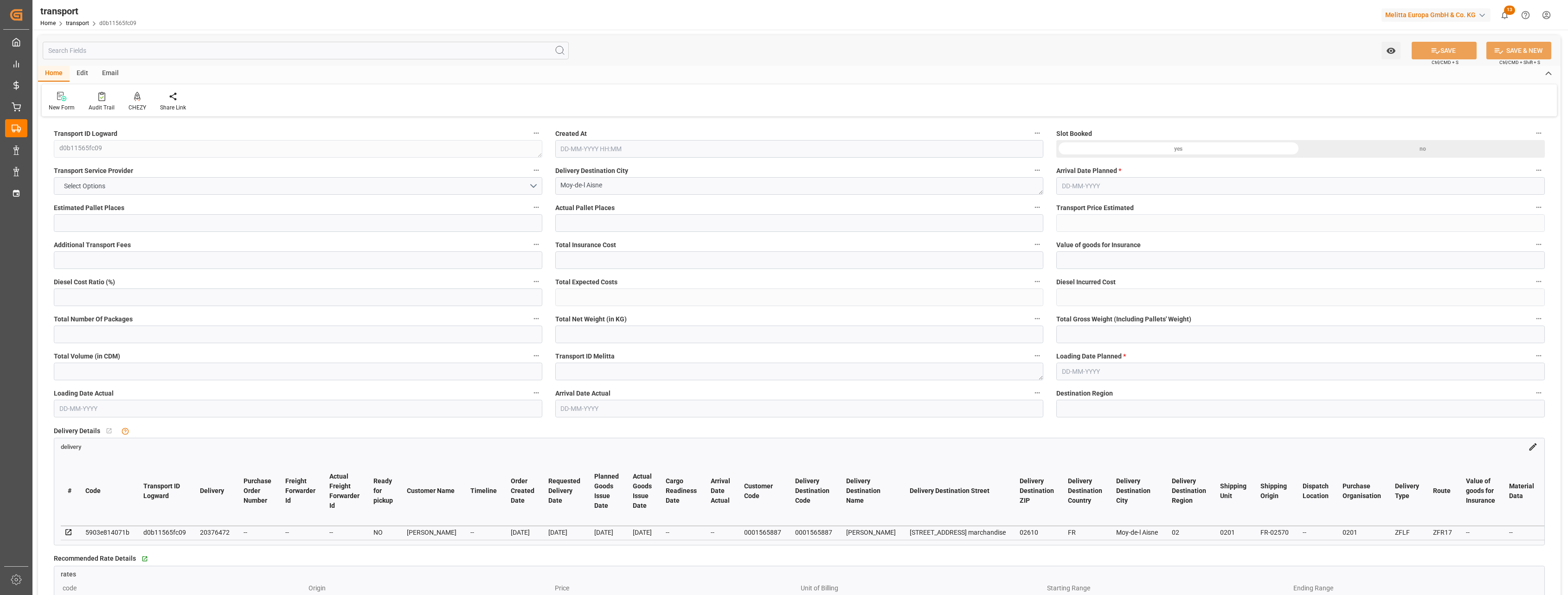
type input "0"
type input "21"
type input "35"
type input "[DATE] 14:08"
type input "[DATE]"
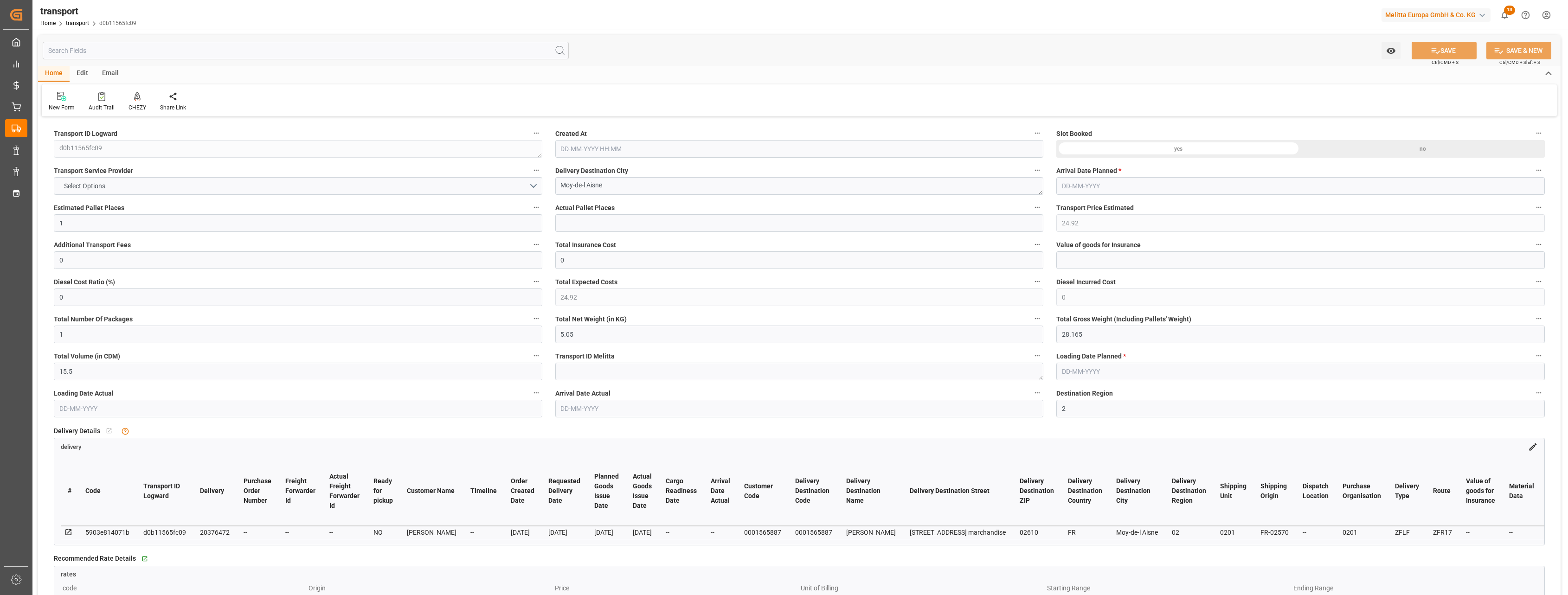
type input "[DATE]"
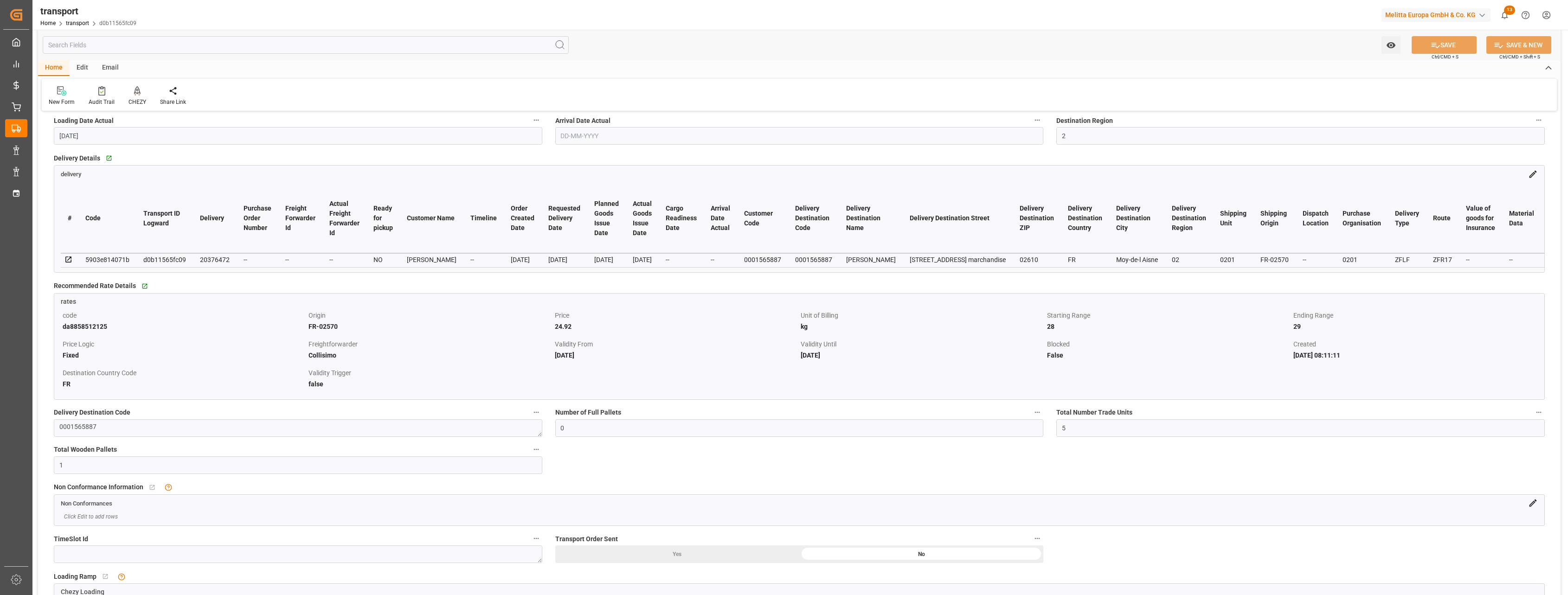
scroll to position [290, 0]
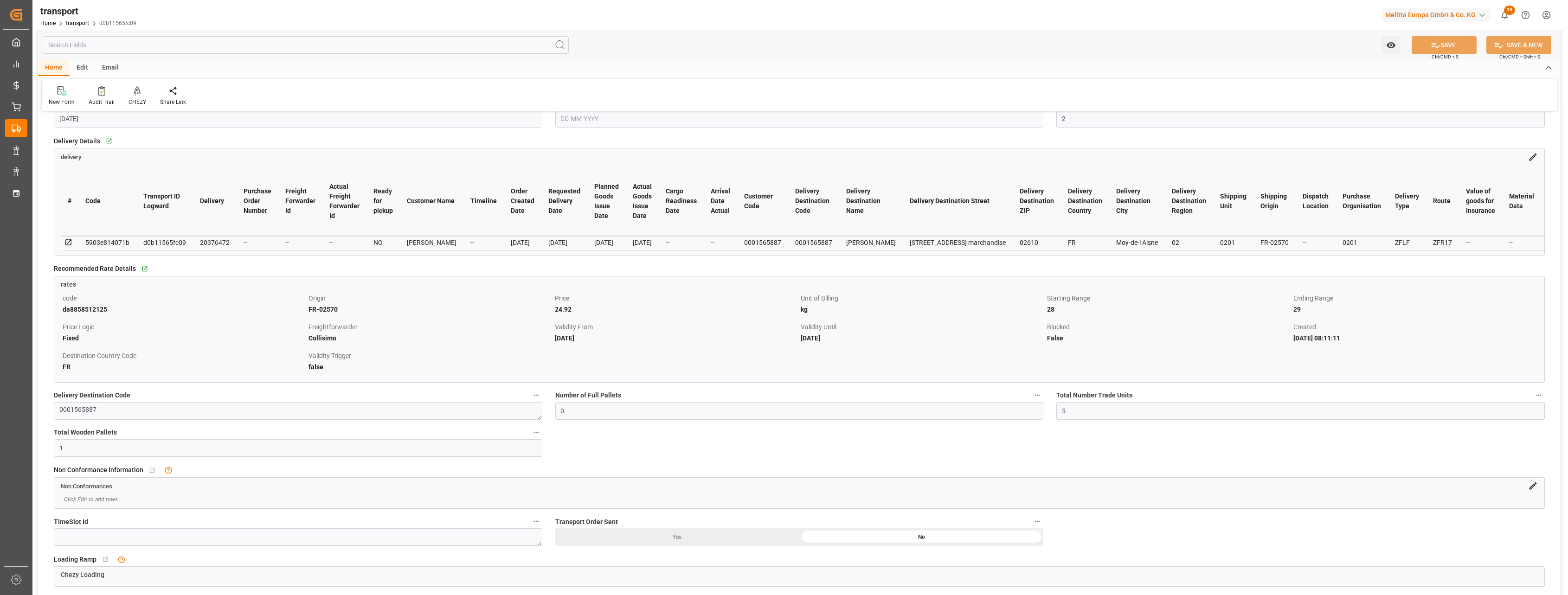
click at [1530, 159] on icon at bounding box center [1533, 157] width 10 height 10
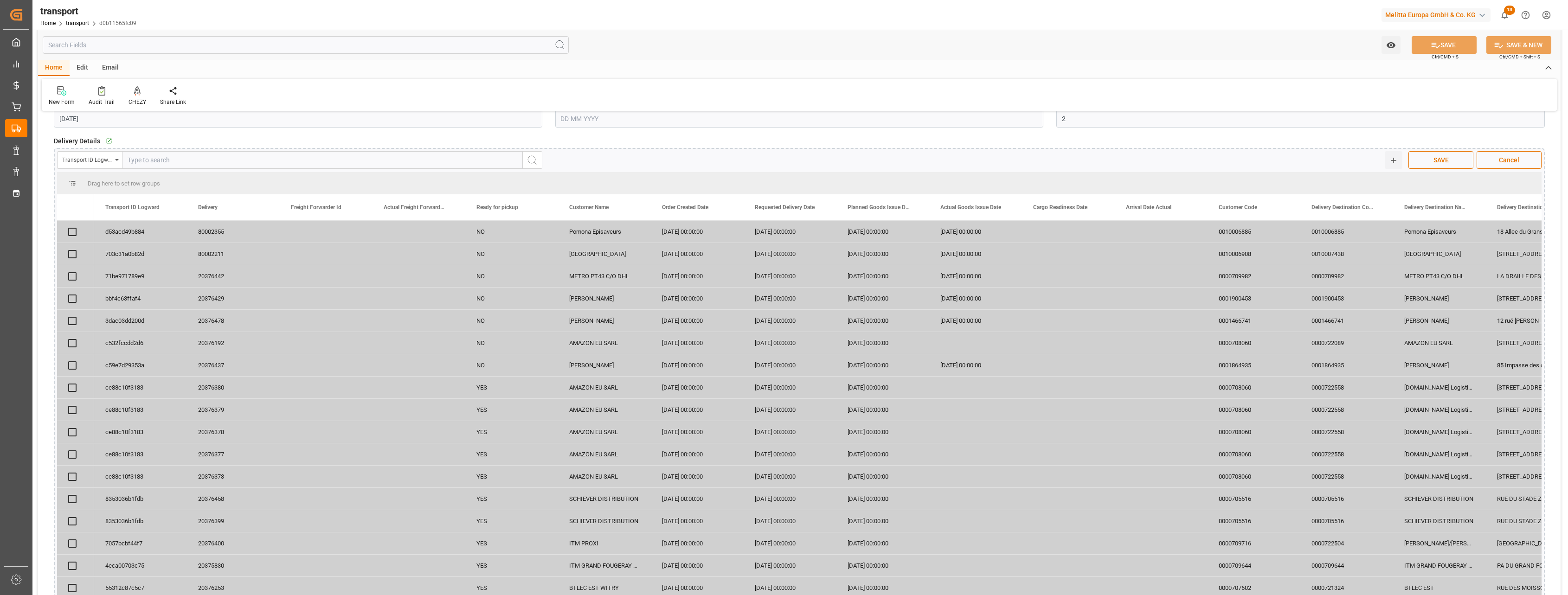
click at [161, 164] on input "text" at bounding box center [322, 159] width 401 height 18
type input "20376373"
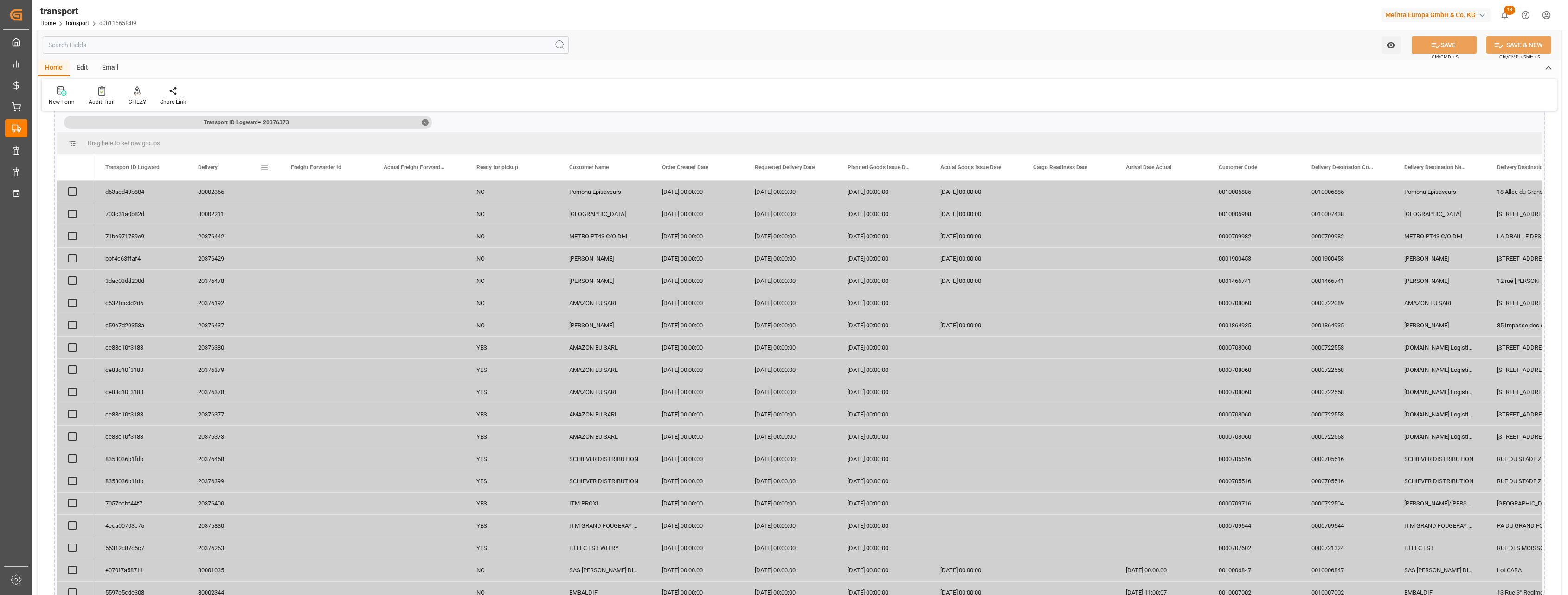
scroll to position [116, 0]
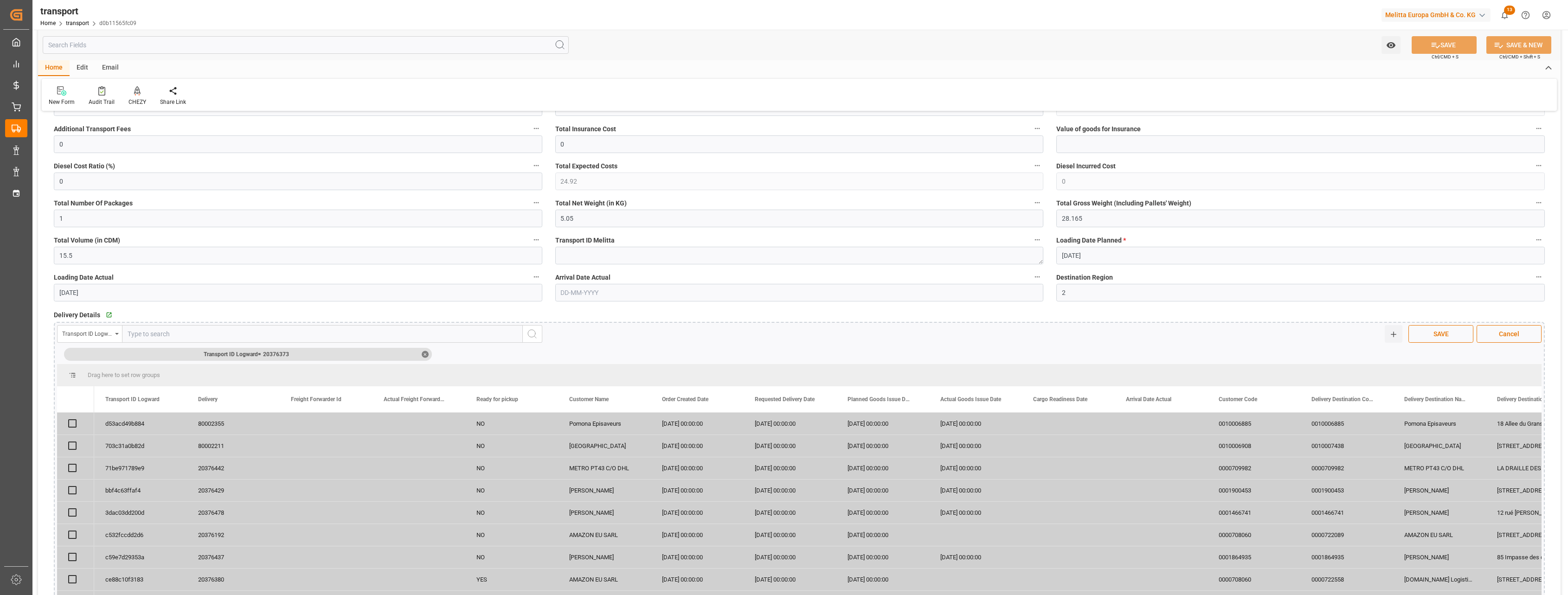
click at [426, 352] on div "✕" at bounding box center [425, 353] width 7 height 7
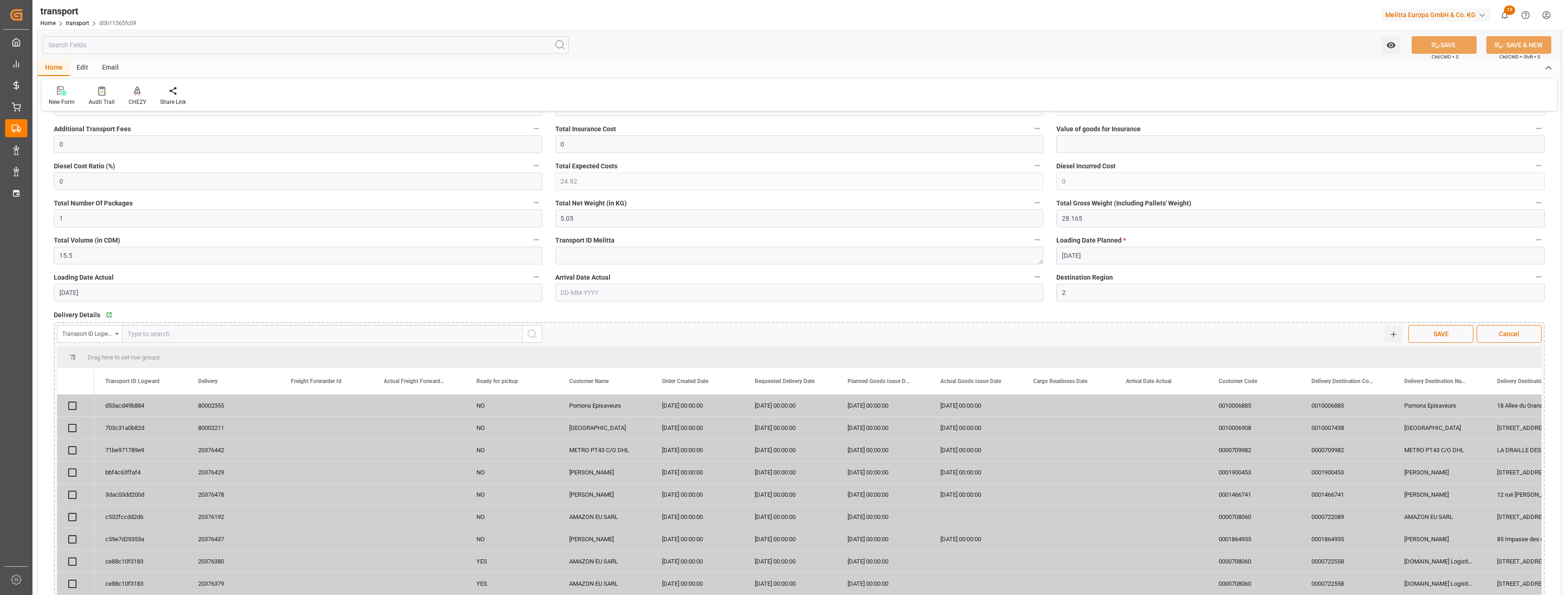
click at [359, 335] on input "text" at bounding box center [322, 333] width 401 height 18
type input "20376478"
click at [534, 336] on line "search button" at bounding box center [535, 337] width 2 height 2
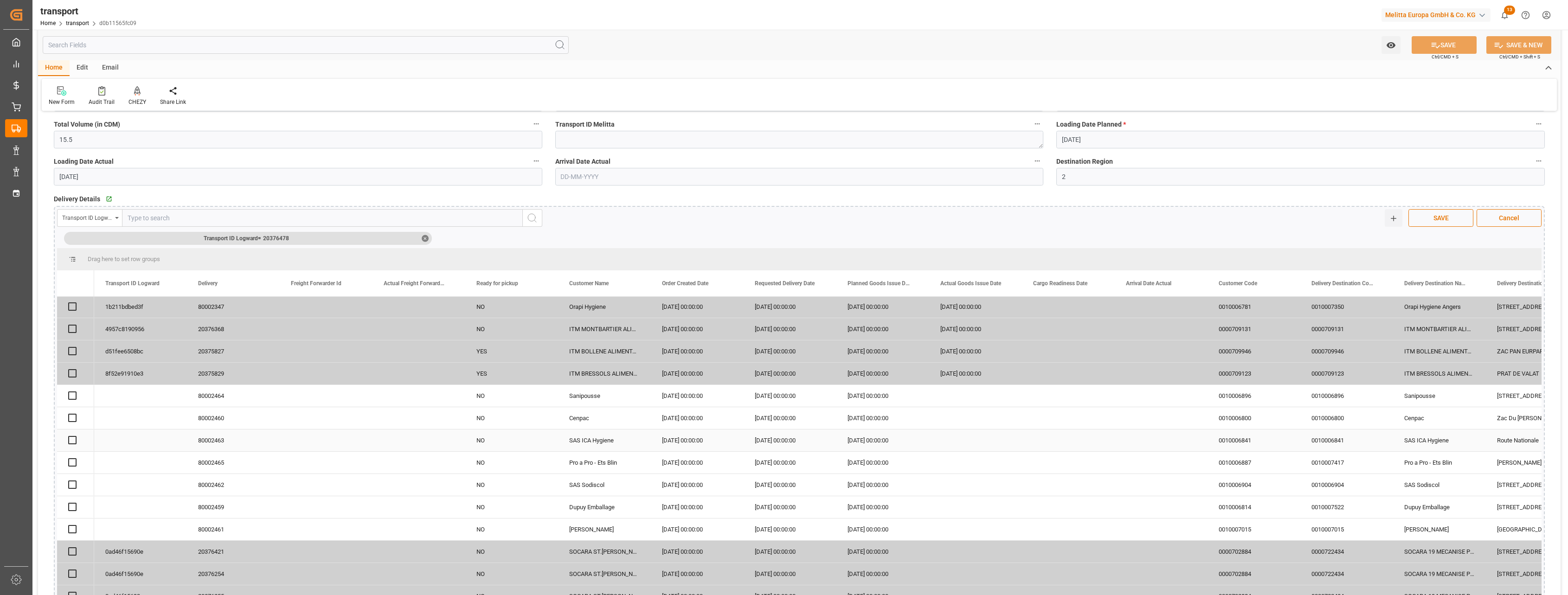
scroll to position [1391, 0]
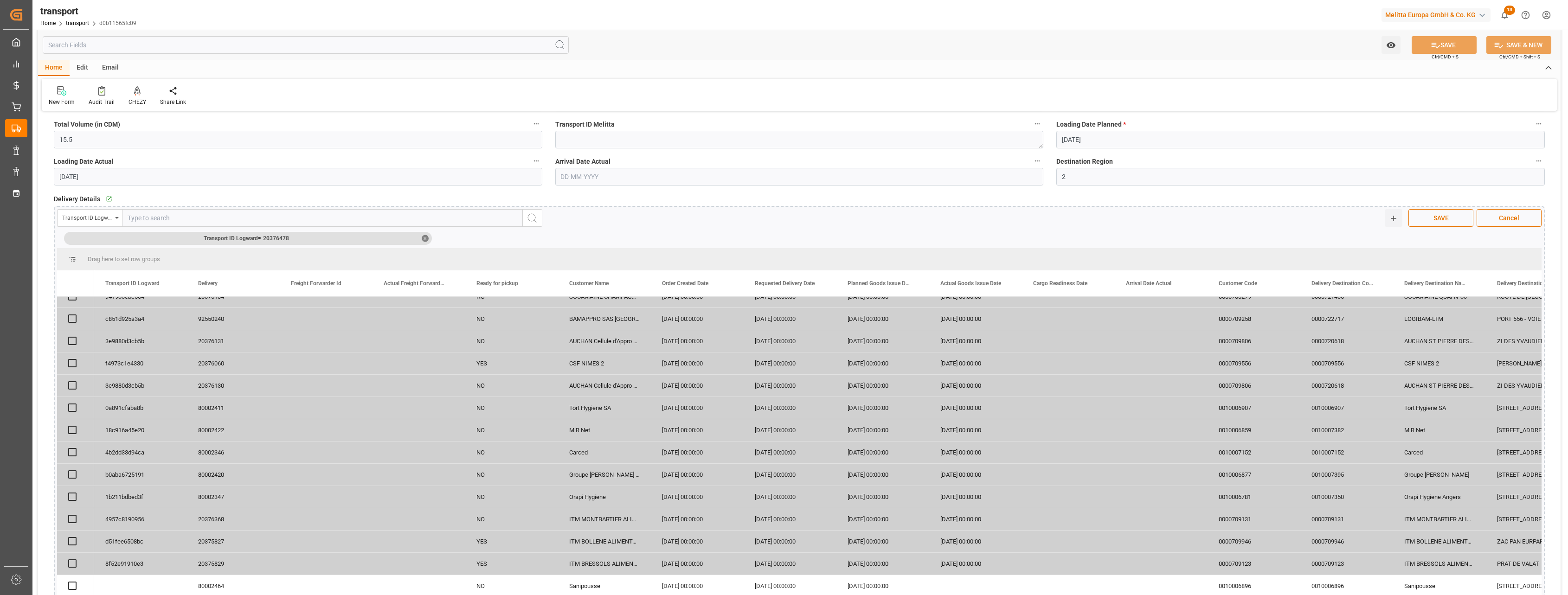
click at [116, 220] on div "Transport ID Logward" at bounding box center [89, 218] width 65 height 18
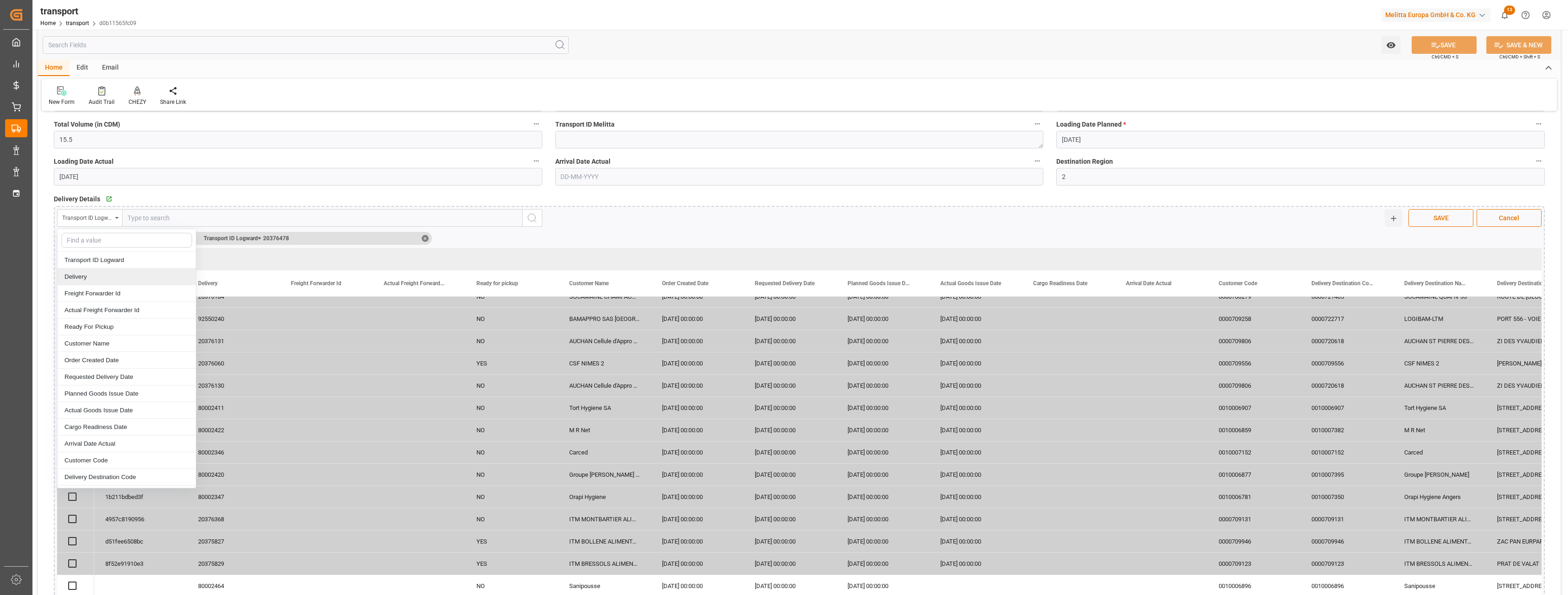
click at [85, 278] on div "Delivery" at bounding box center [127, 276] width 138 height 16
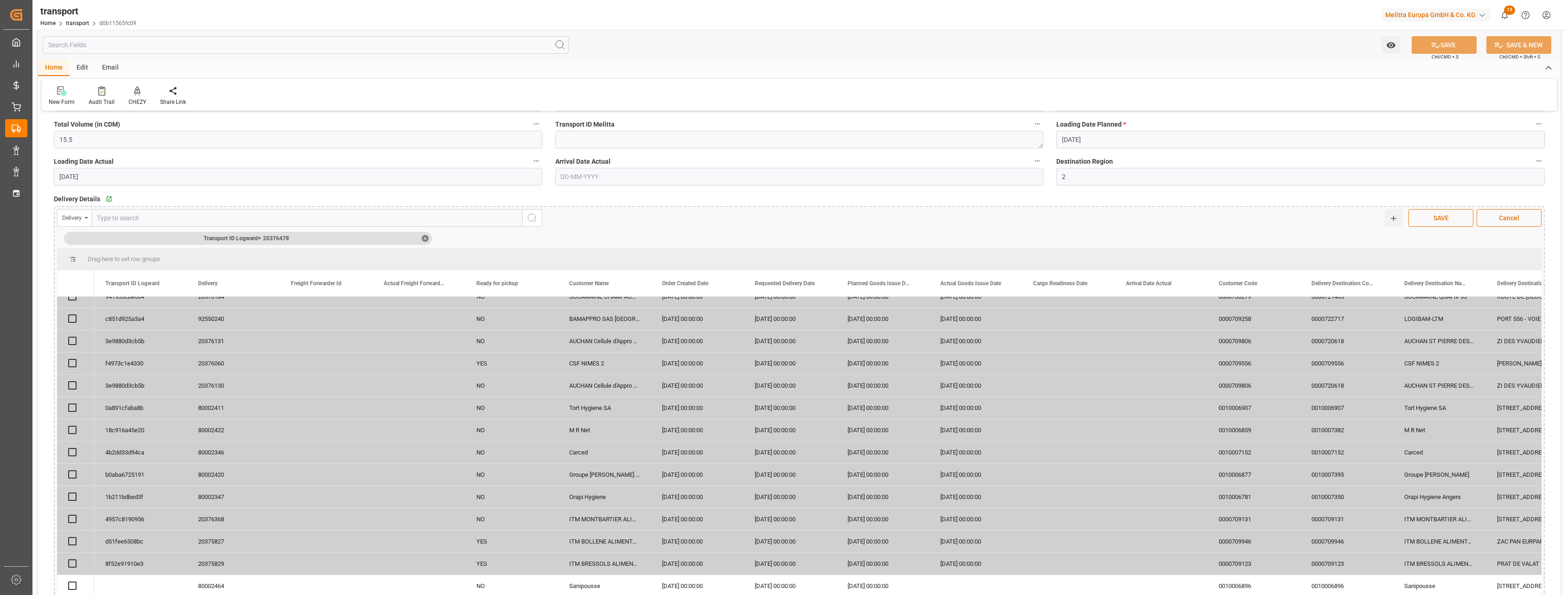
click at [292, 212] on input "text" at bounding box center [307, 218] width 432 height 18
click at [288, 221] on input "text" at bounding box center [307, 218] width 432 height 18
type input "20376478"
click at [426, 237] on div "✕" at bounding box center [425, 238] width 7 height 7
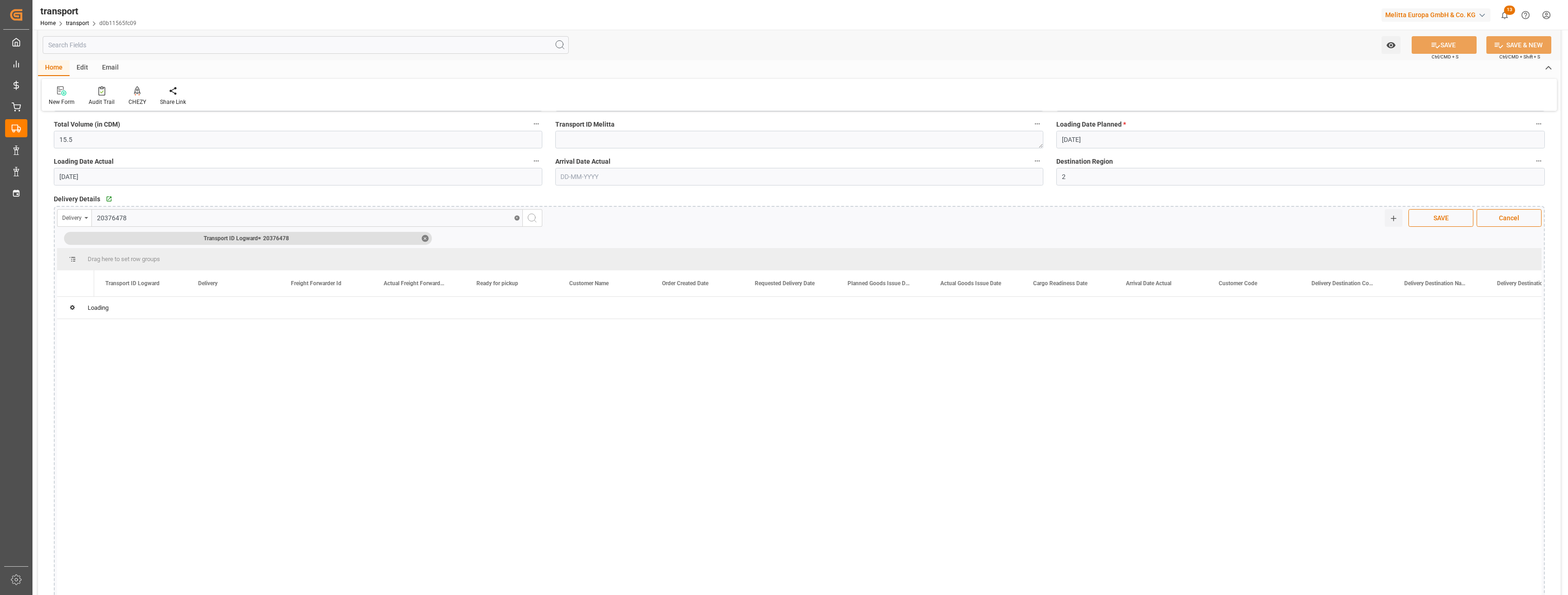
scroll to position [0, 0]
click at [530, 219] on icon "search button" at bounding box center [532, 218] width 11 height 11
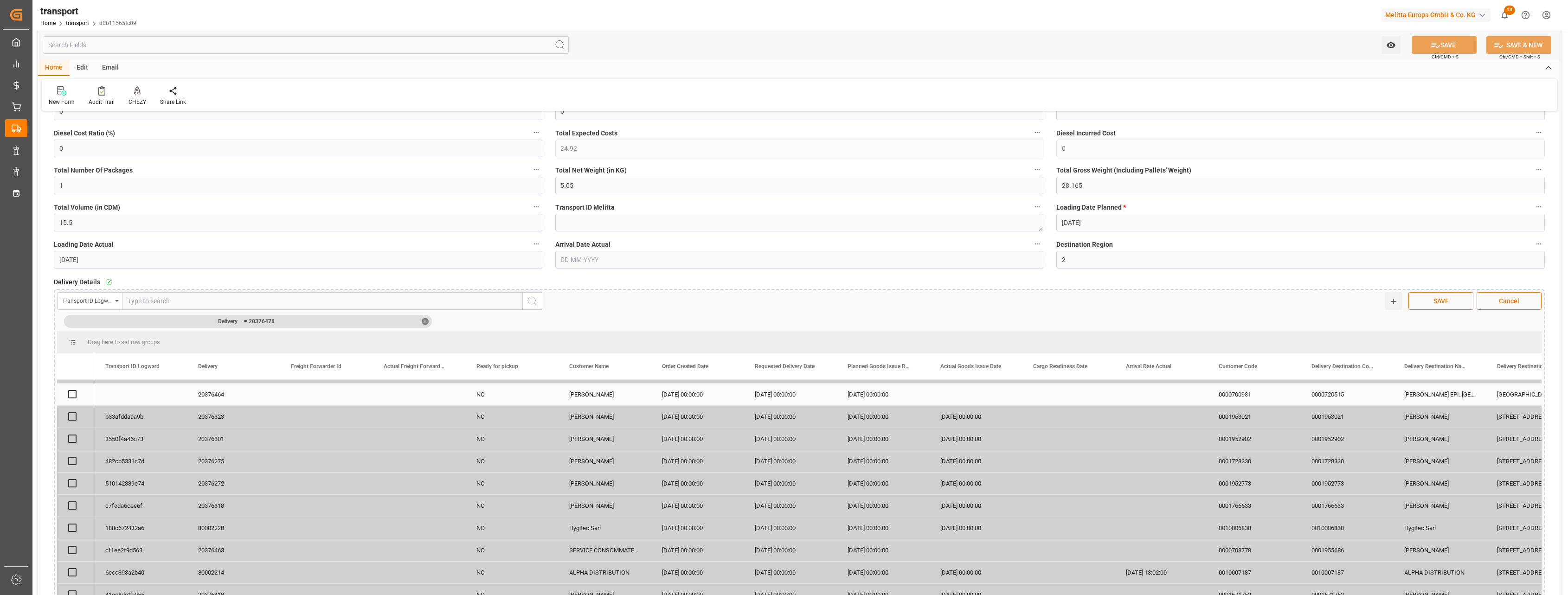
scroll to position [174, 0]
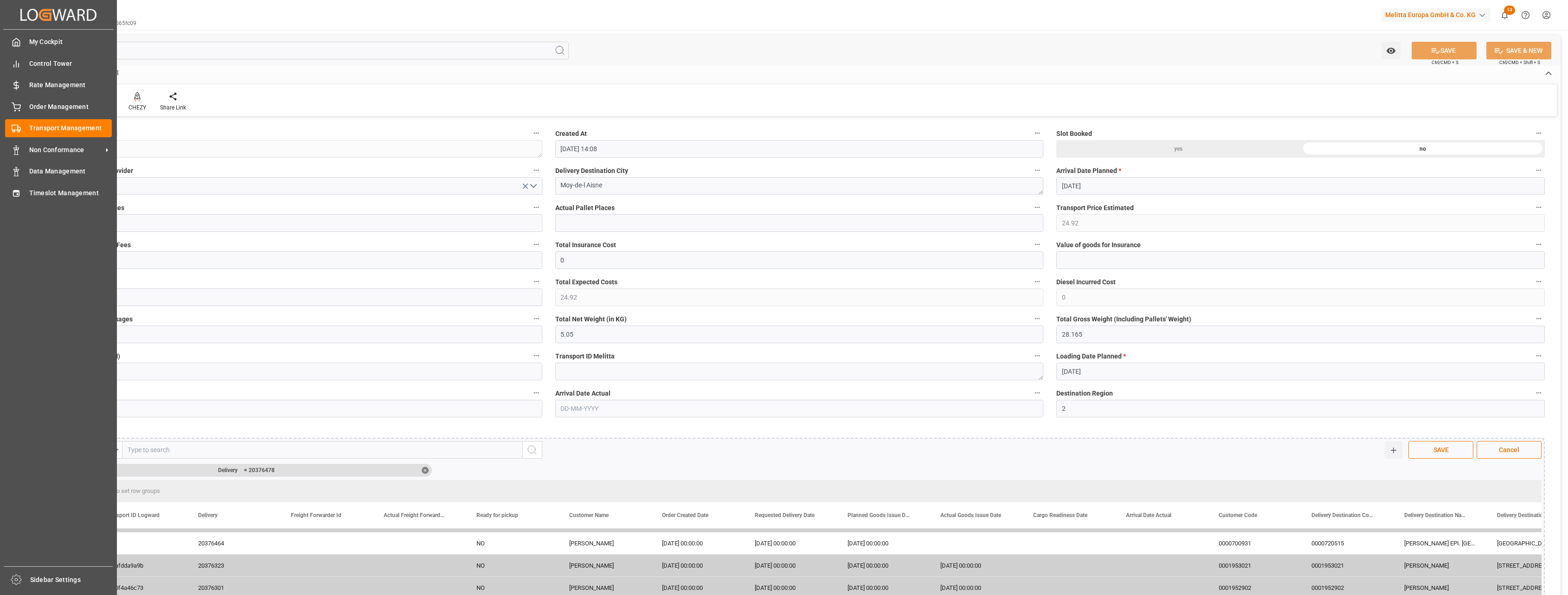
click at [32, 145] on div "Created by potrace 1.15, written by [PERSON_NAME] [DATE]-[DATE] Created by potr…" at bounding box center [784, 298] width 1568 height 595
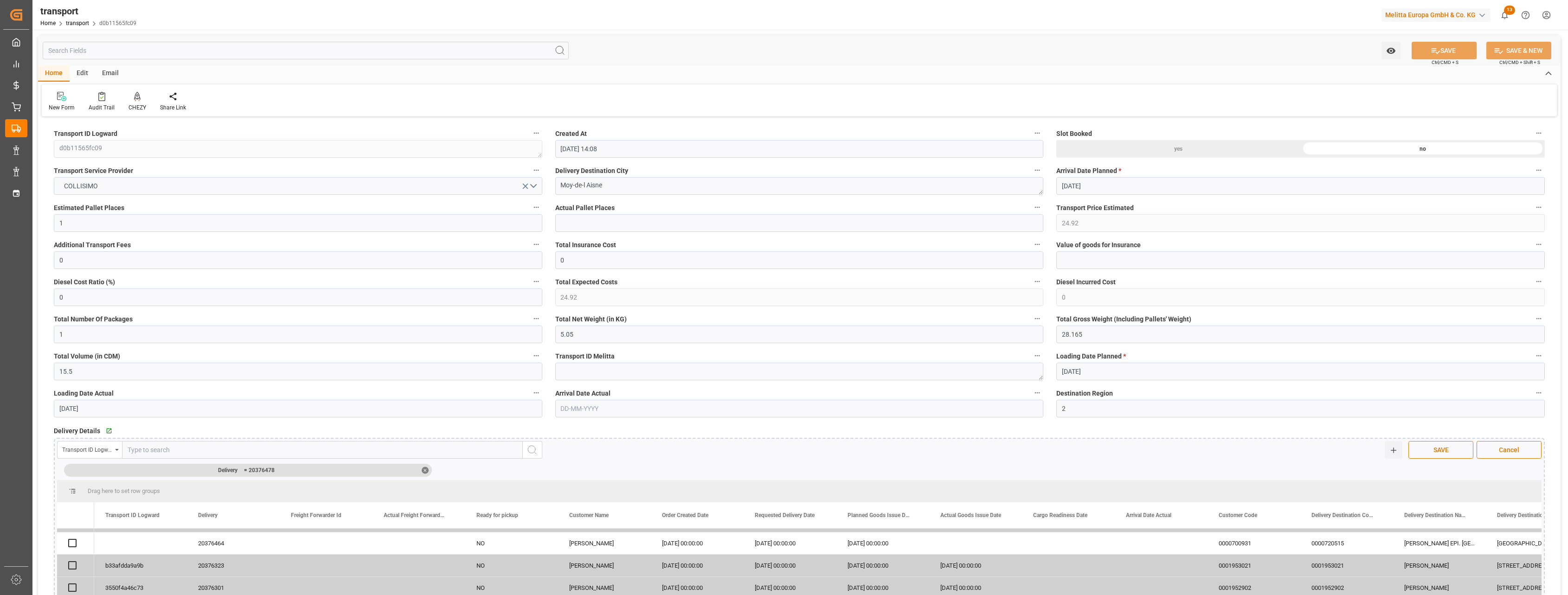
click at [425, 469] on div "✕" at bounding box center [425, 470] width 7 height 7
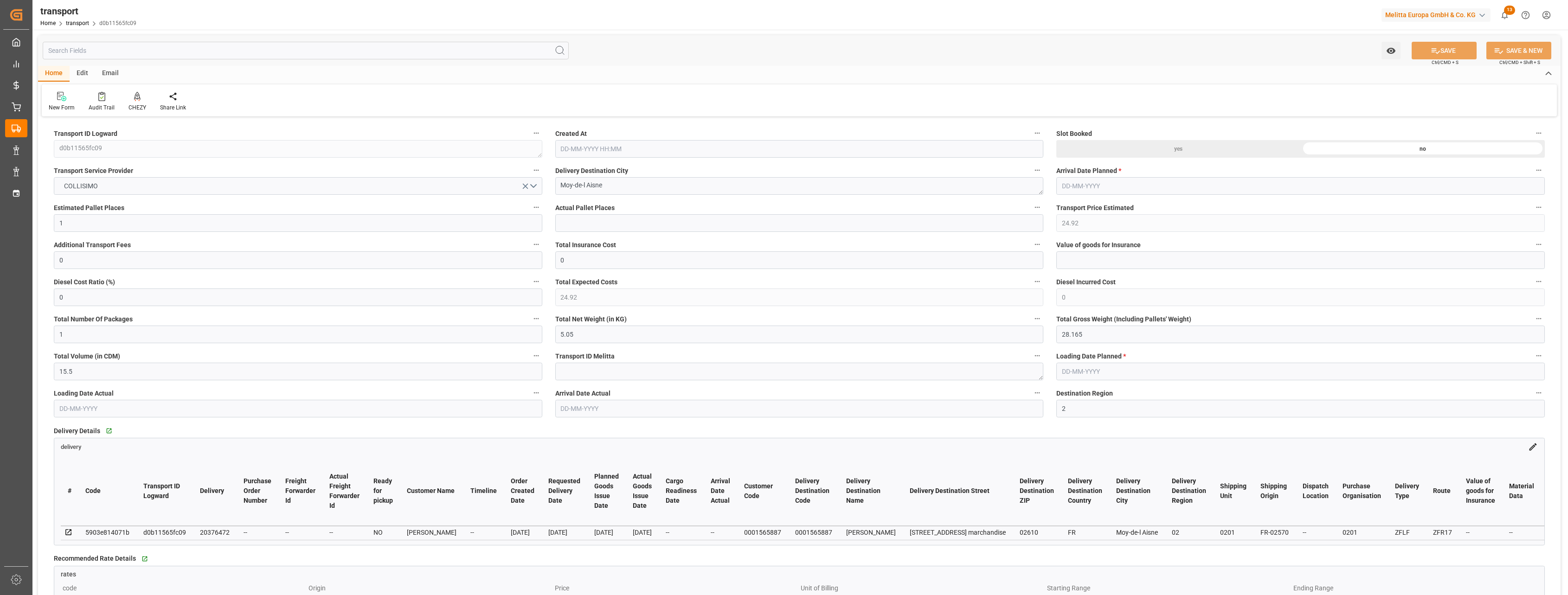
type input "[DATE] 14:08"
type input "[DATE]"
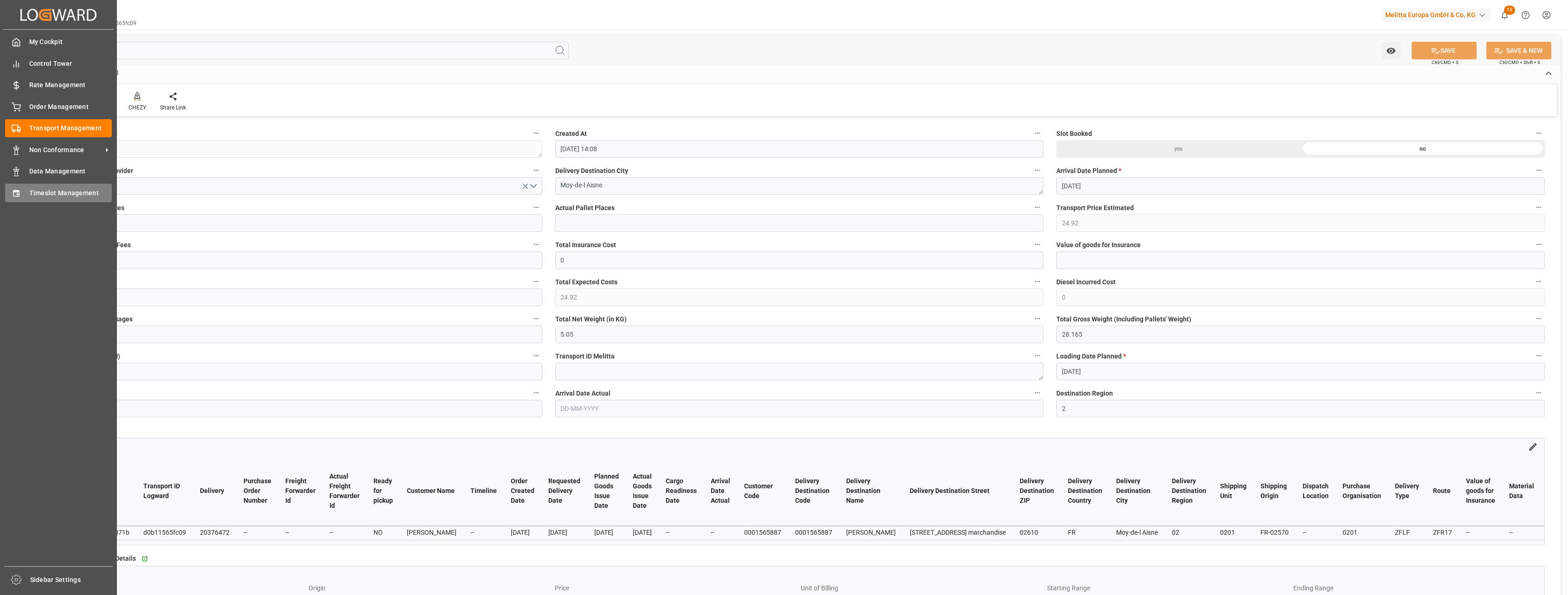
click at [37, 197] on span "Timeslot Management" at bounding box center [71, 193] width 83 height 10
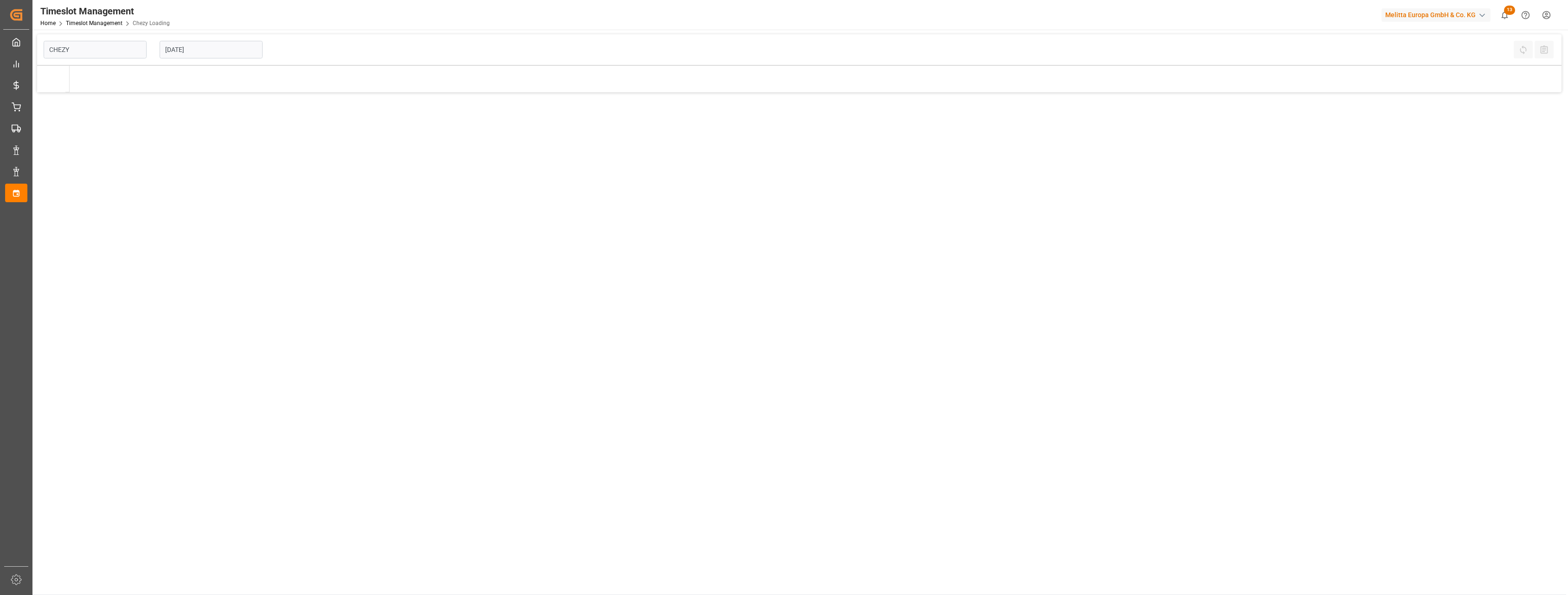
type input "Chezy Loading"
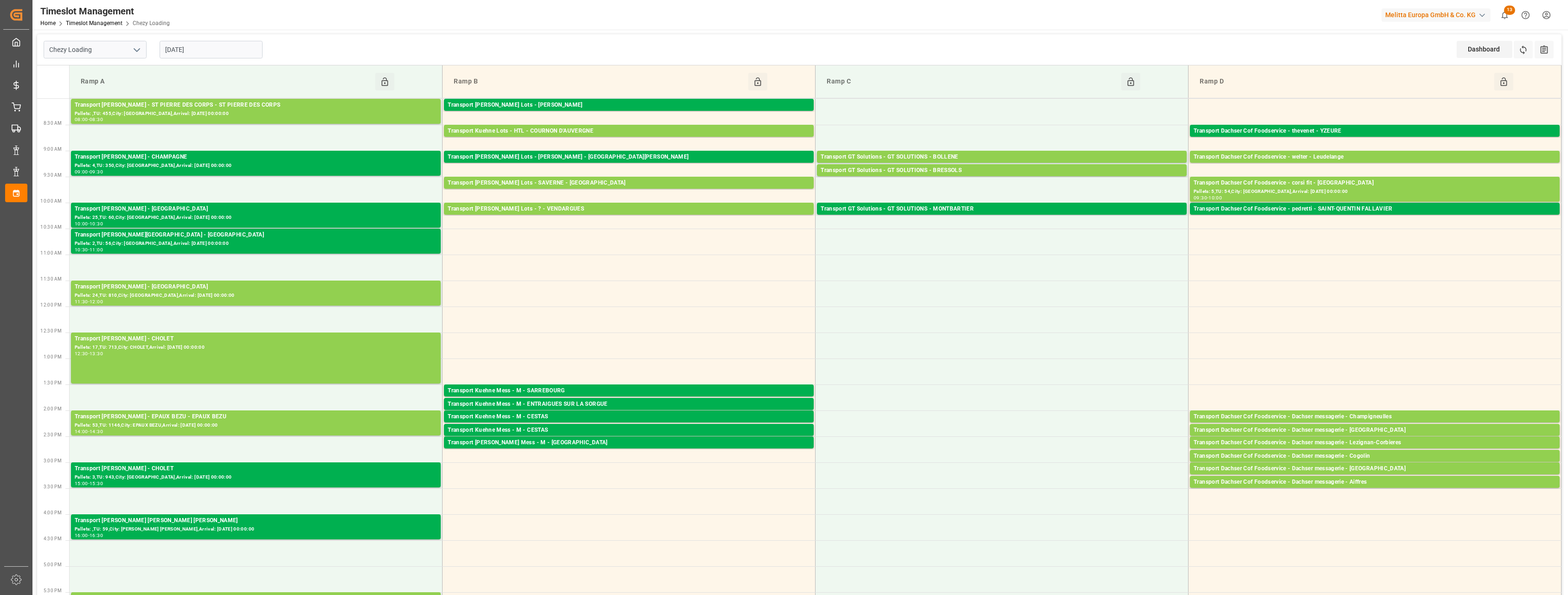
click at [240, 50] on input "[DATE]" at bounding box center [211, 49] width 103 height 18
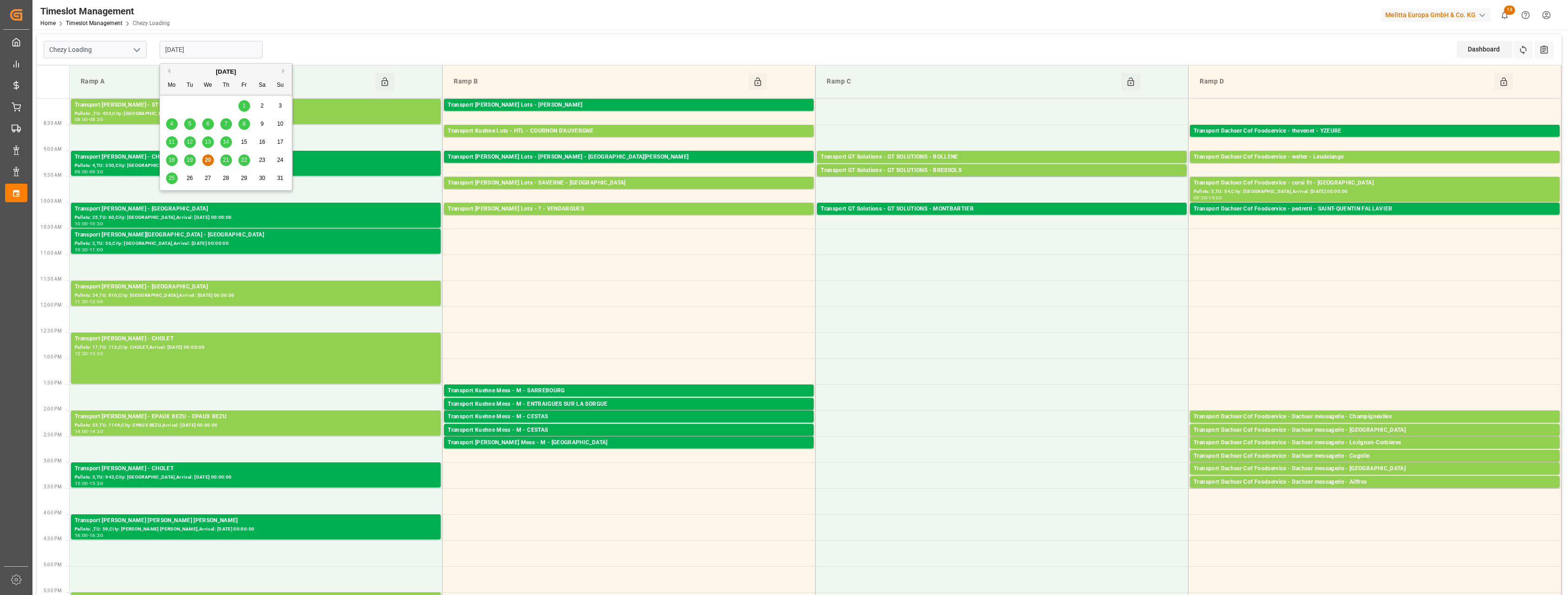
click at [247, 162] on div "22" at bounding box center [244, 161] width 12 height 11
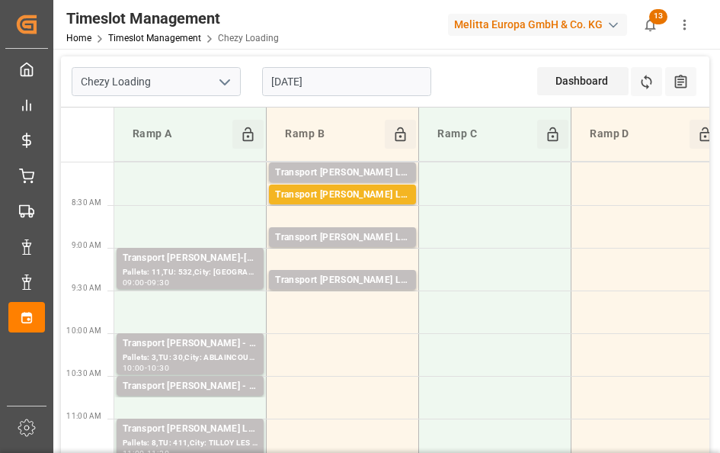
click at [341, 79] on input "[DATE]" at bounding box center [346, 81] width 169 height 29
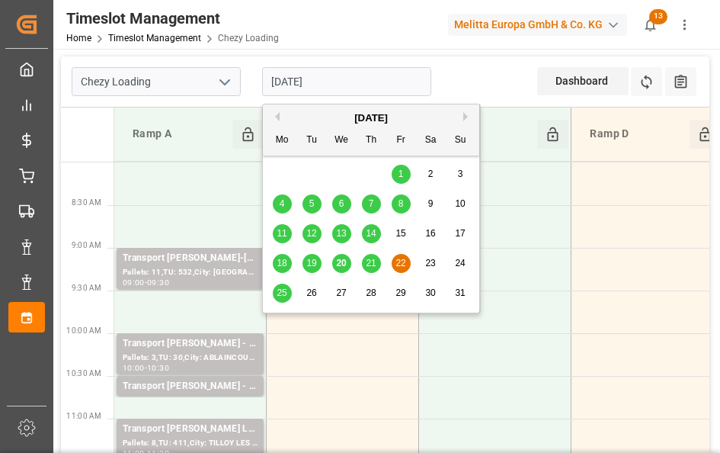
click at [311, 258] on span "19" at bounding box center [311, 263] width 10 height 11
type input "[DATE]"
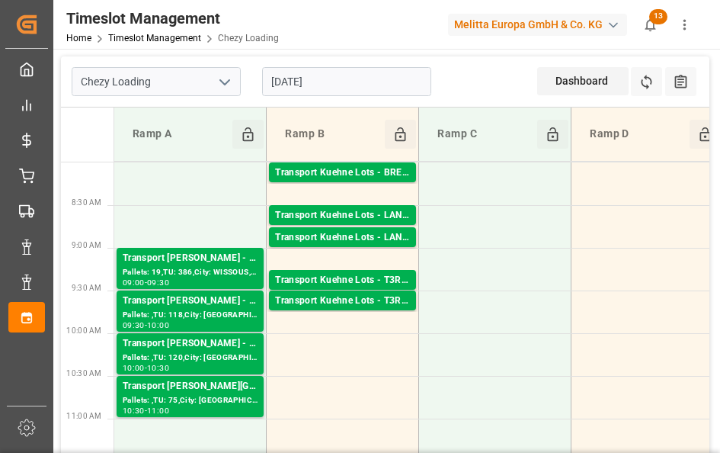
click at [222, 87] on icon "open menu" at bounding box center [225, 82] width 18 height 18
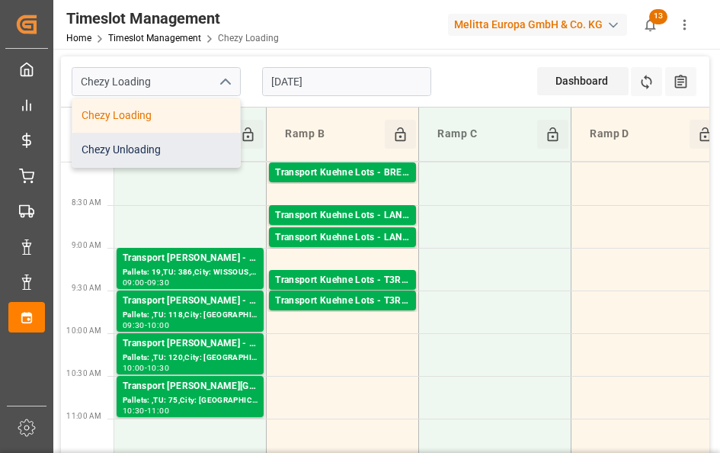
click at [200, 140] on div "Chezy Unloading" at bounding box center [156, 150] width 168 height 34
type input "Chezy Unloading"
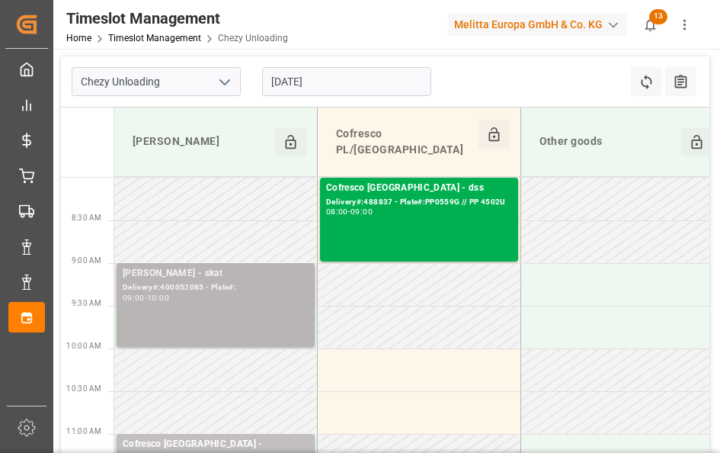
click at [267, 294] on div "09:00 - 10:00" at bounding box center [216, 298] width 186 height 8
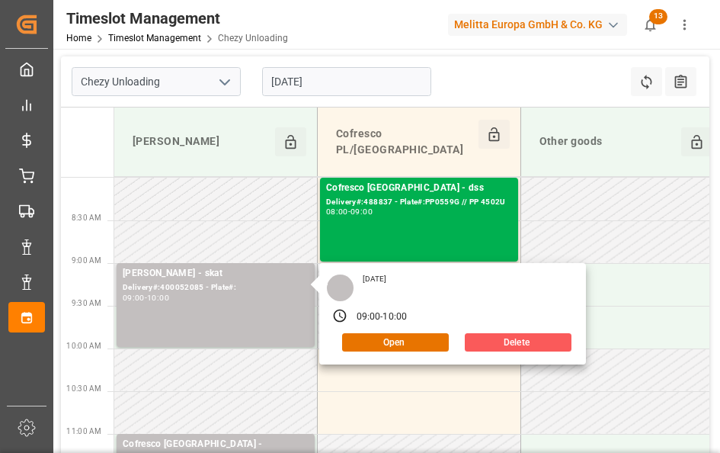
click at [496, 333] on button "Delete" at bounding box center [518, 342] width 107 height 18
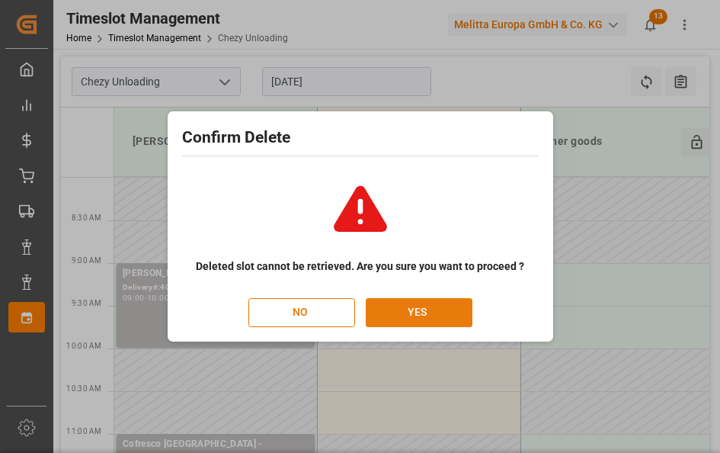
click at [399, 310] on button "YES" at bounding box center [419, 312] width 107 height 29
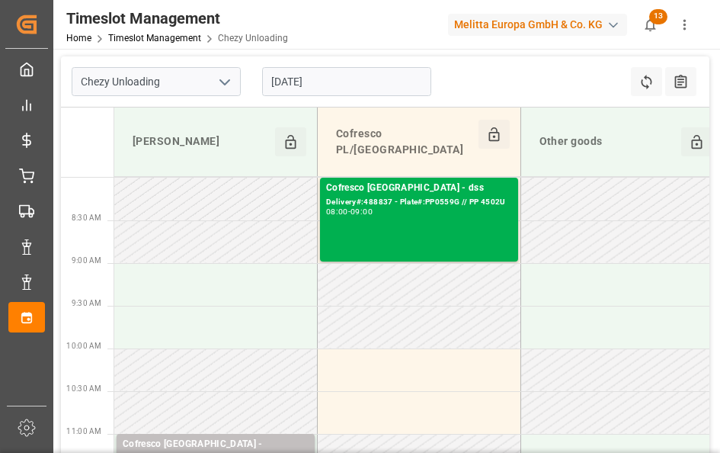
click at [412, 86] on input "[DATE]" at bounding box center [346, 81] width 169 height 29
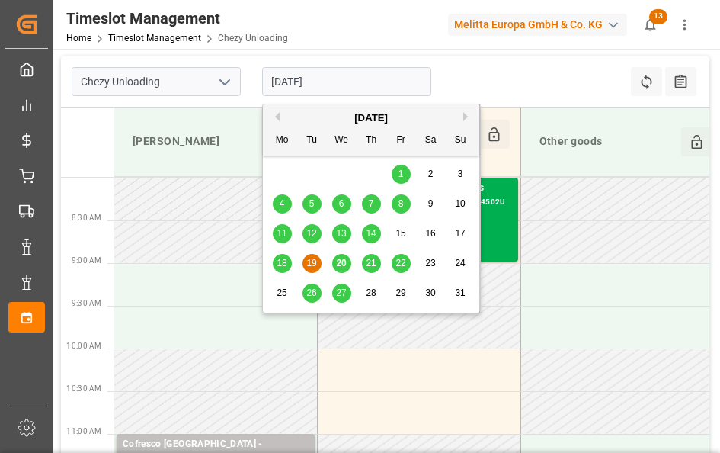
click at [339, 255] on div "20" at bounding box center [341, 264] width 19 height 18
type input "[DATE]"
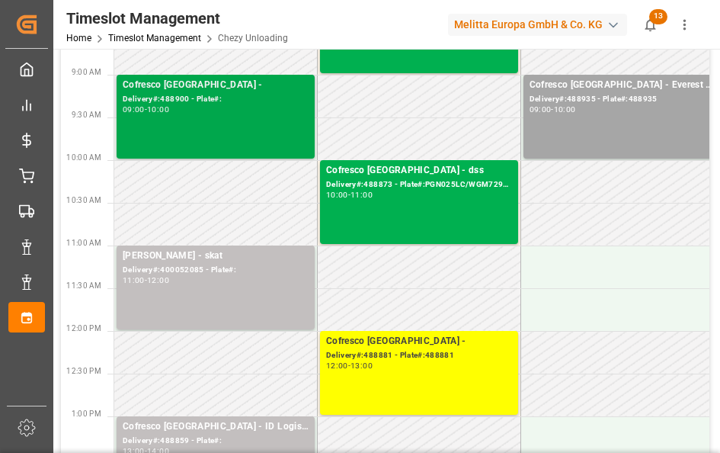
scroll to position [191, 0]
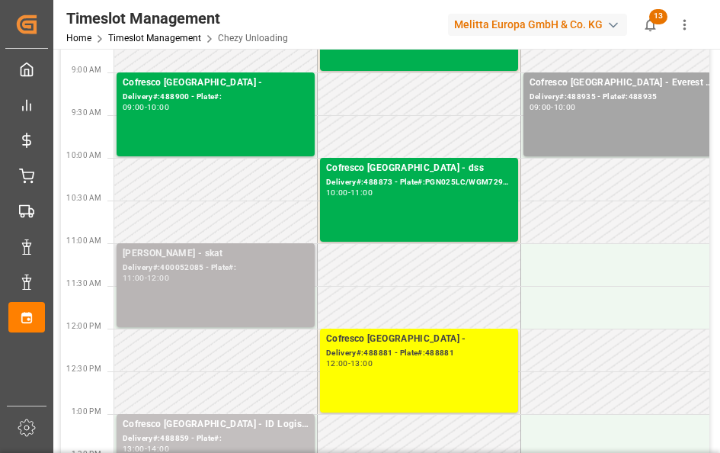
click at [280, 280] on div "[PERSON_NAME] - skat Delivery#:400052085 - Plate#: 11:00 - 12:00" at bounding box center [216, 285] width 186 height 78
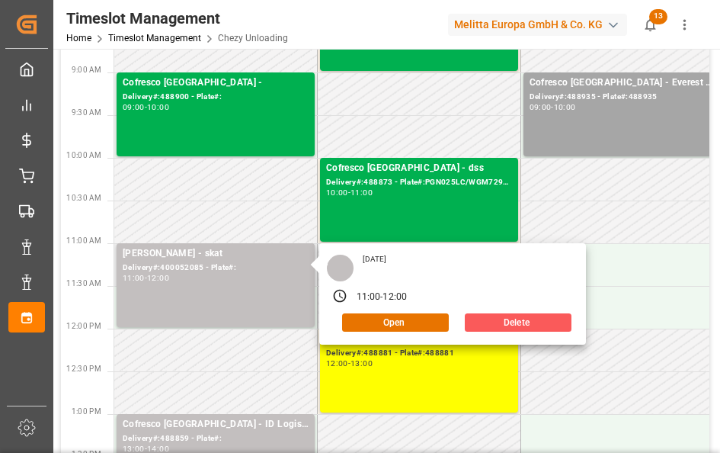
click at [547, 313] on button "Delete" at bounding box center [518, 322] width 107 height 18
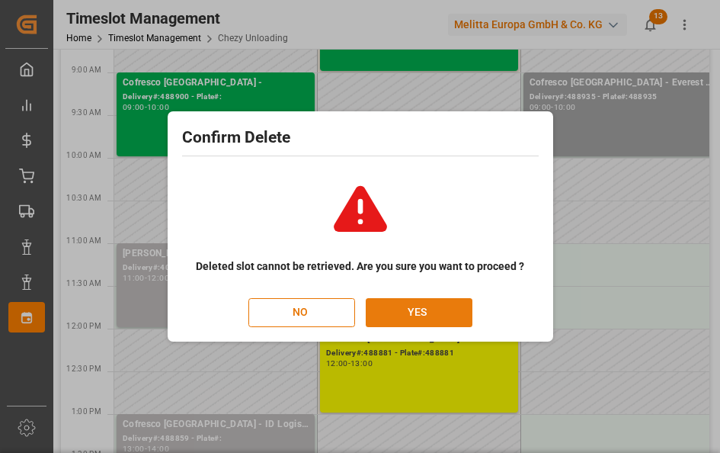
click at [425, 308] on button "YES" at bounding box center [419, 312] width 107 height 29
